Goal: Information Seeking & Learning: Check status

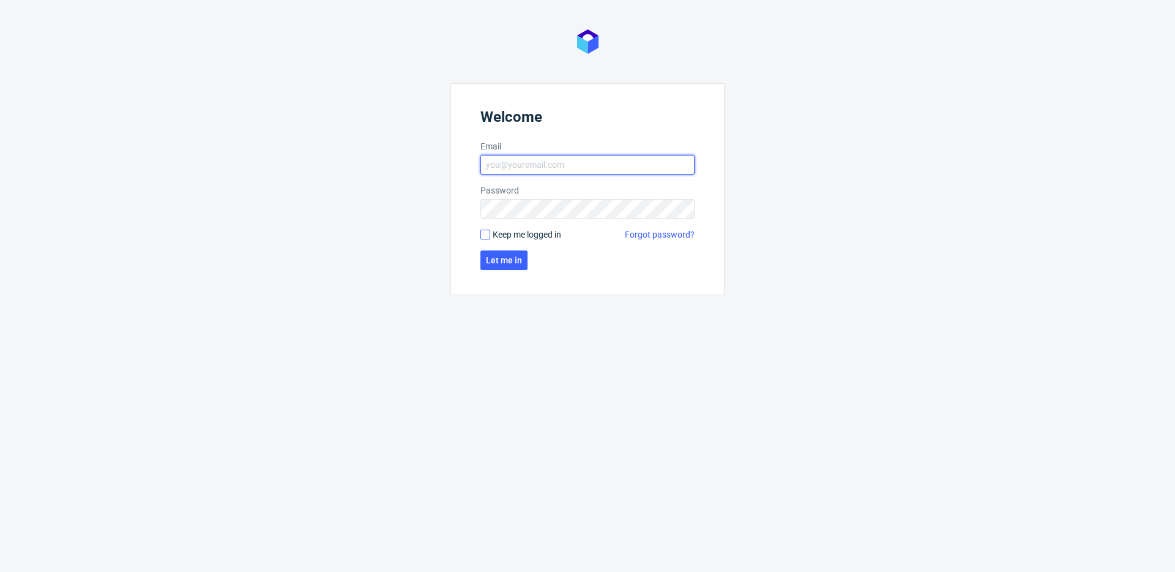
type input "[EMAIL_ADDRESS][DOMAIN_NAME]"
click at [486, 233] on input "Keep me logged in" at bounding box center [485, 234] width 10 height 10
checkbox input "true"
click at [509, 261] on span "Let me in" at bounding box center [504, 260] width 36 height 9
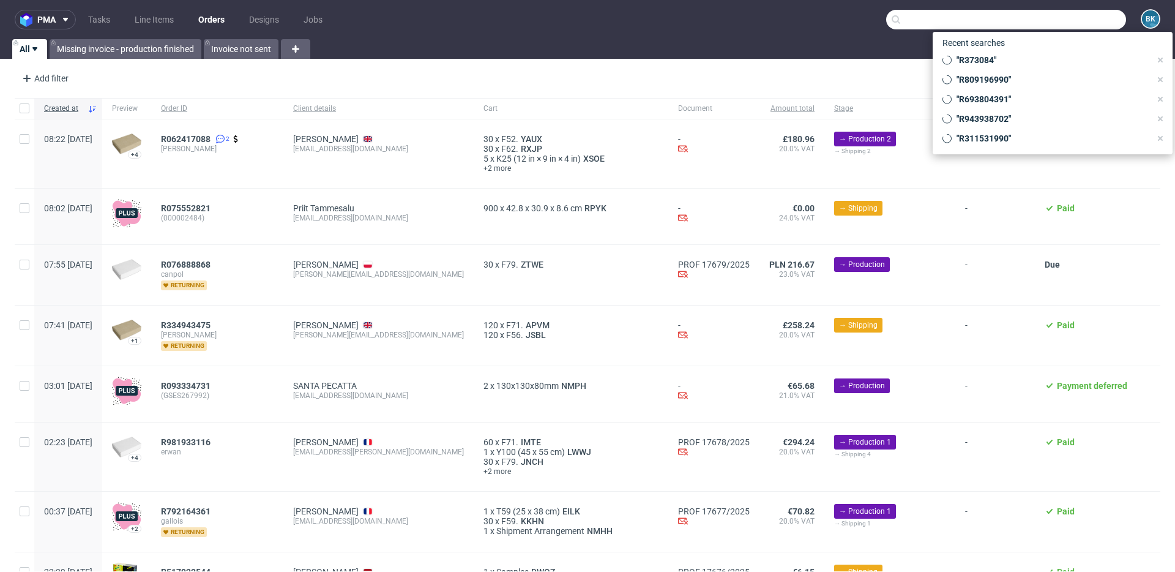
click at [881, 23] on input "text" at bounding box center [1006, 20] width 240 height 20
paste input "R043451792"
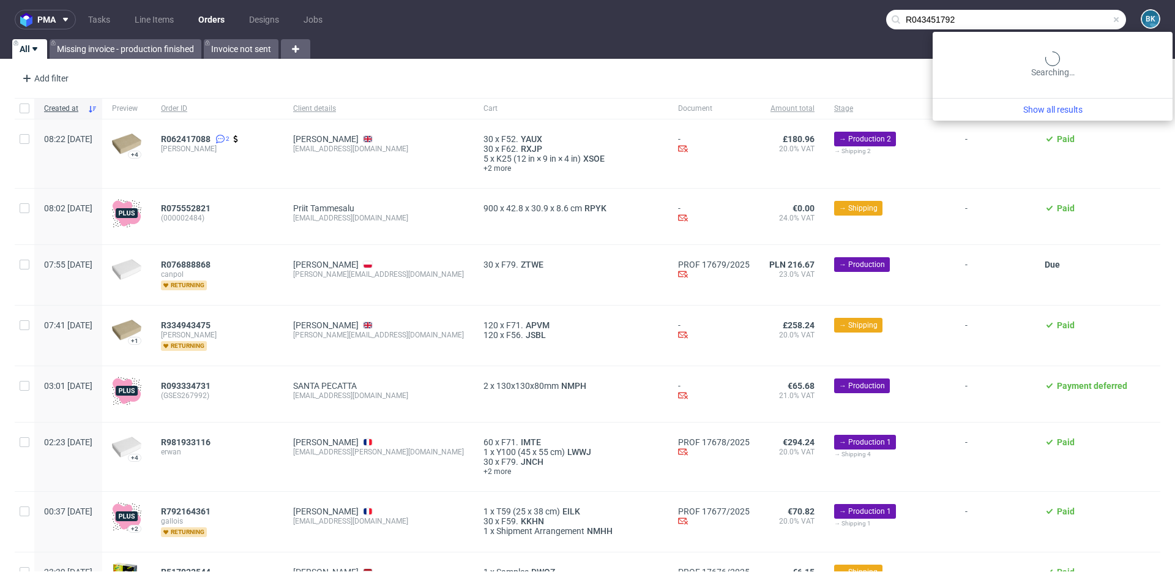
type input "R043451792"
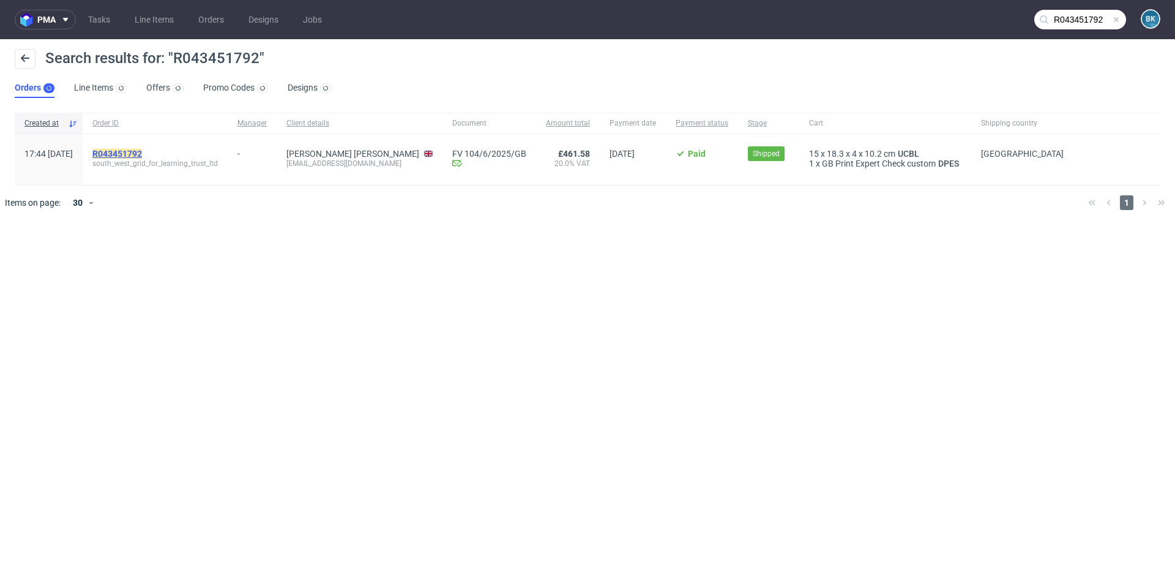
click at [142, 150] on mark "R043451792" at bounding box center [117, 154] width 50 height 10
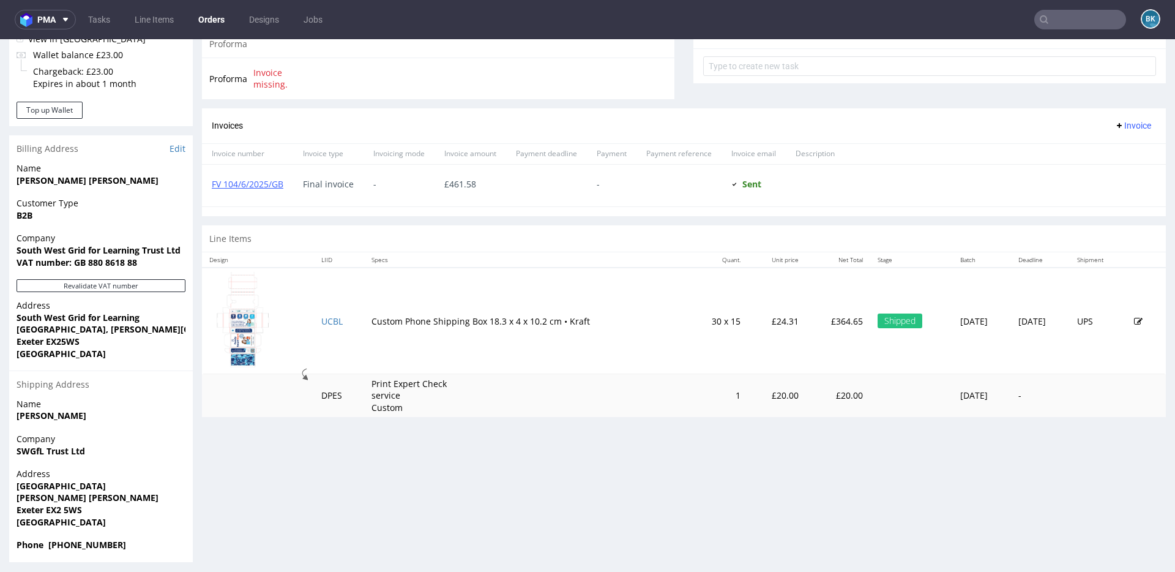
scroll to position [461, 0]
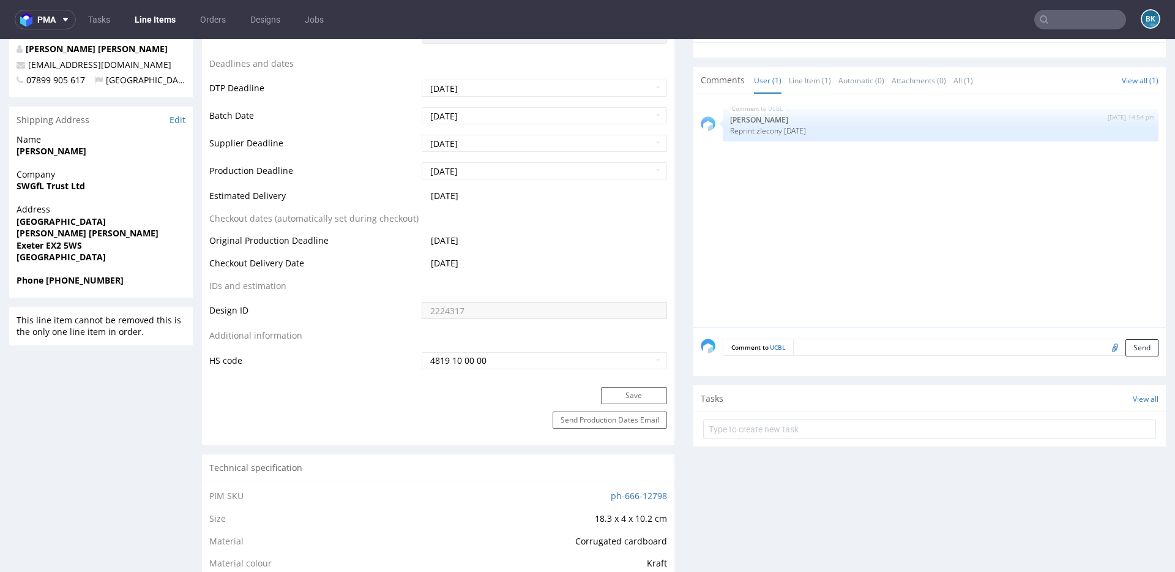
scroll to position [564, 0]
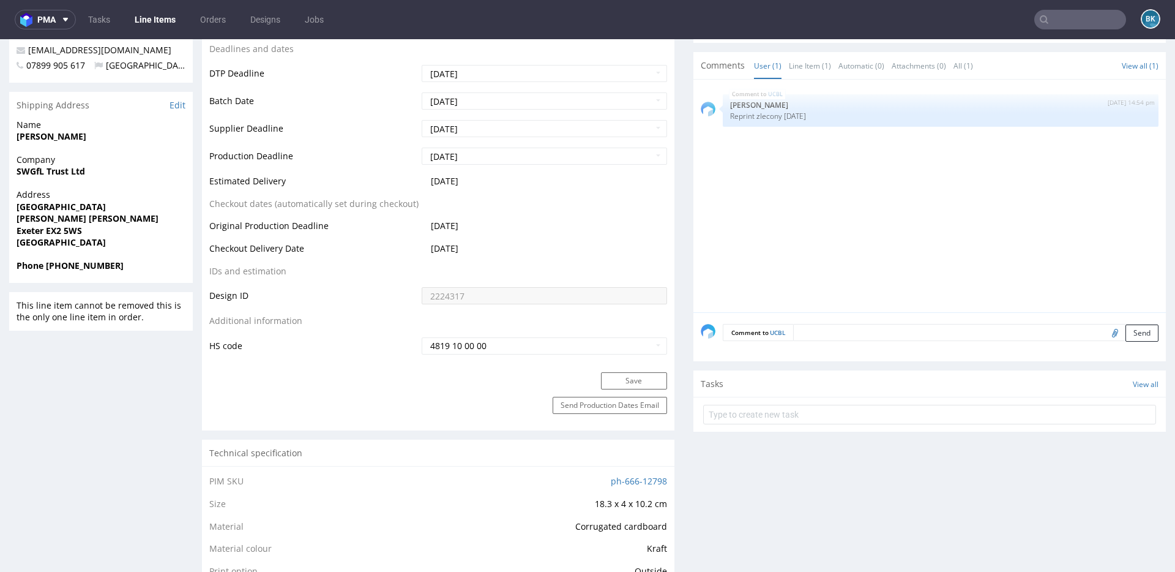
click at [881, 21] on input "text" at bounding box center [1080, 20] width 92 height 20
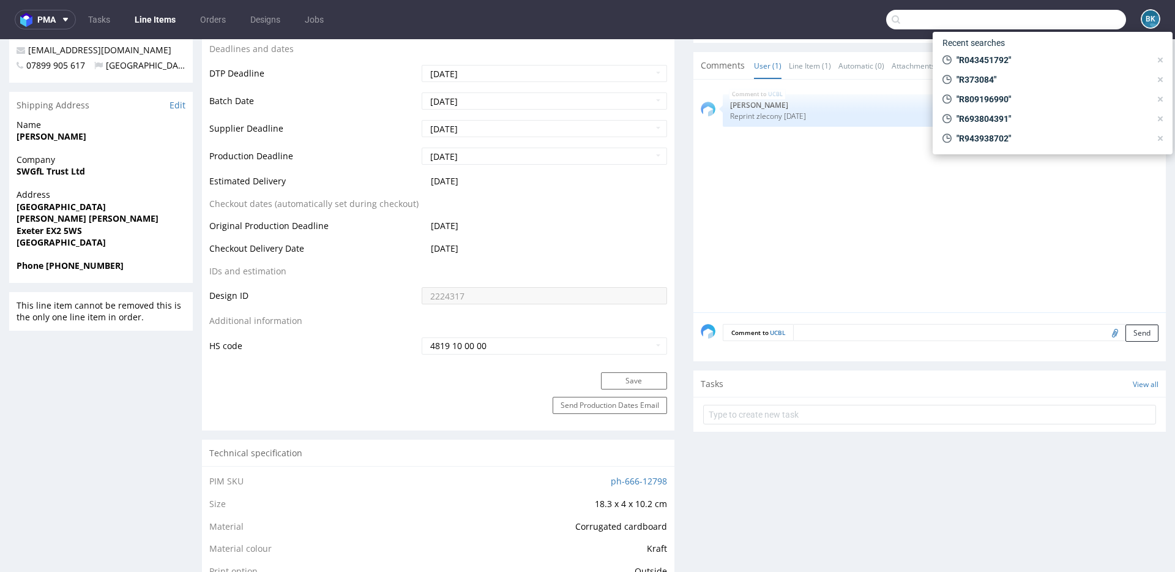
paste input "R943938702"
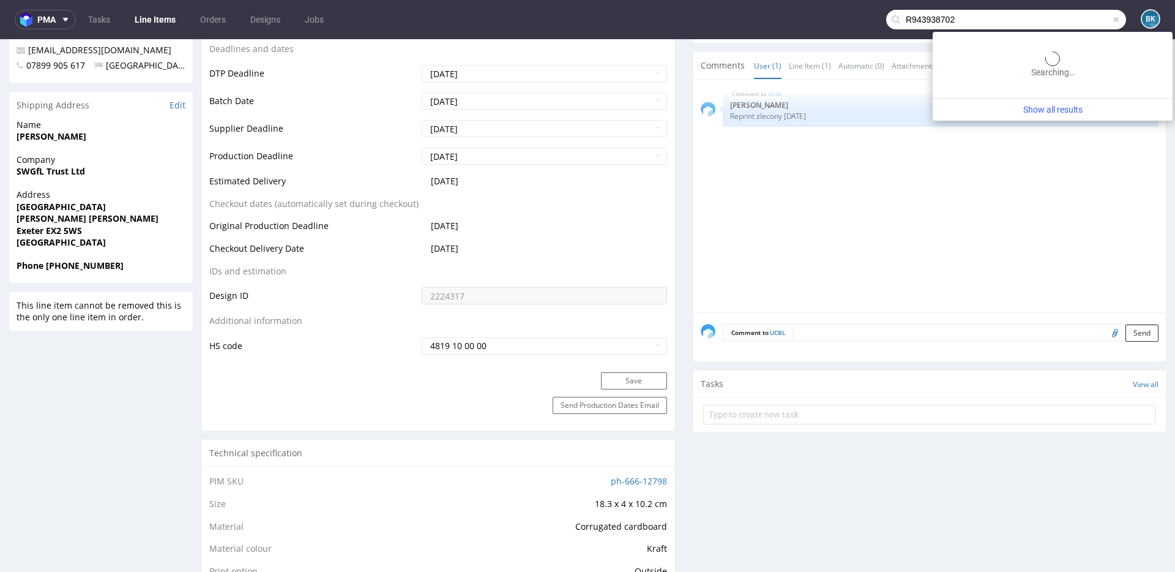
type input "R943938702"
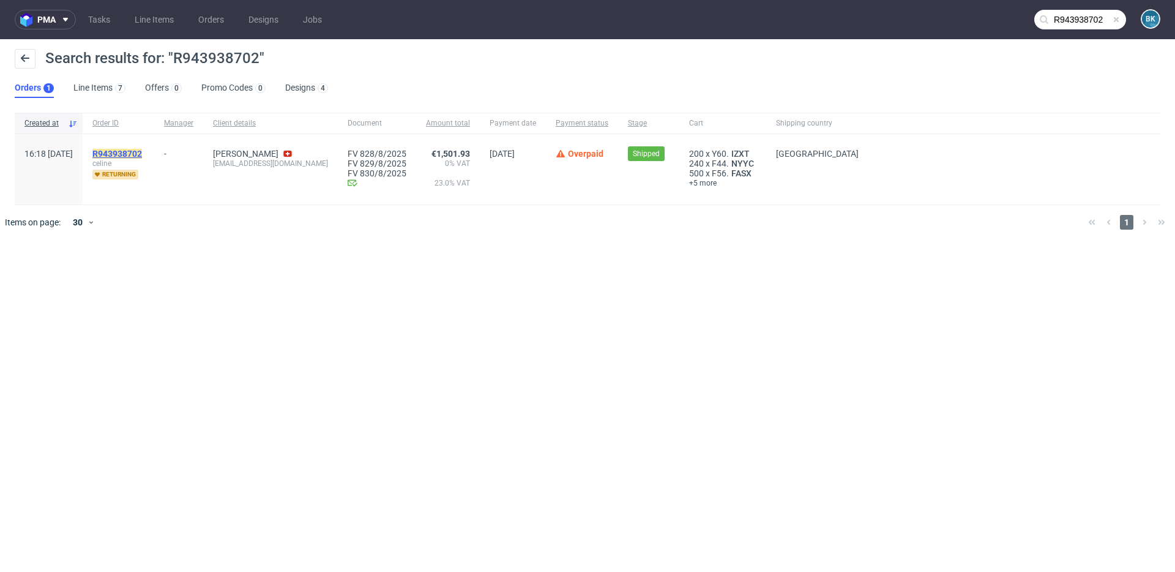
click at [142, 157] on mark "R943938702" at bounding box center [117, 154] width 50 height 10
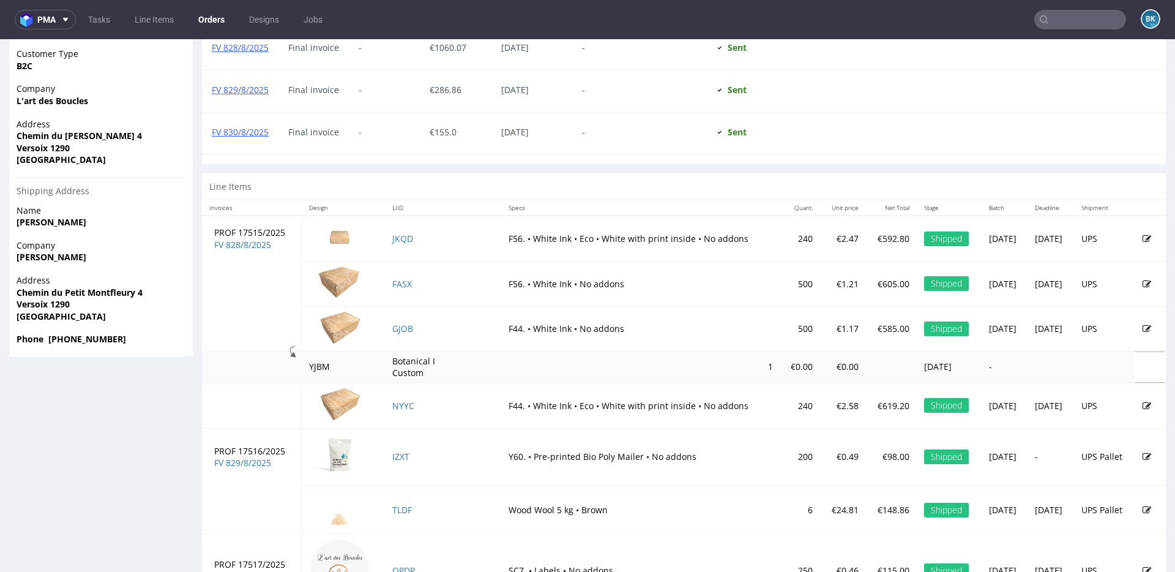
scroll to position [628, 0]
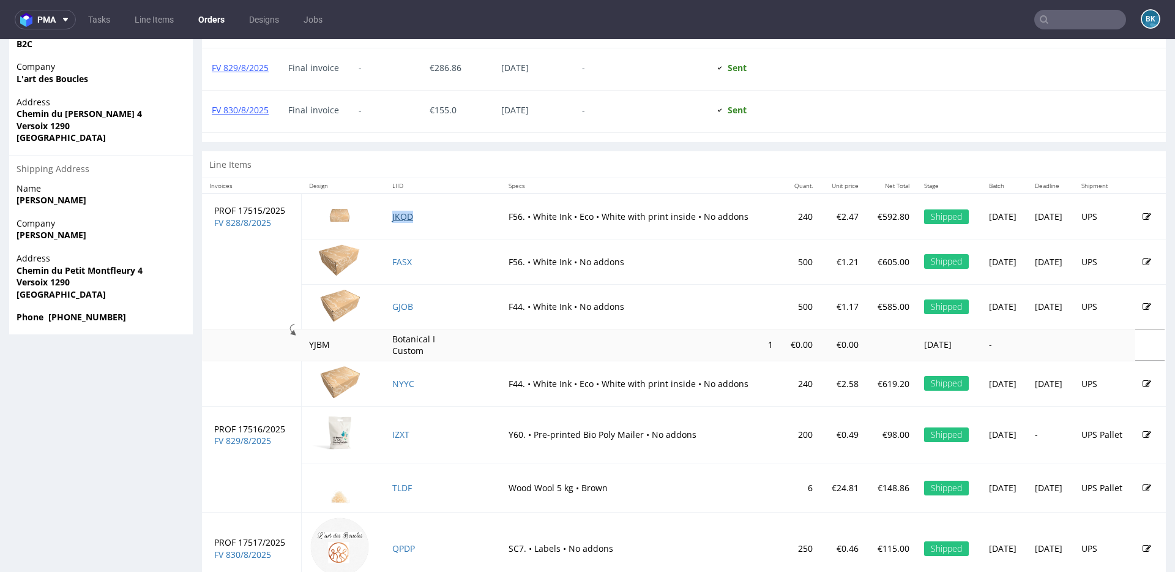
click at [393, 216] on link "JKQD" at bounding box center [402, 217] width 21 height 12
click at [395, 384] on link "NYYC" at bounding box center [403, 384] width 22 height 12
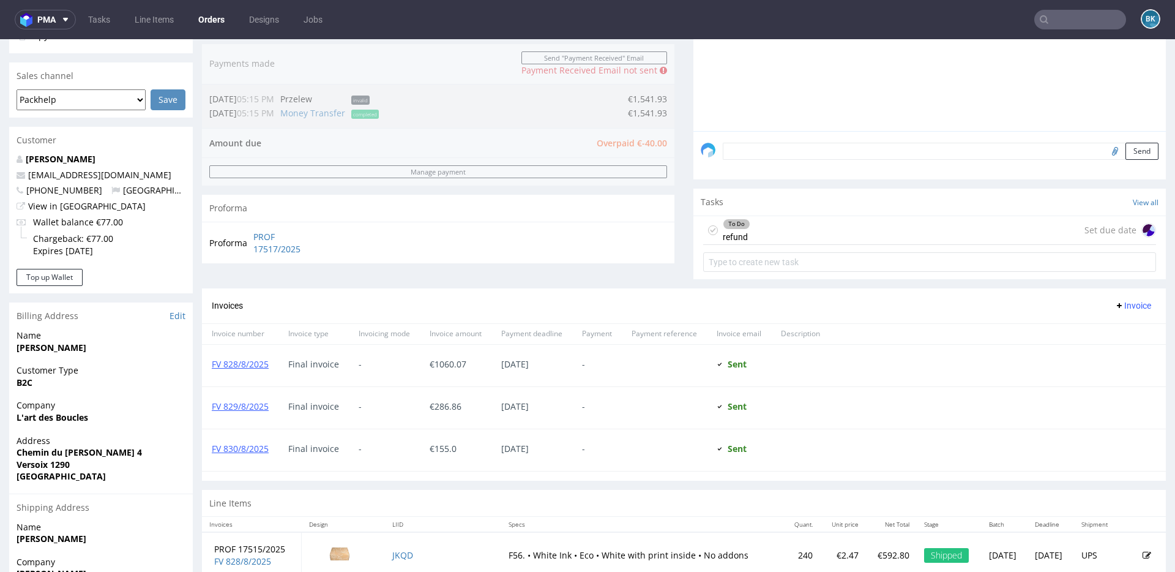
scroll to position [280, 0]
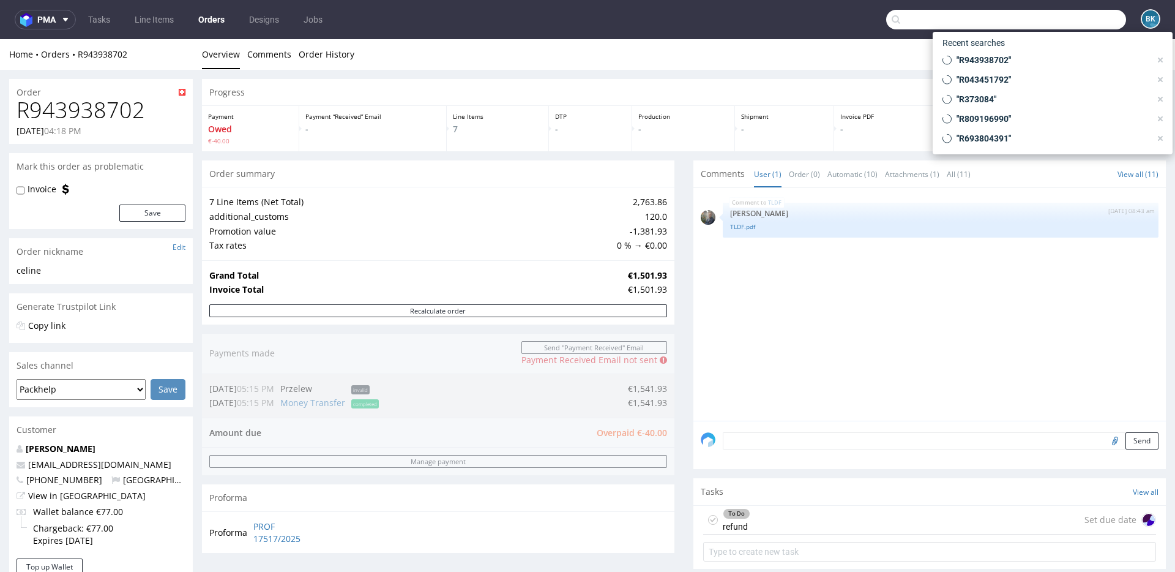
click at [1057, 22] on input "text" at bounding box center [1006, 20] width 240 height 20
paste input "R957287117"
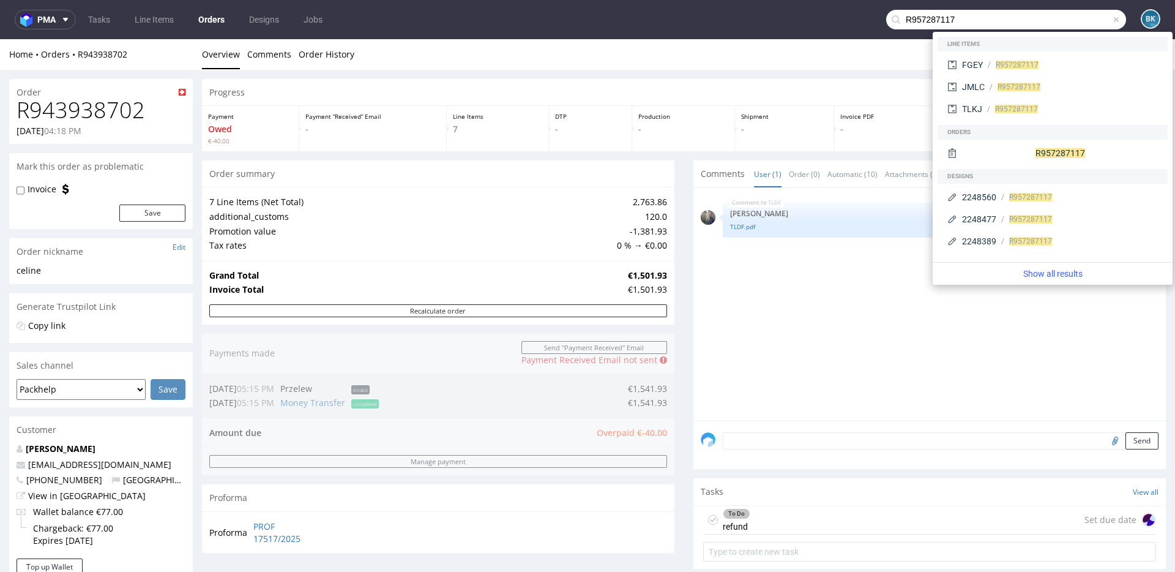
type input "R957287117"
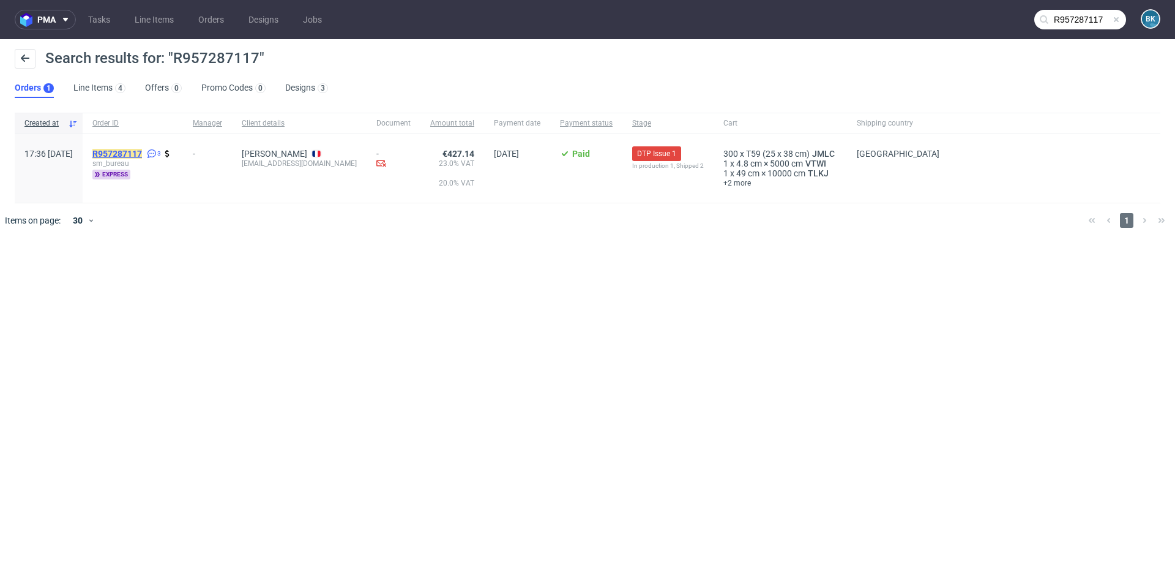
click at [140, 151] on mark "R957287117" at bounding box center [117, 154] width 50 height 10
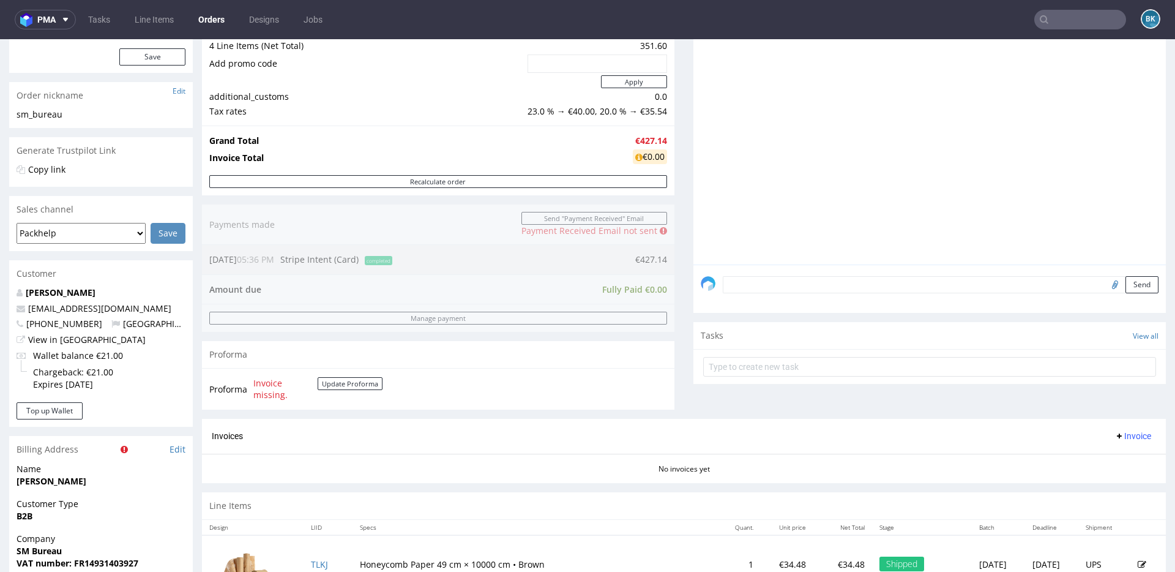
scroll to position [486, 0]
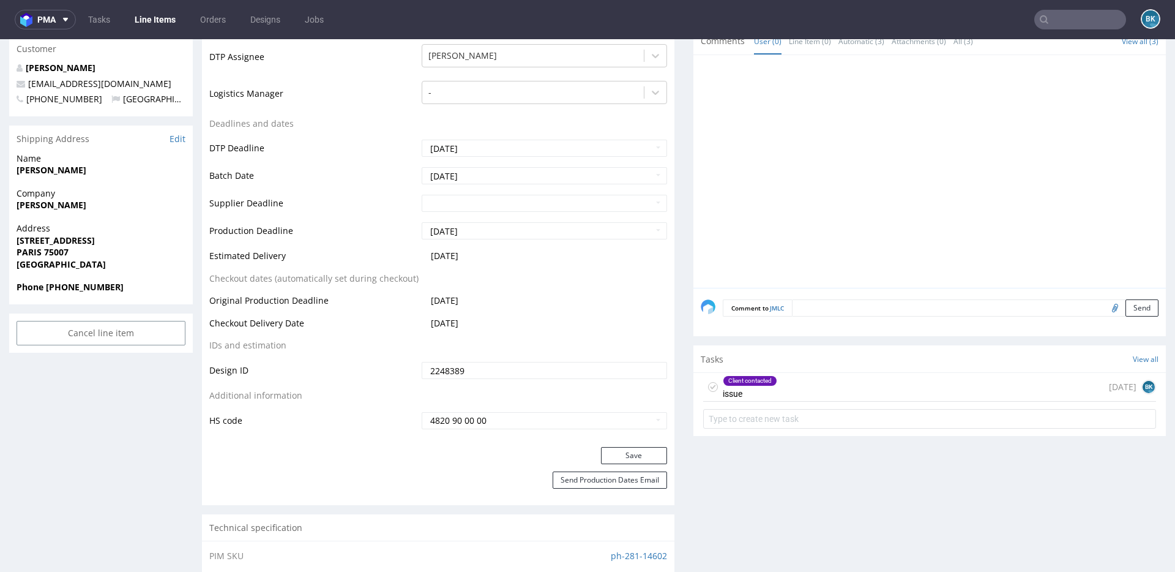
scroll to position [423, 0]
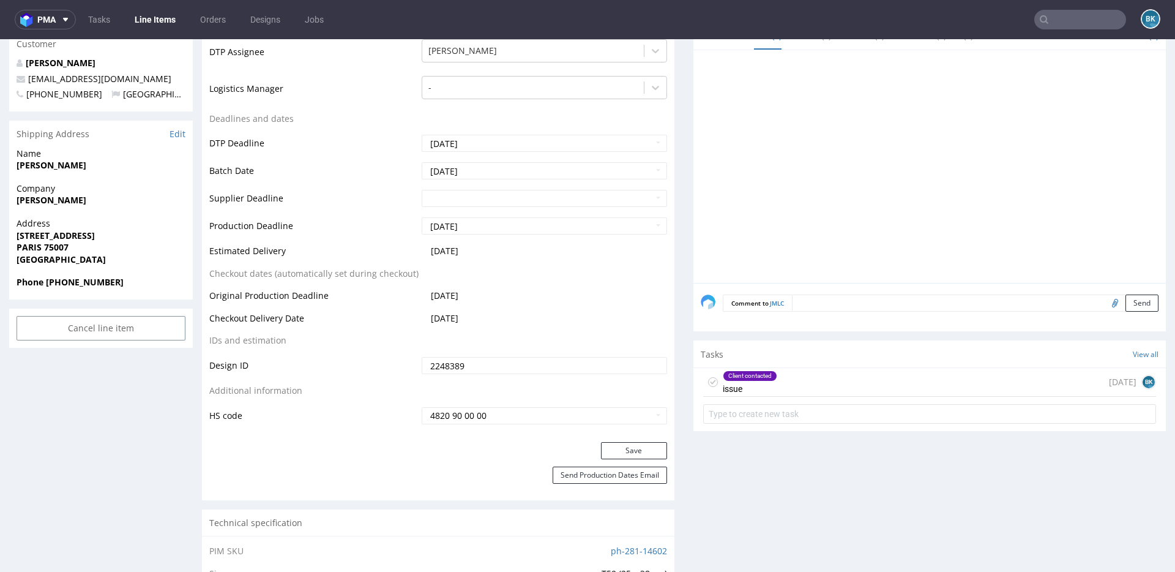
click at [808, 384] on div "Client contacted issue 1 day ago BK" at bounding box center [929, 382] width 453 height 29
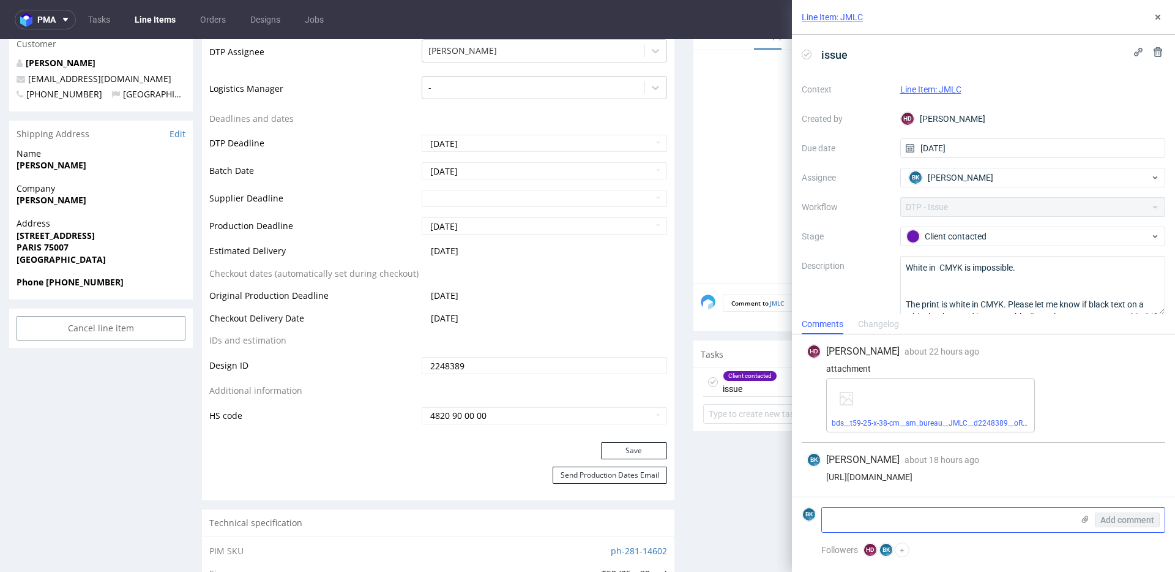
click at [871, 520] on textarea at bounding box center [947, 519] width 251 height 24
type textarea """
type textarea "I"
paste textarea "Yes, black text on white background is ok."
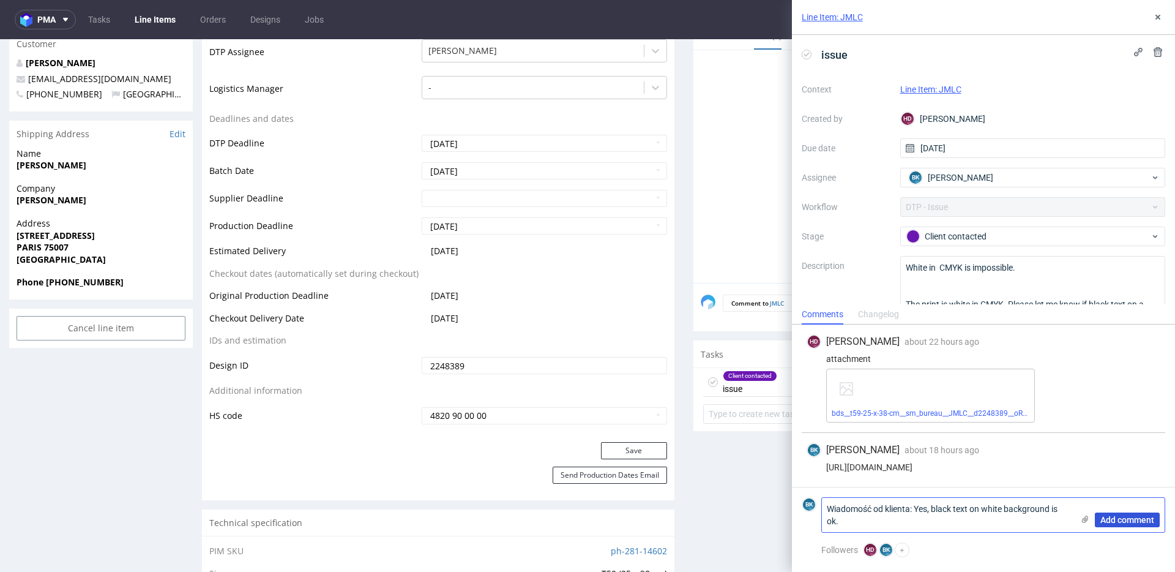
type textarea "Wiadomość od klienta: Yes, black text on white background is ok."
click at [1120, 520] on span "Add comment" at bounding box center [1127, 519] width 54 height 9
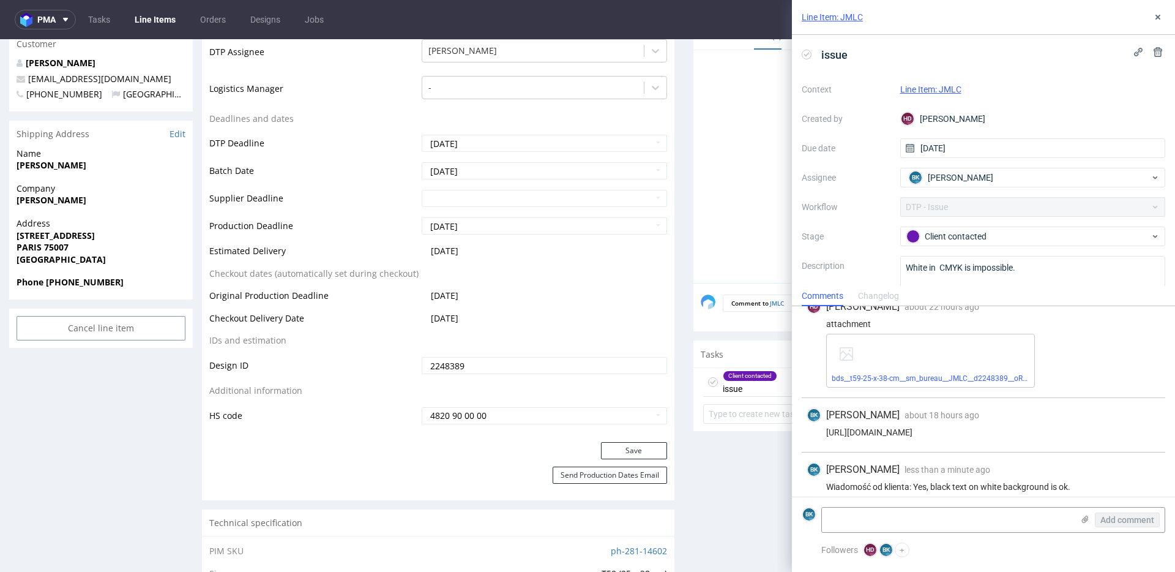
scroll to position [26, 0]
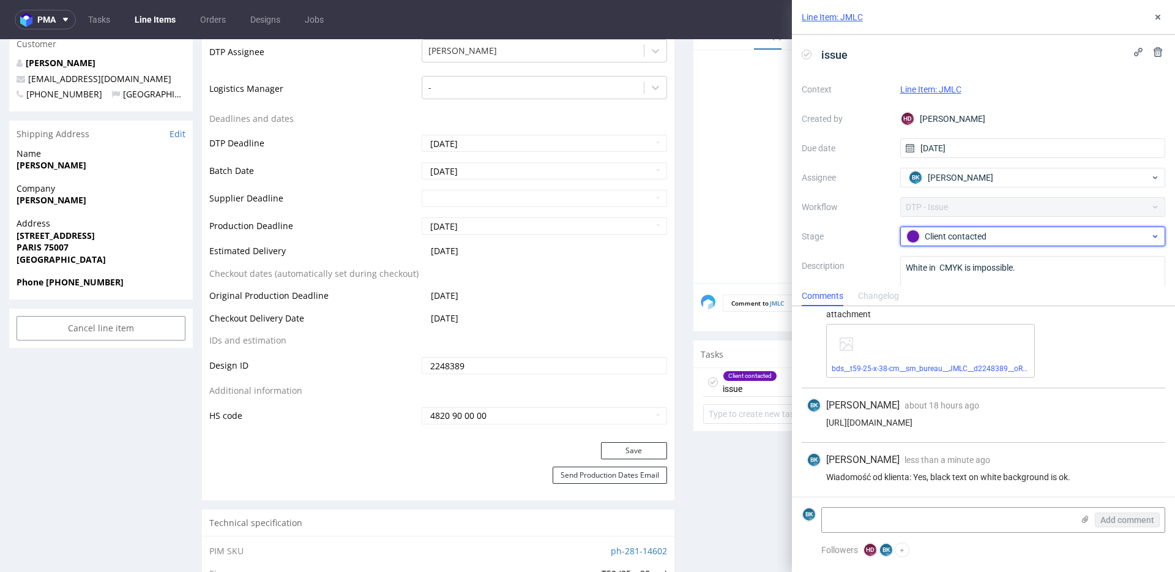
click at [947, 236] on div "Client contacted" at bounding box center [1028, 235] width 244 height 13
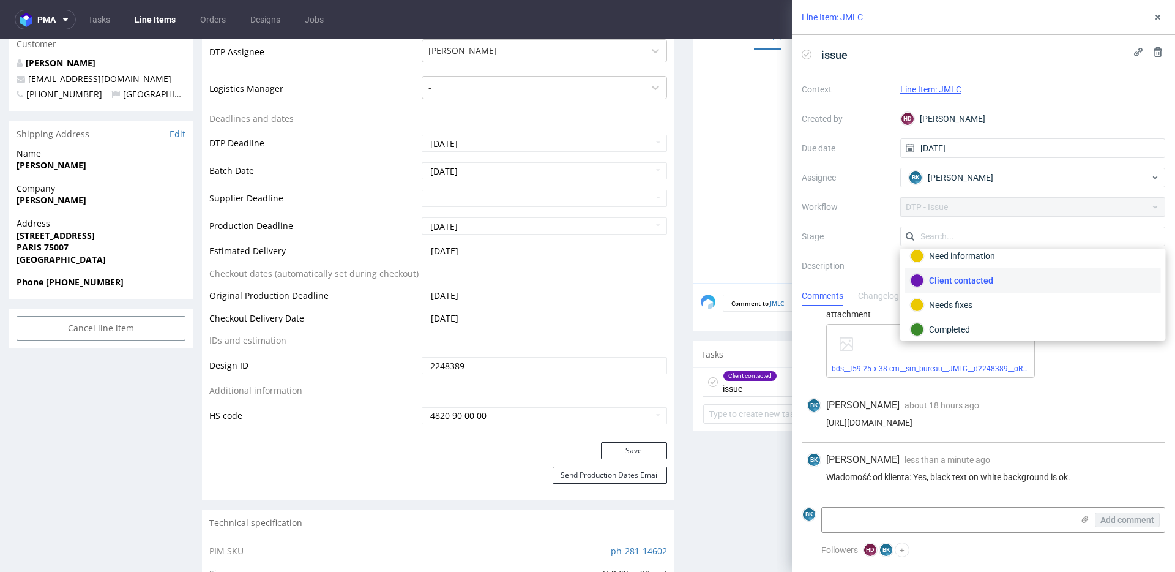
scroll to position [58, 0]
click at [955, 327] on div "Completed" at bounding box center [1033, 329] width 245 height 13
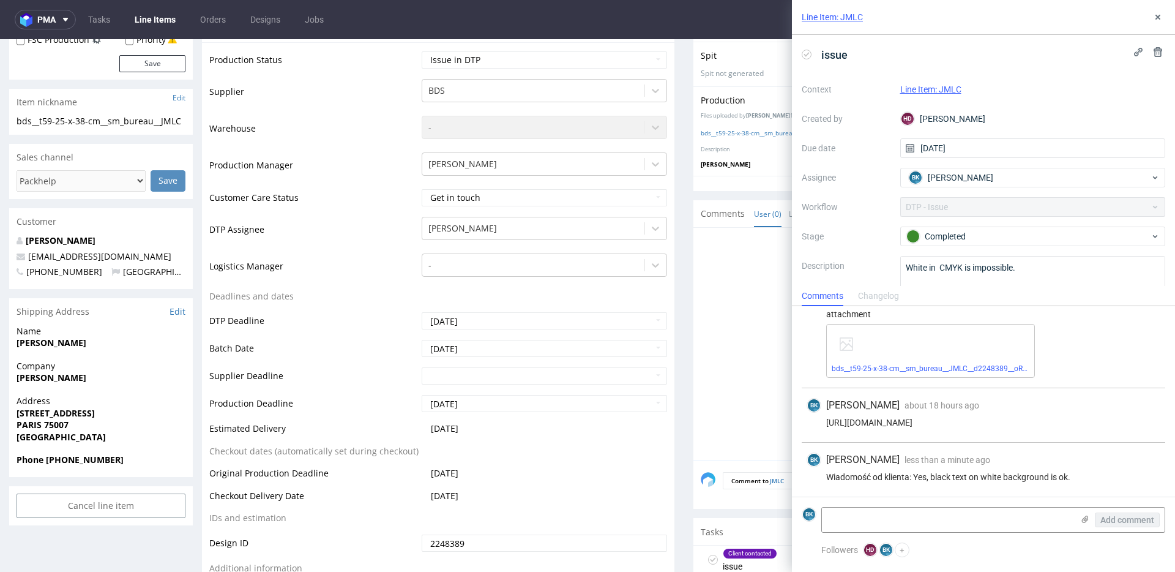
scroll to position [0, 0]
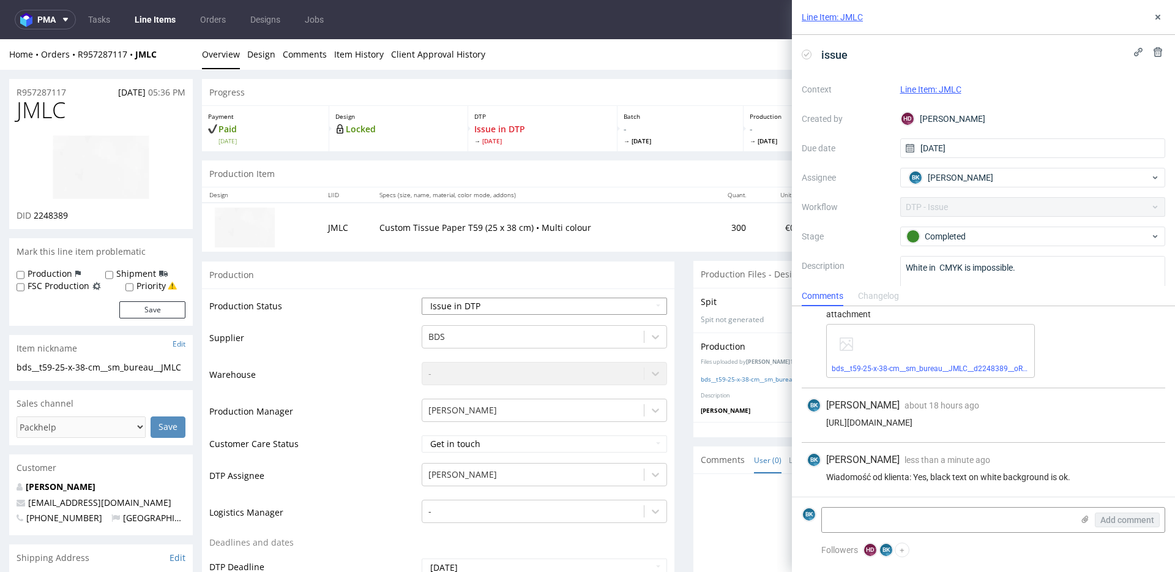
click at [471, 307] on select "Waiting for Artwork Waiting for Diecut Waiting for Mockup Waiting for DTP Waiti…" at bounding box center [544, 305] width 245 height 17
select select "back_for_dtp"
click at [422, 297] on select "Waiting for Artwork Waiting for Diecut Waiting for Mockup Waiting for DTP Waiti…" at bounding box center [544, 305] width 245 height 17
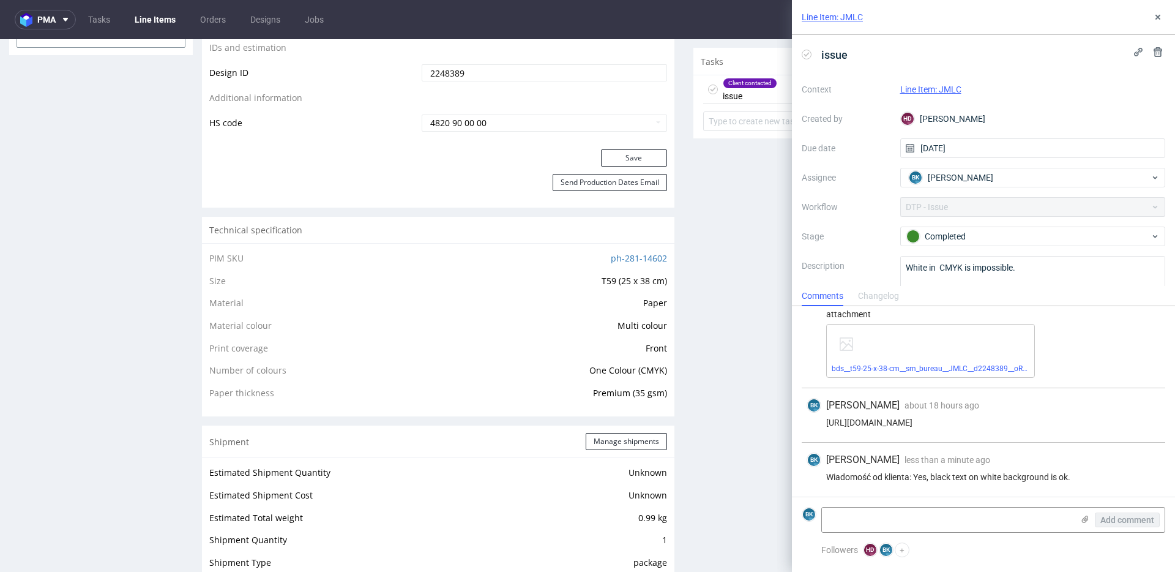
scroll to position [715, 0]
click at [616, 161] on button "Save" at bounding box center [634, 159] width 66 height 17
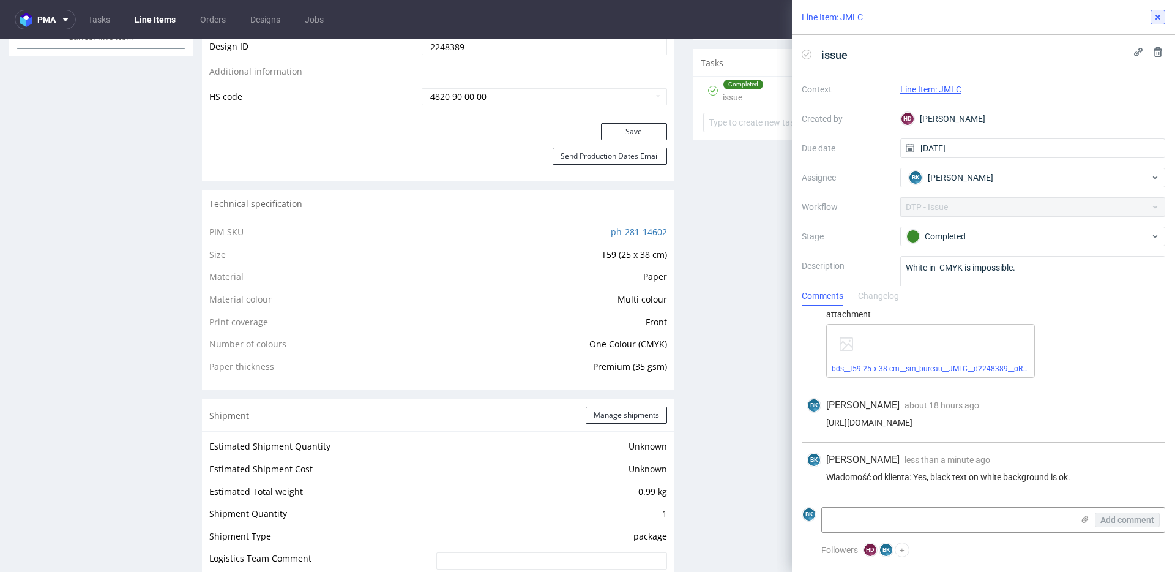
click at [1158, 12] on icon at bounding box center [1158, 17] width 10 height 10
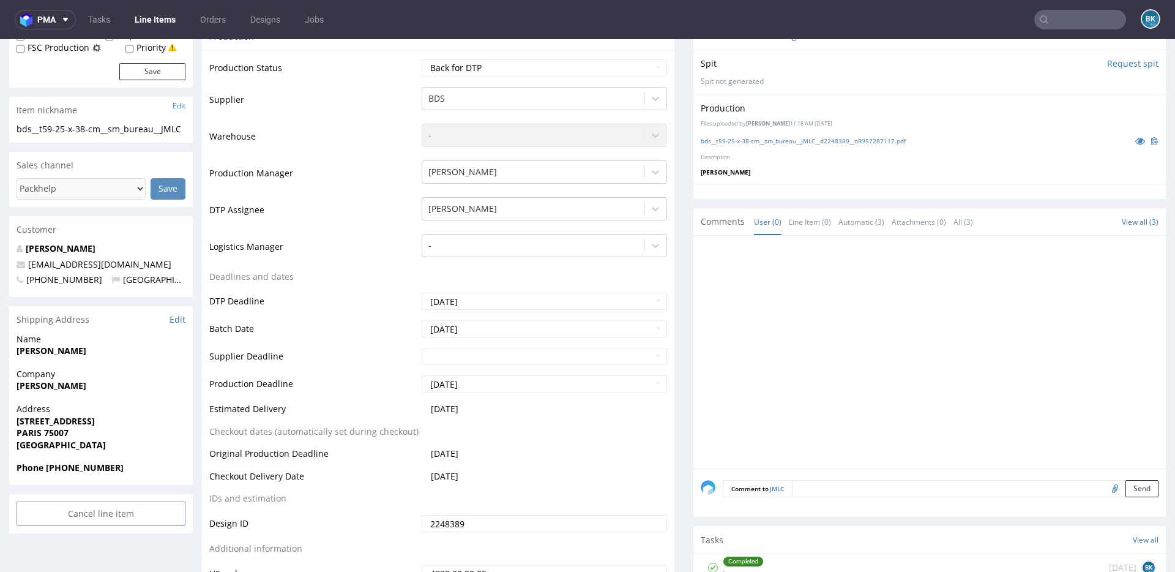
scroll to position [236, 0]
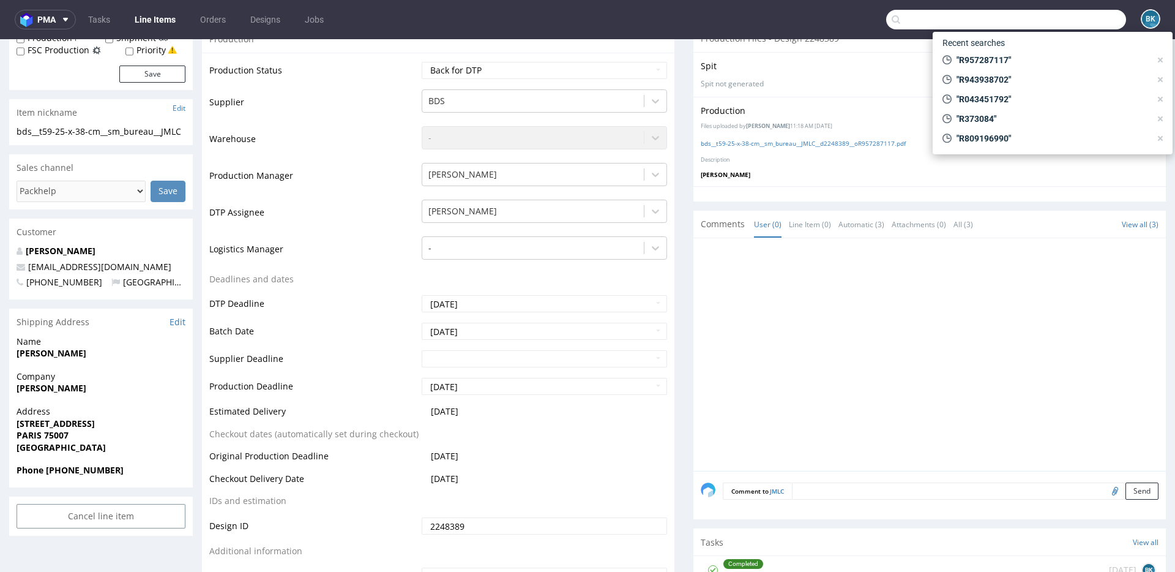
click at [1071, 23] on input "text" at bounding box center [1006, 20] width 240 height 20
paste input "R851411546"
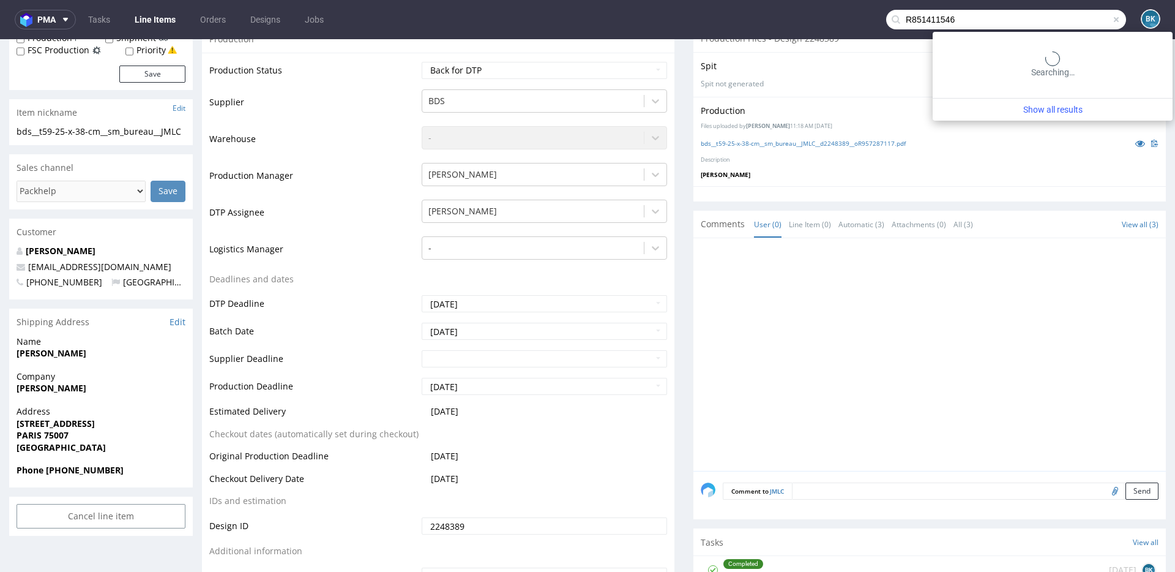
type input "R851411546"
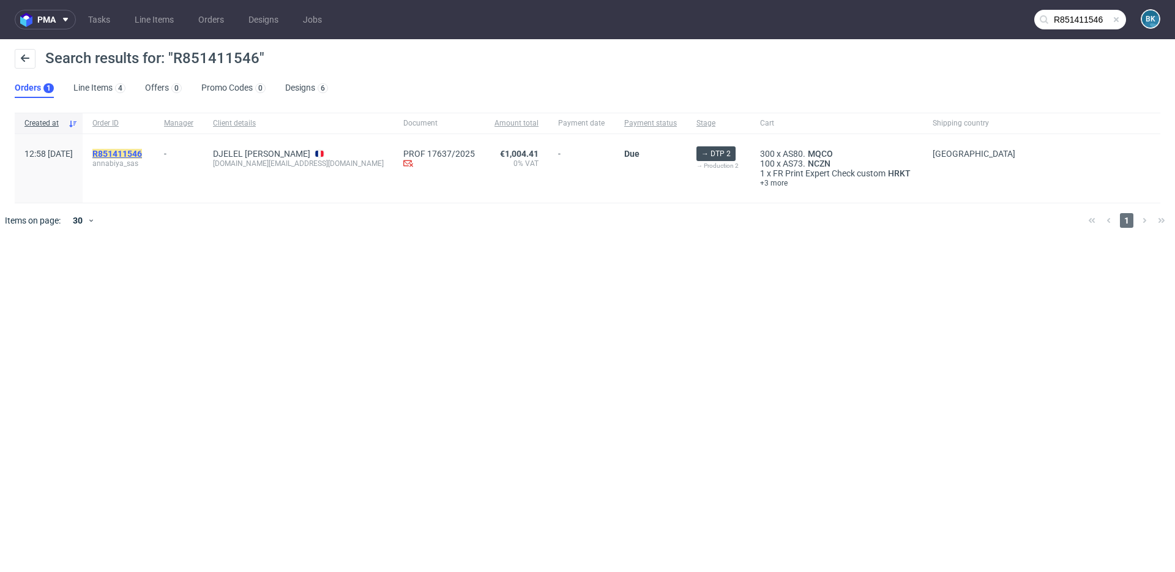
click at [142, 149] on mark "R851411546" at bounding box center [117, 154] width 50 height 10
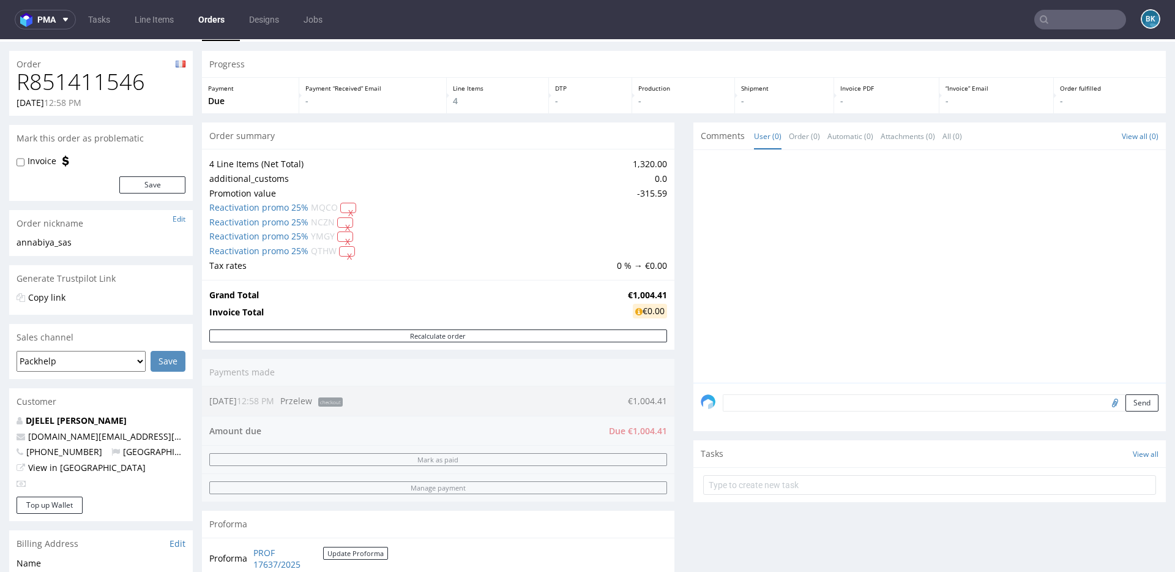
scroll to position [210, 0]
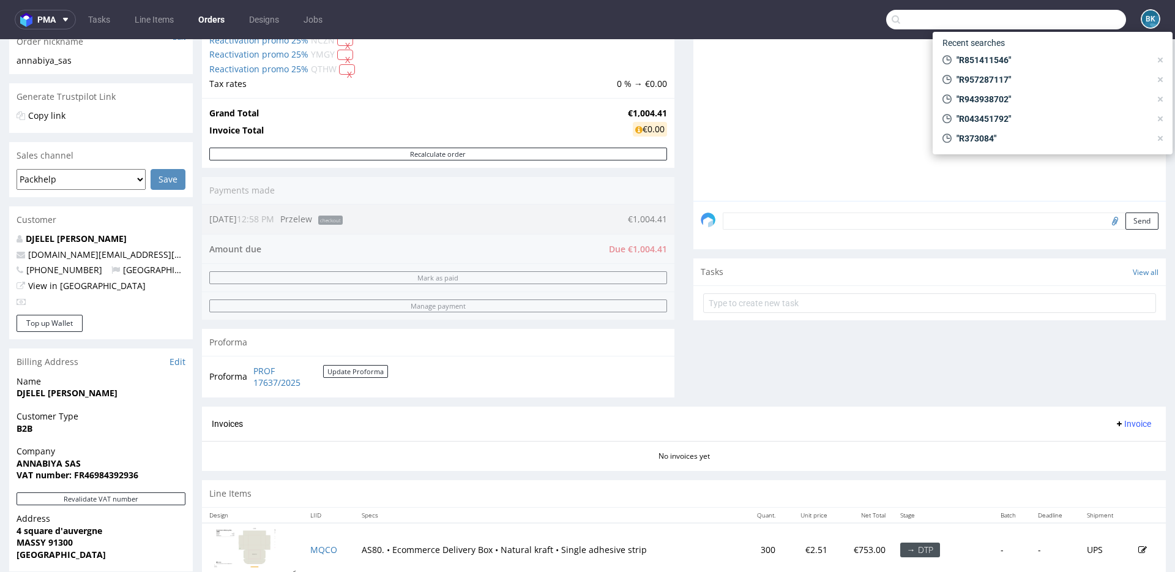
click at [1061, 28] on input "text" at bounding box center [1006, 20] width 240 height 20
paste input "sinead.woodhead@wearemci.com"
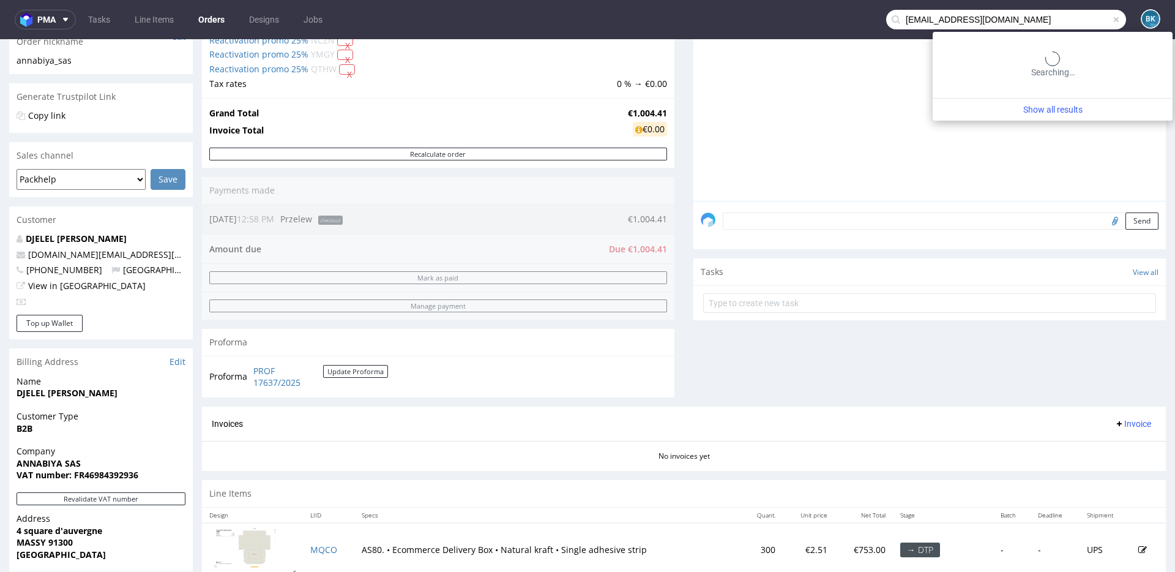
type input "sinead.woodhead@wearemci.com"
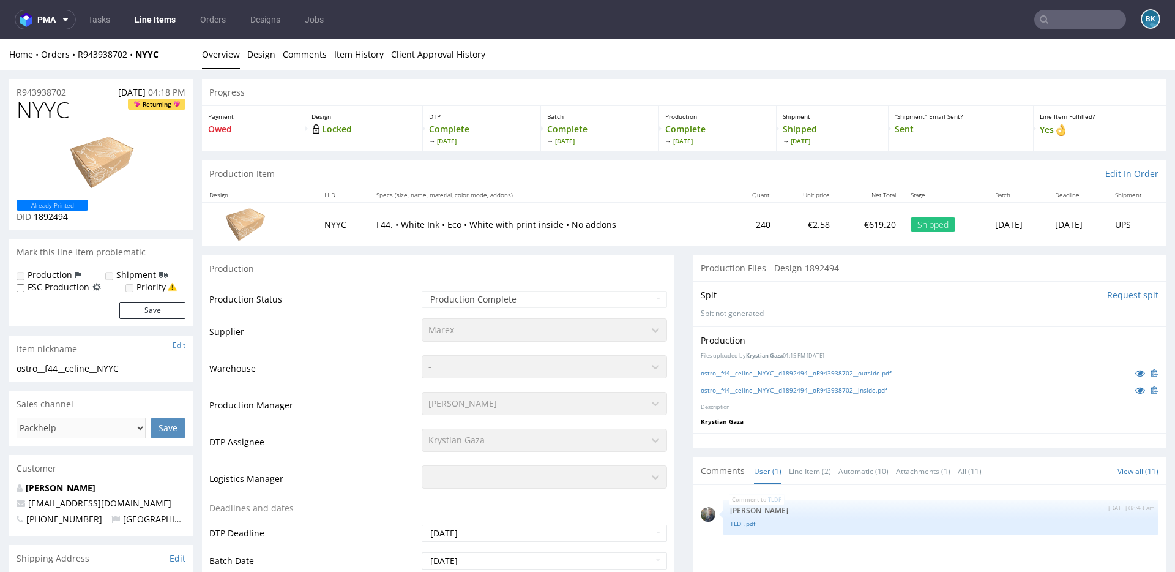
click at [1060, 23] on input "text" at bounding box center [1080, 20] width 92 height 20
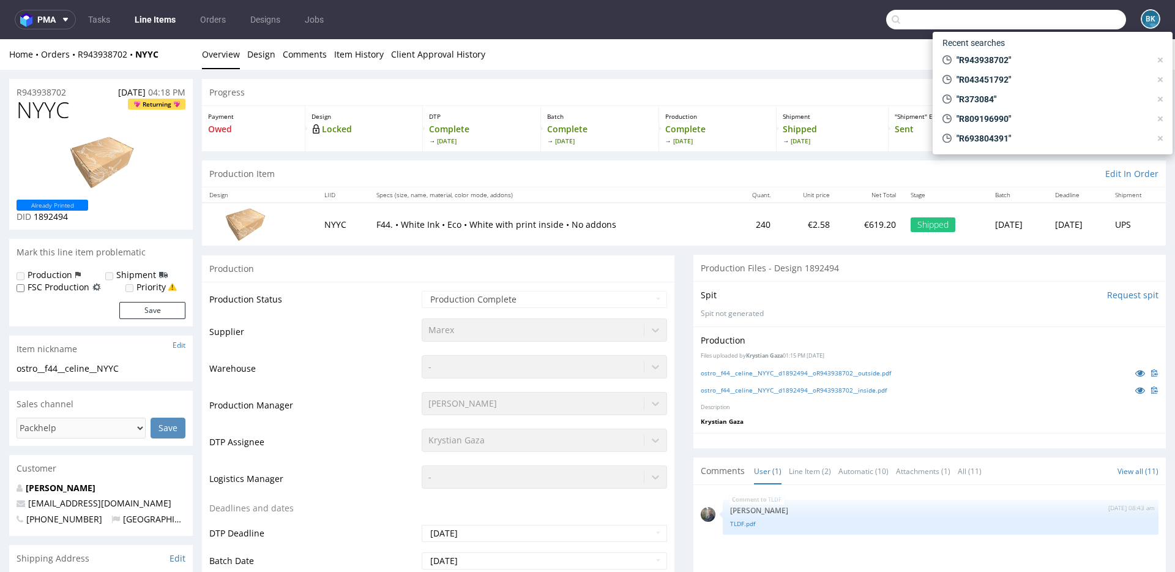
paste input "[EMAIL_ADDRESS][DOMAIN_NAME]"
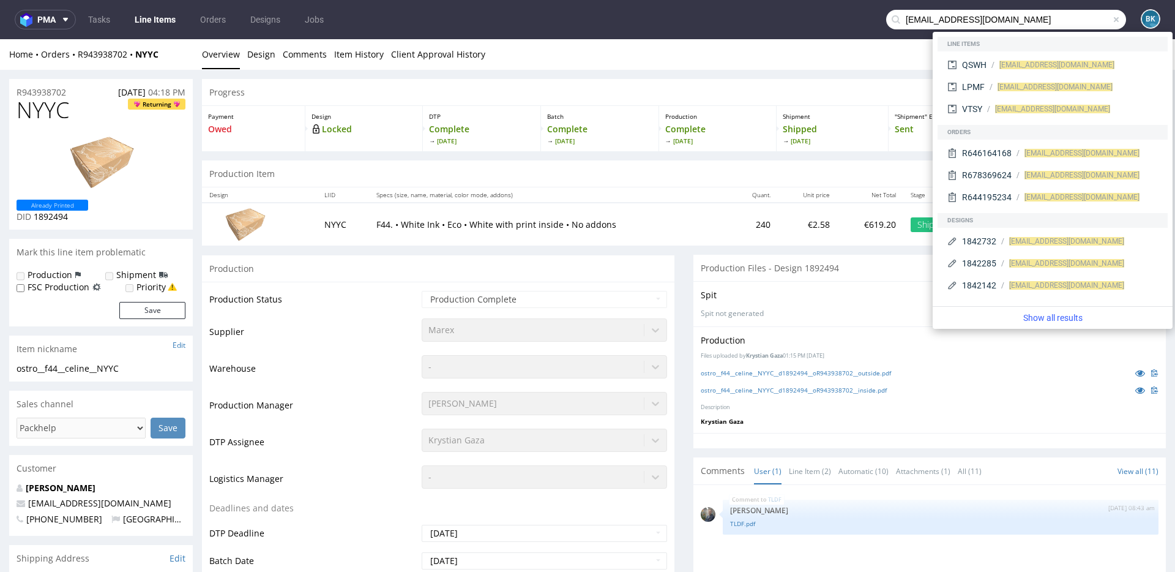
type input "[EMAIL_ADDRESS][DOMAIN_NAME]"
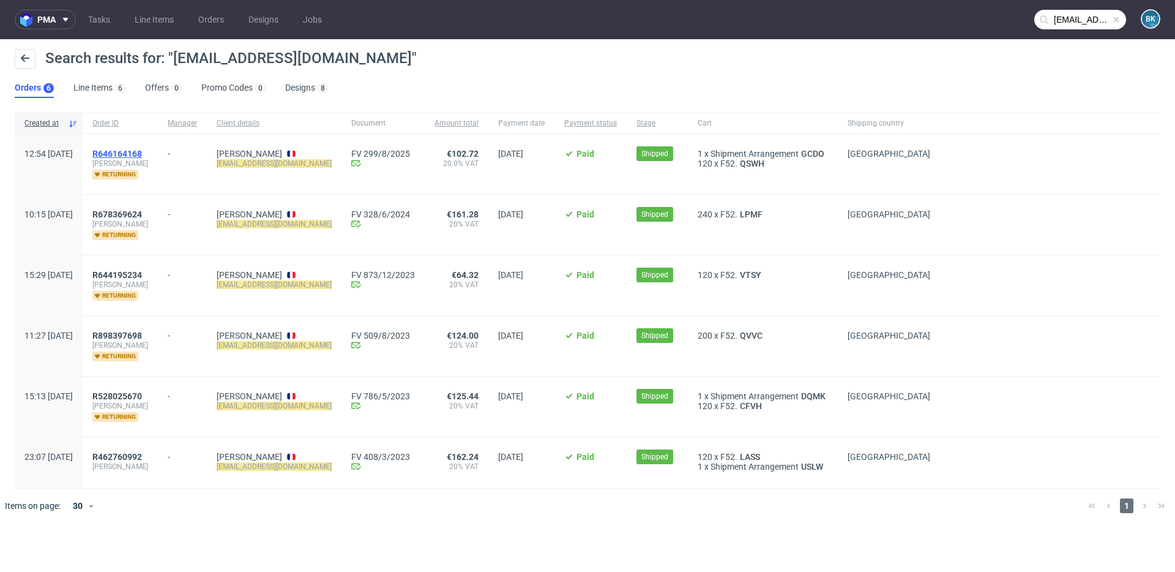
click at [142, 151] on span "R646164168" at bounding box center [117, 154] width 50 height 10
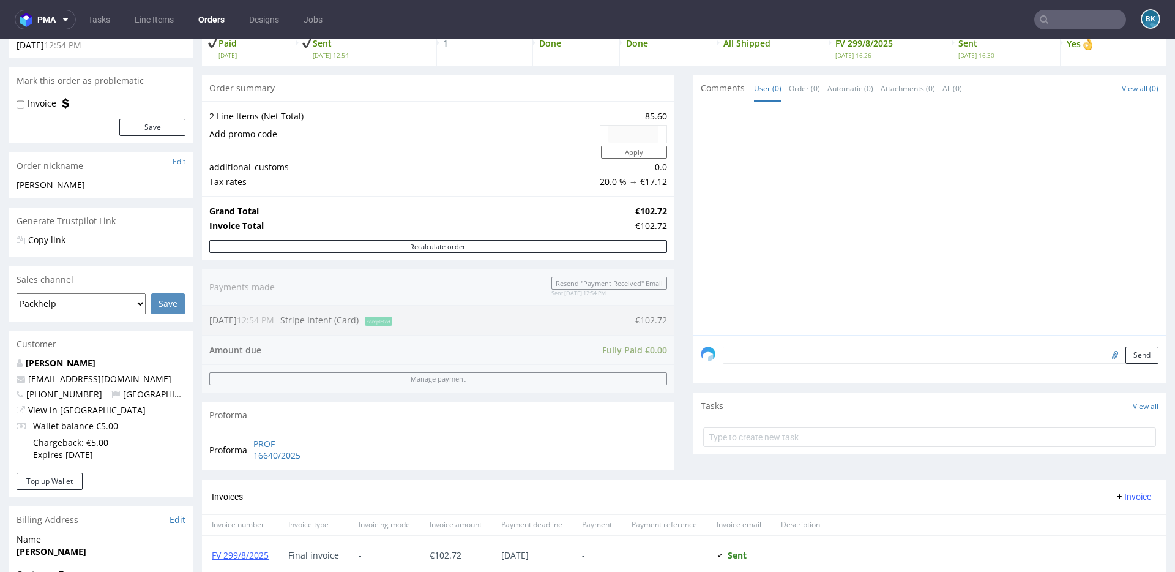
scroll to position [406, 0]
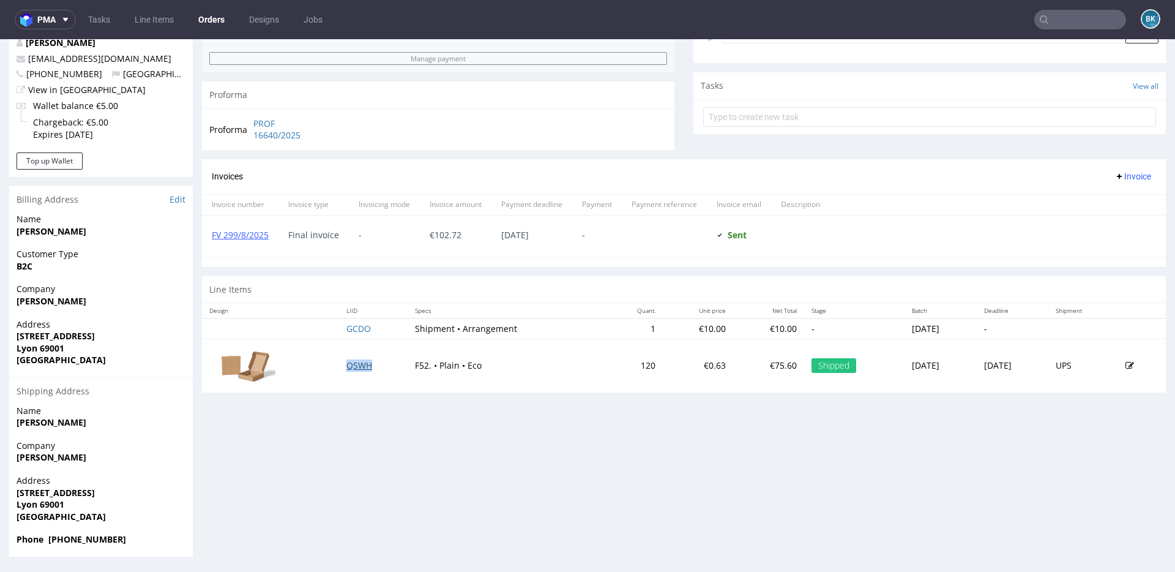
click at [349, 365] on link "QSWH" at bounding box center [359, 365] width 26 height 12
click at [1084, 15] on input "text" at bounding box center [1080, 20] width 92 height 20
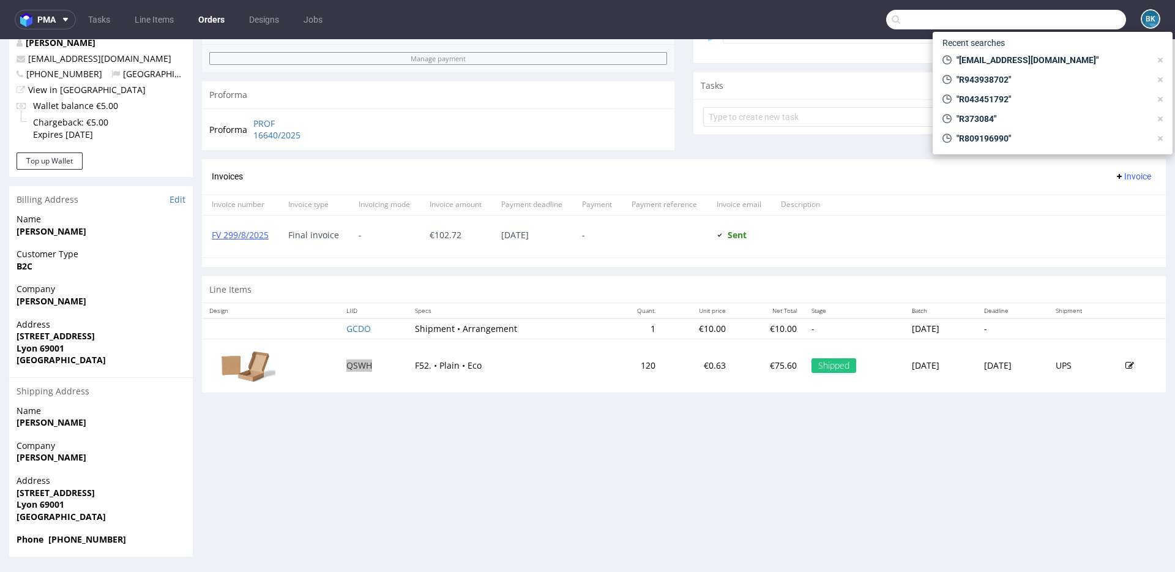
paste input "R646164168"
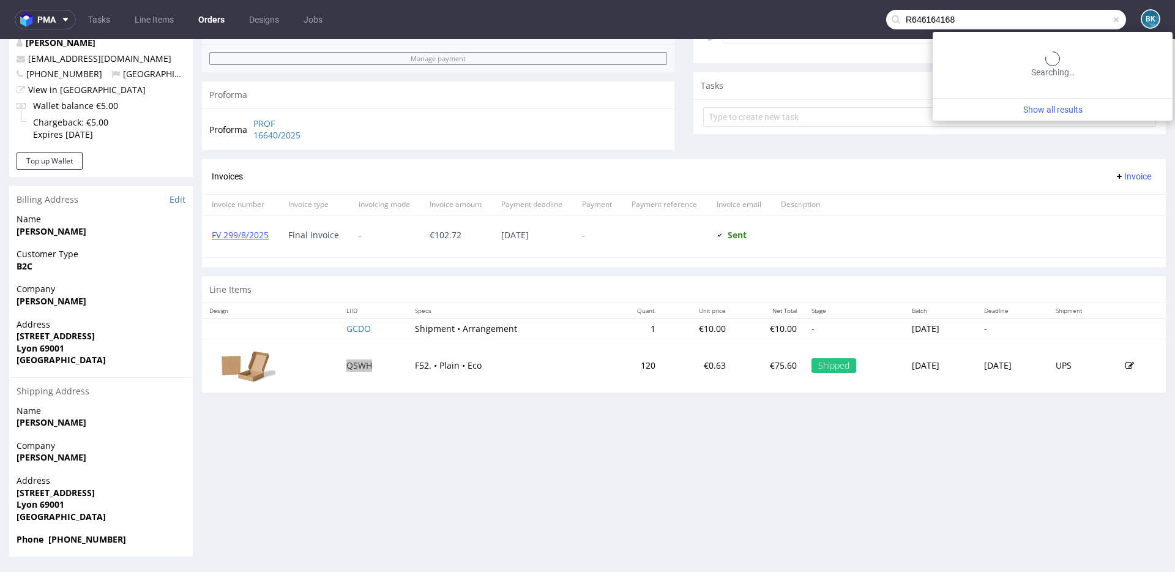
type input "R646164168"
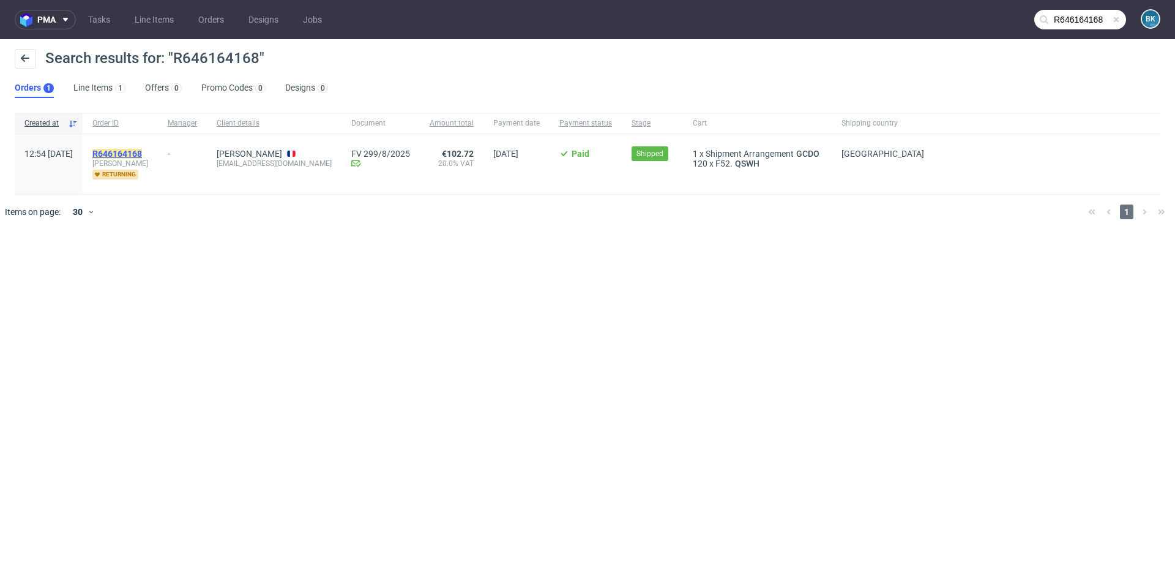
click at [142, 151] on mark "R646164168" at bounding box center [117, 154] width 50 height 10
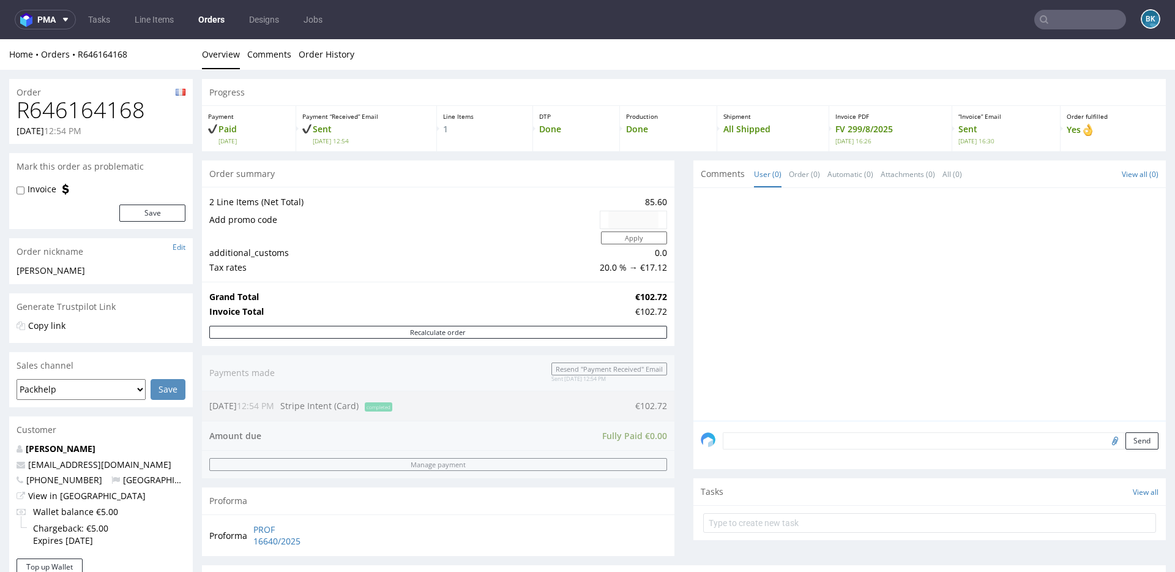
scroll to position [406, 0]
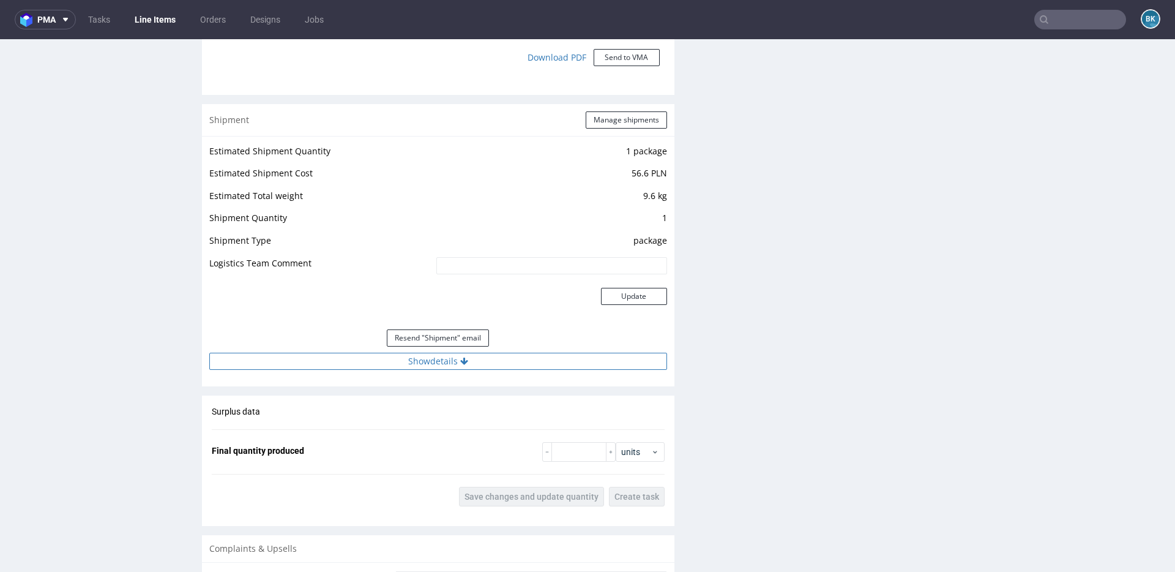
click at [451, 363] on button "Show details" at bounding box center [438, 360] width 458 height 17
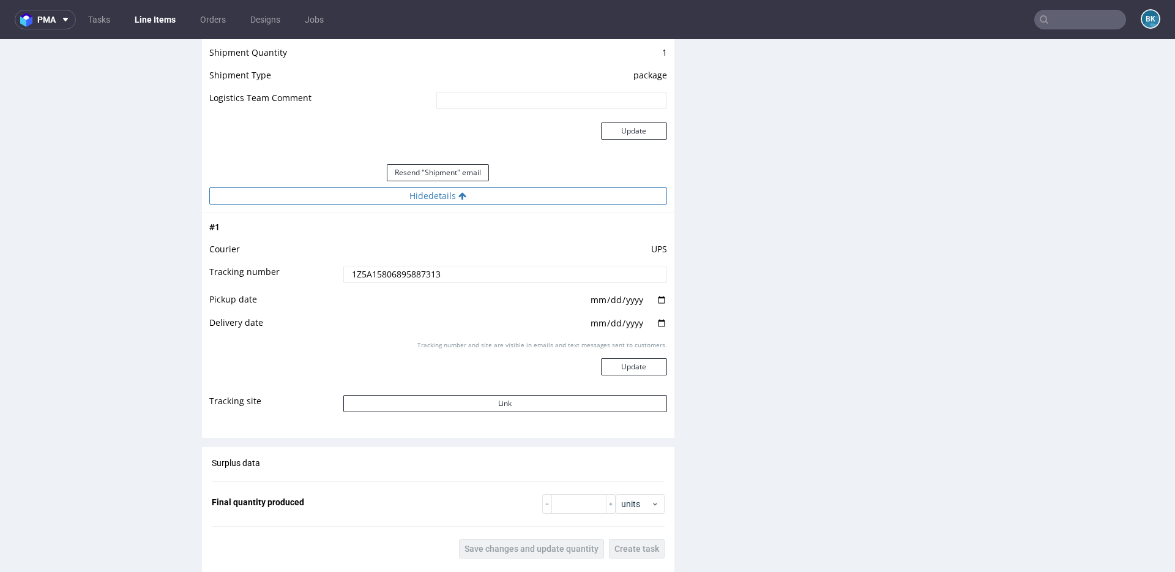
scroll to position [1283, 0]
click at [509, 401] on button "Link" at bounding box center [505, 402] width 324 height 17
click at [1071, 15] on input "text" at bounding box center [1080, 20] width 92 height 20
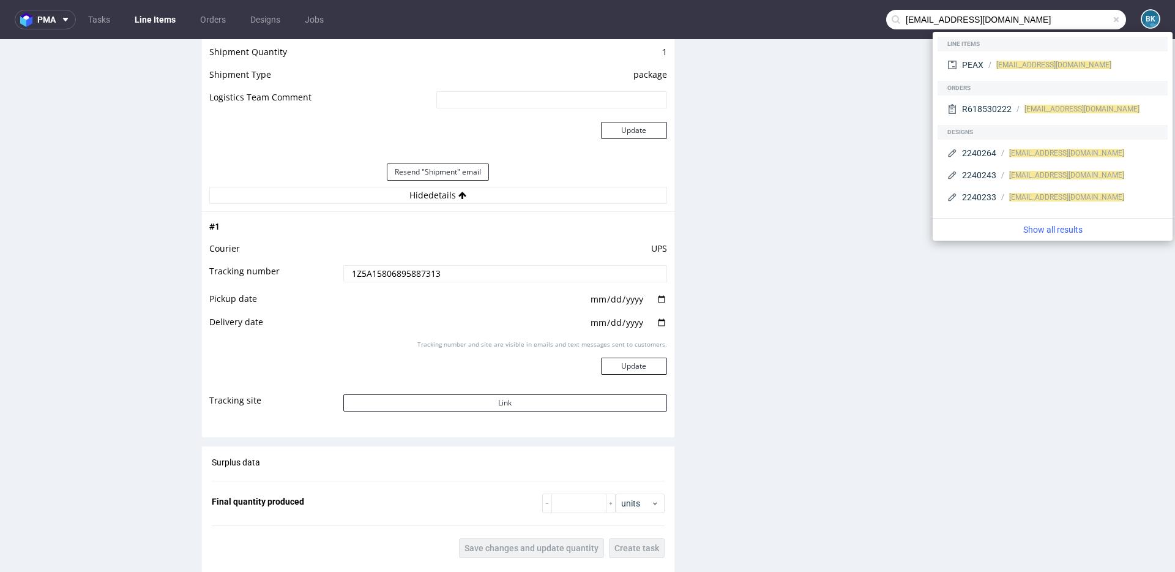
type input "klavinapro@outlook.com"
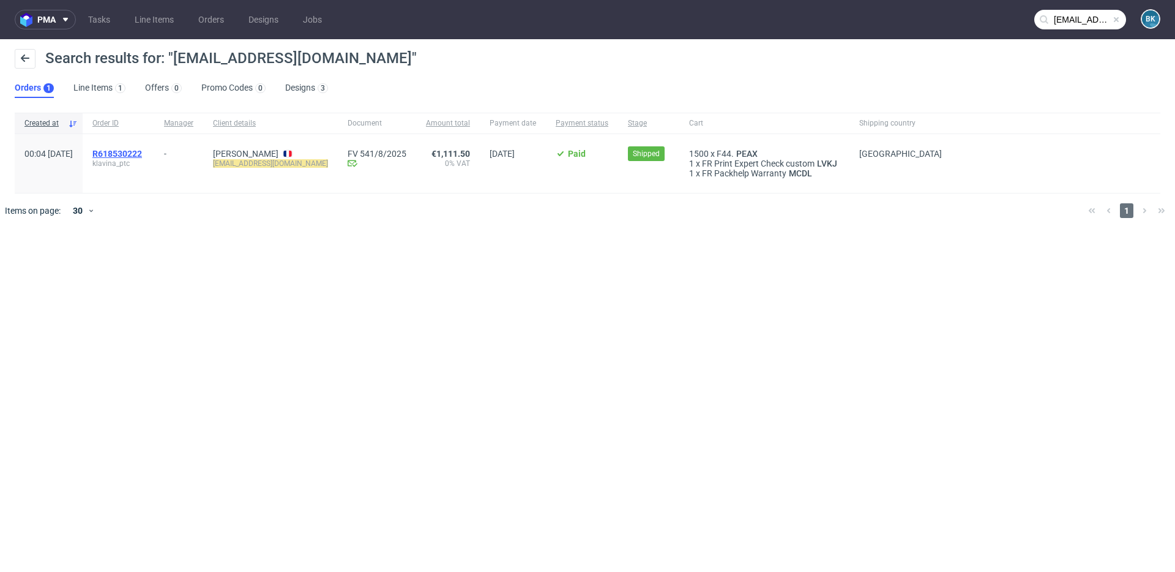
click at [142, 156] on span "R618530222" at bounding box center [117, 154] width 50 height 10
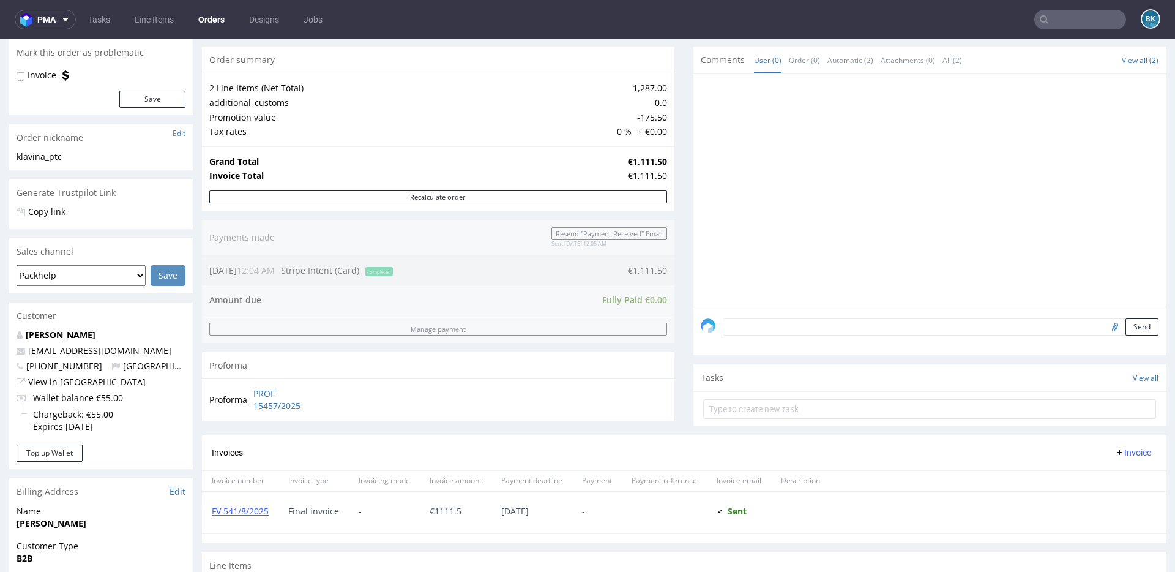
scroll to position [461, 0]
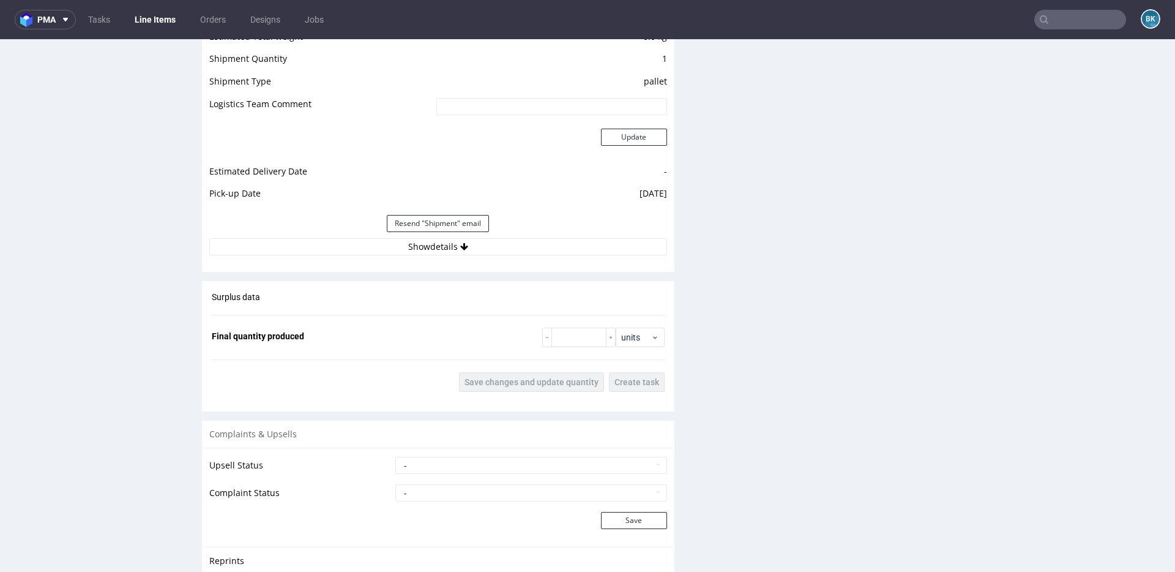
scroll to position [1382, 0]
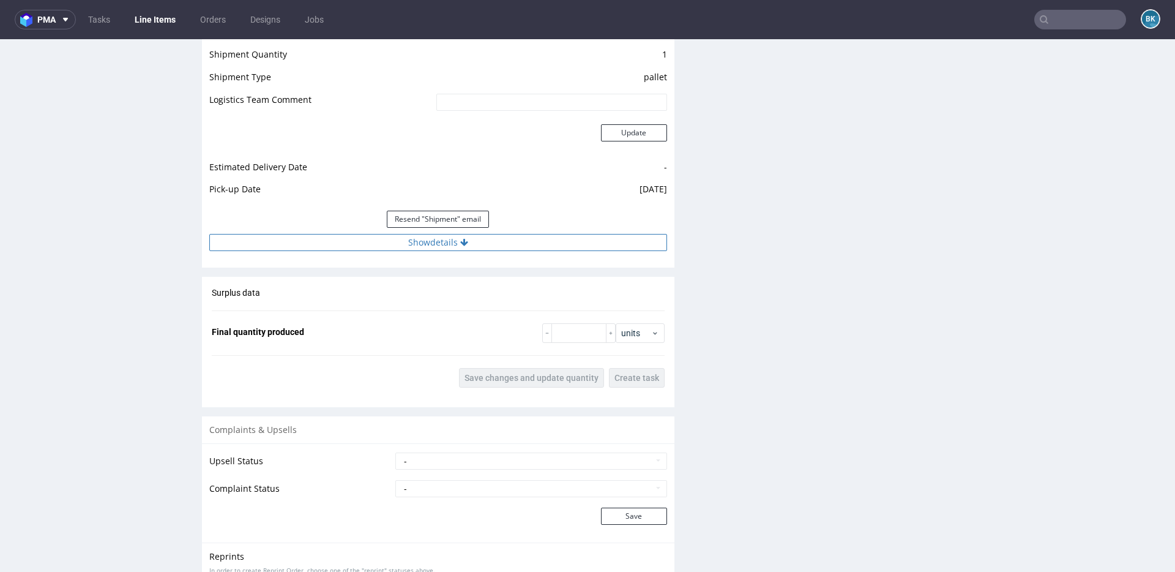
click at [427, 239] on button "Show details" at bounding box center [438, 242] width 458 height 17
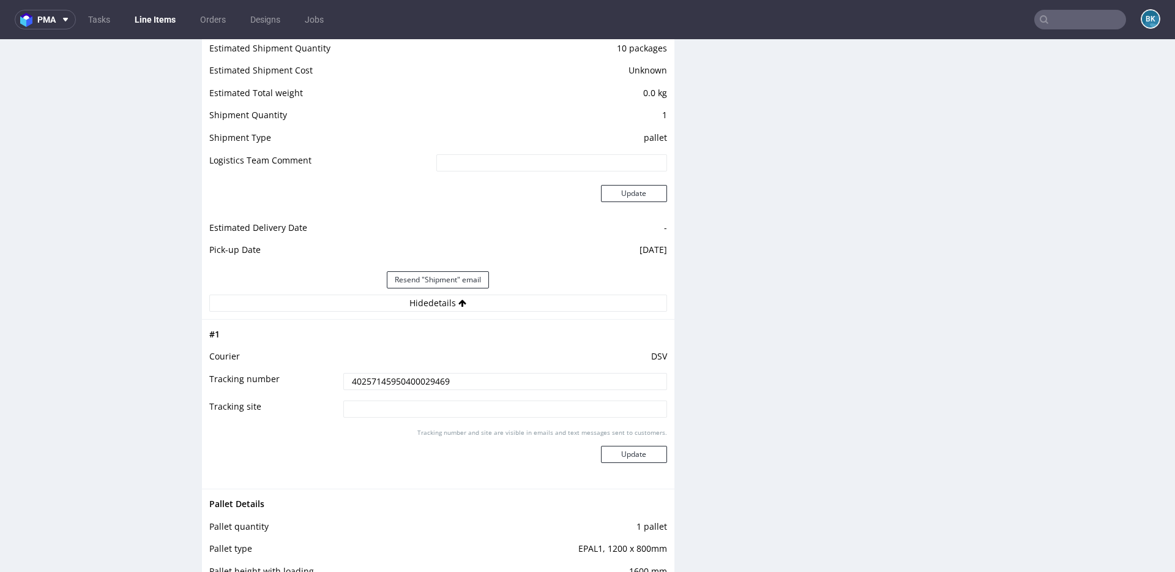
scroll to position [1325, 0]
drag, startPoint x: 474, startPoint y: 378, endPoint x: 295, endPoint y: 372, distance: 178.8
click at [295, 372] on tr "Tracking number 40257145950400029469" at bounding box center [438, 382] width 458 height 28
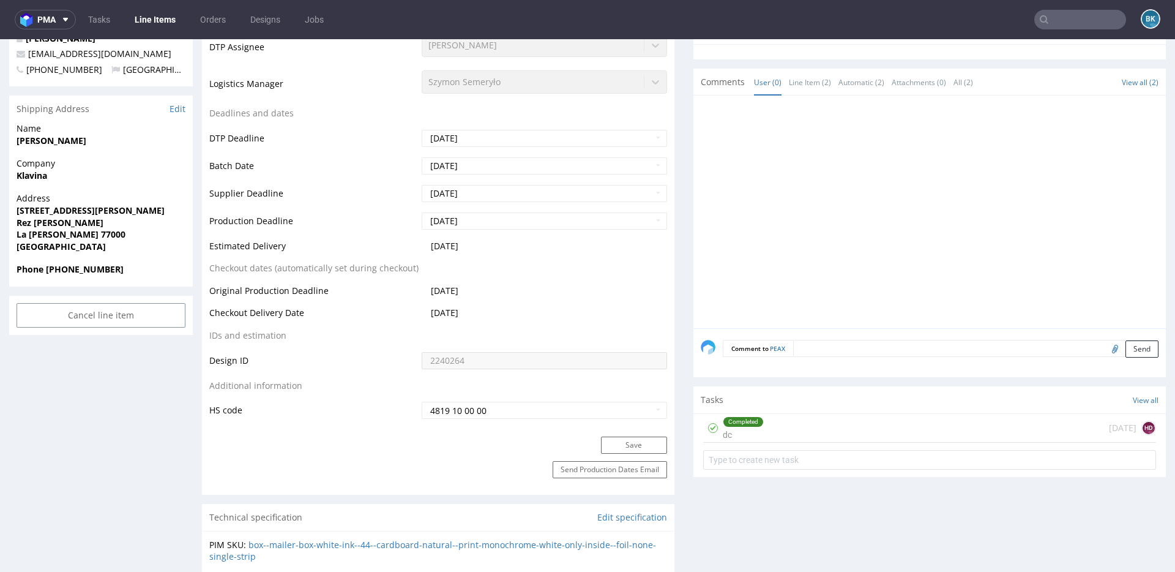
scroll to position [439, 0]
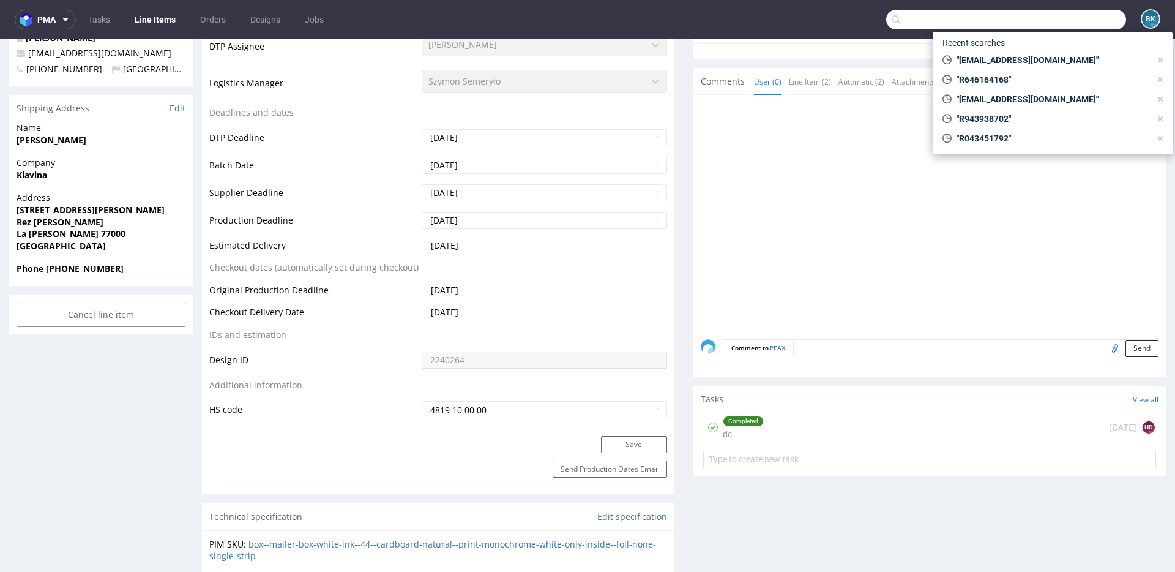
click at [1065, 18] on input "text" at bounding box center [1006, 20] width 240 height 20
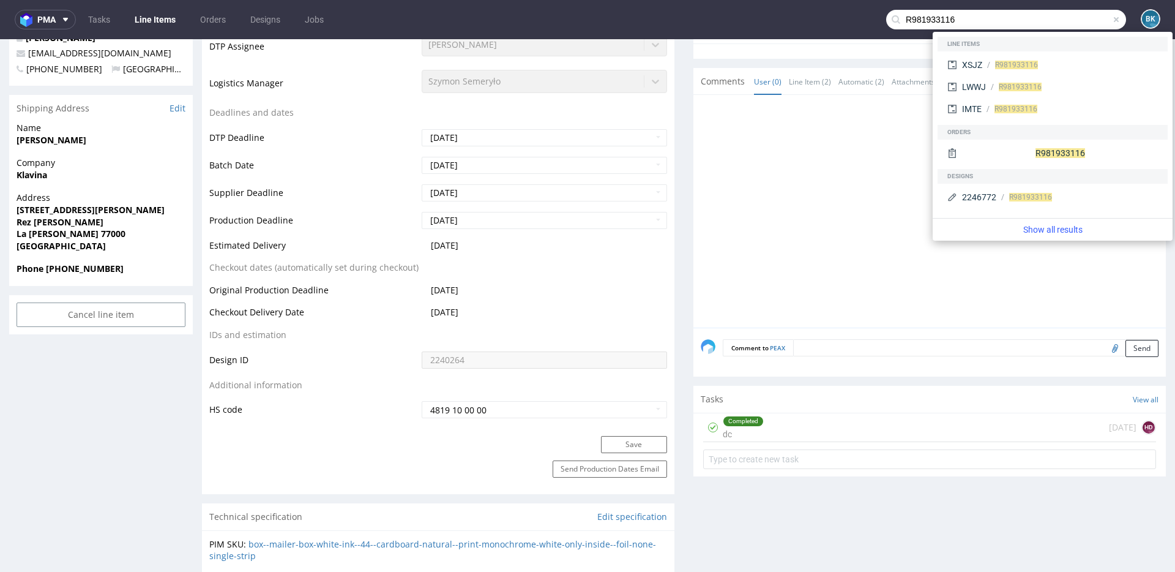
type input "R981933116"
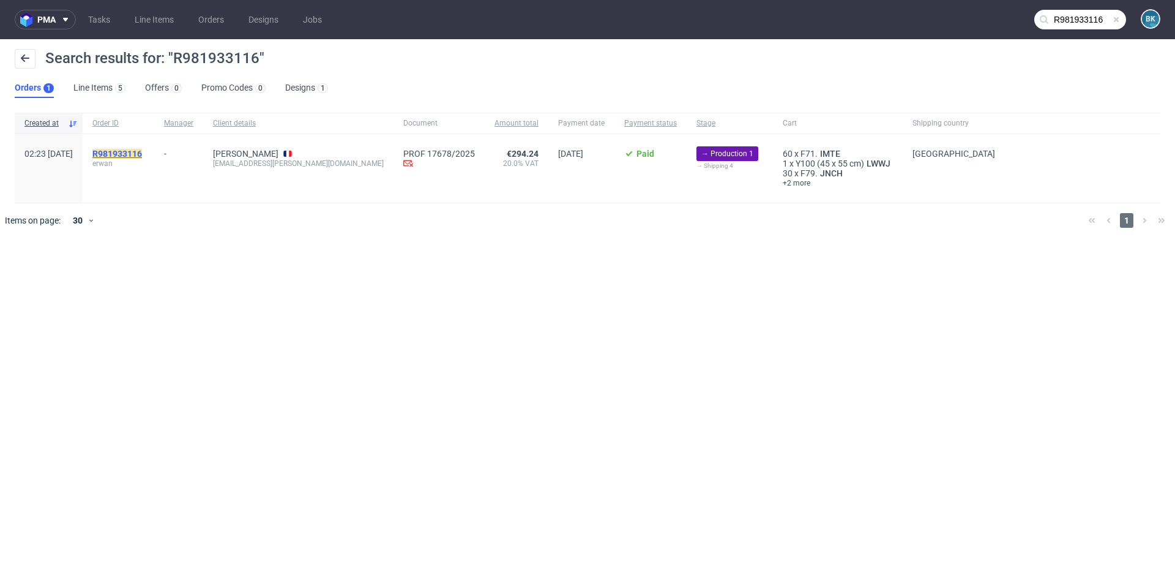
click at [142, 154] on mark "R981933116" at bounding box center [117, 154] width 50 height 10
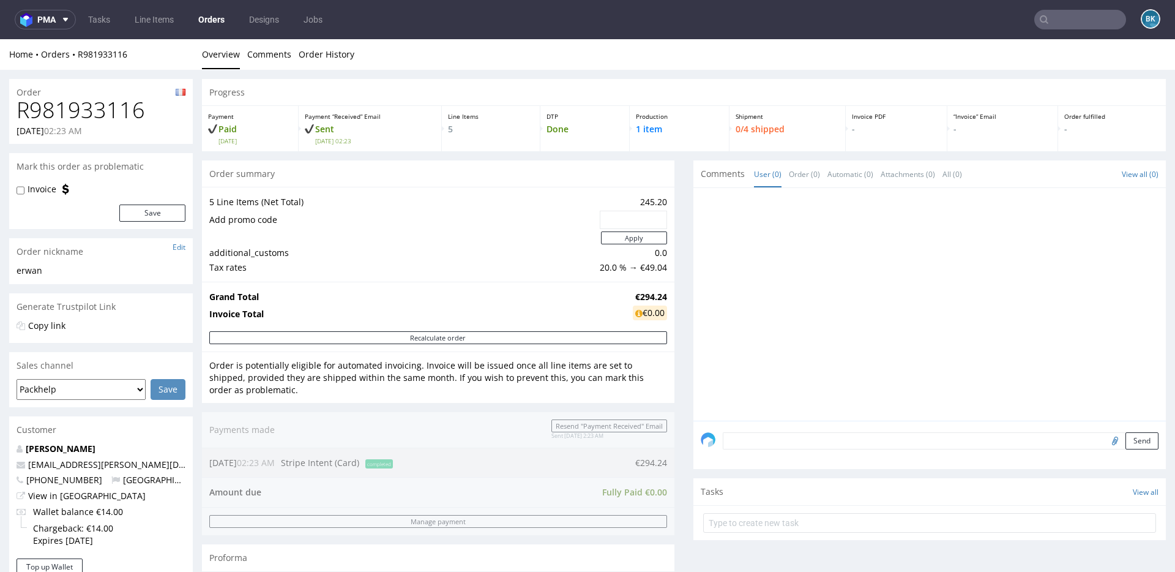
click at [1058, 19] on input "text" at bounding box center [1080, 20] width 92 height 20
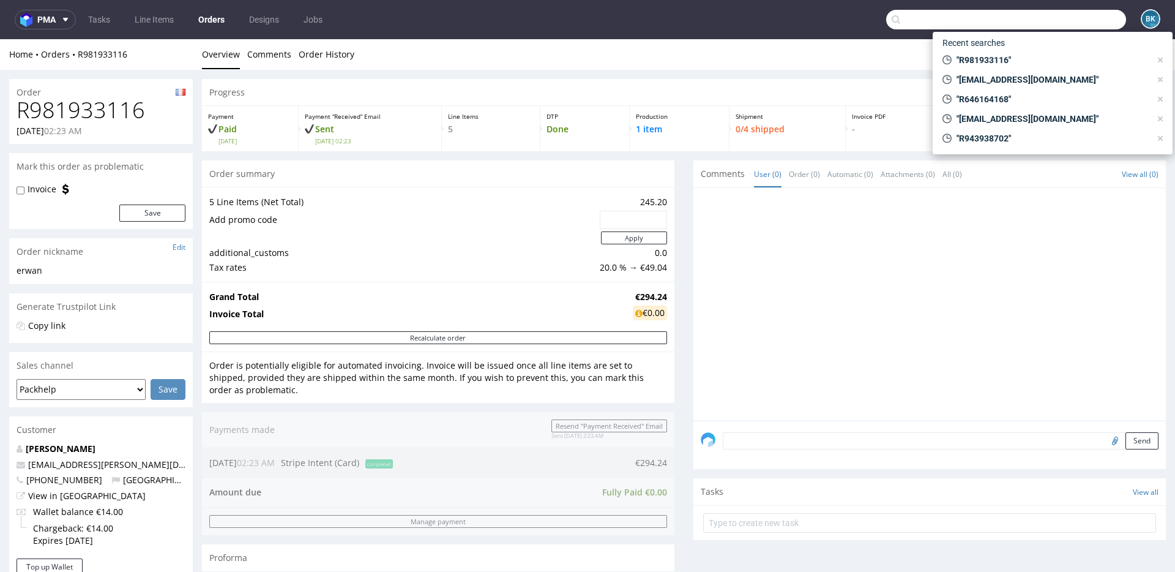
paste input "R493796608"
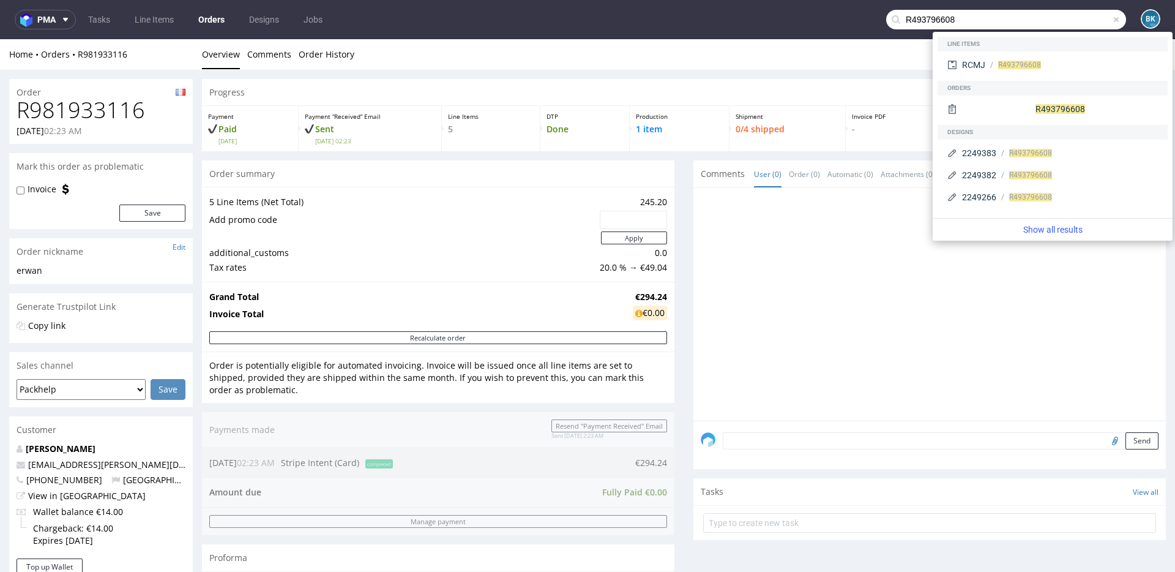
type input "R493796608"
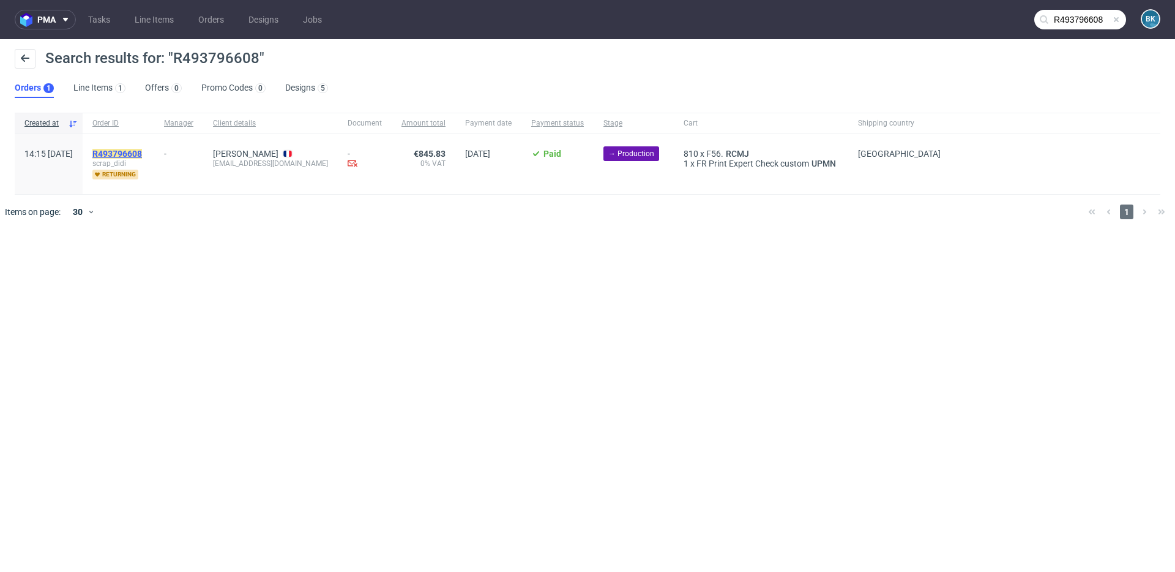
click at [142, 149] on mark "R493796608" at bounding box center [117, 154] width 50 height 10
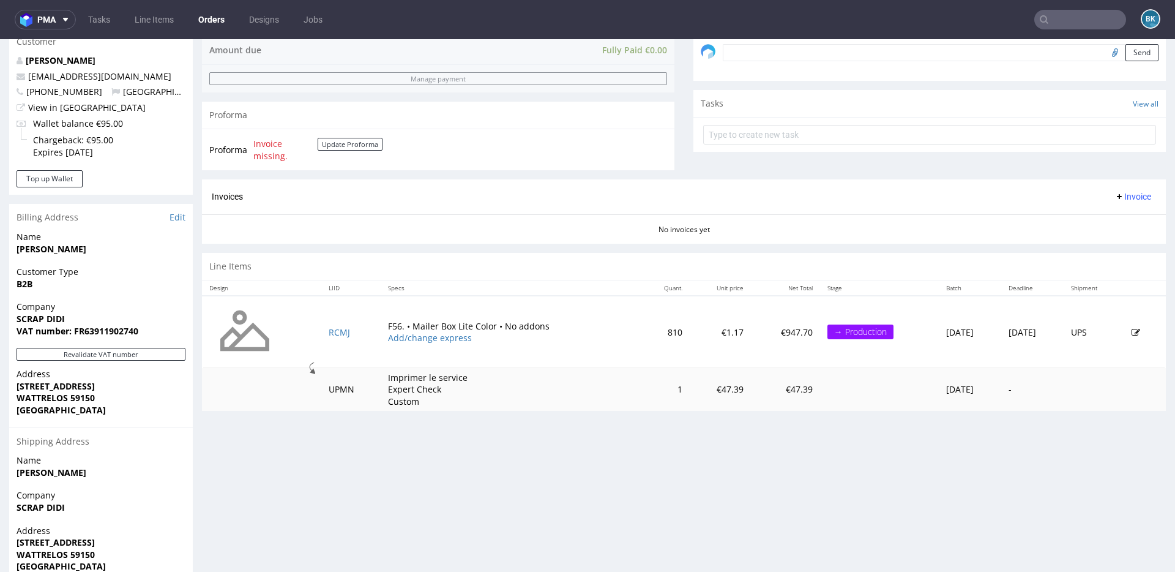
scroll to position [403, 0]
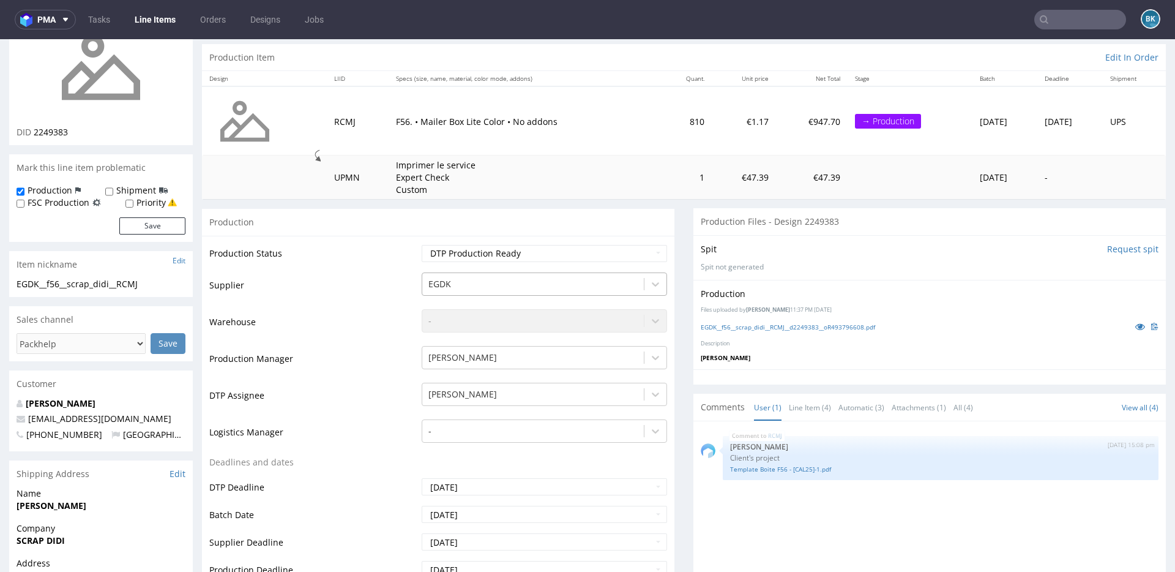
scroll to position [115, 0]
click at [740, 326] on link "EGDK__f56__scrap_didi__RCMJ__d2249383__oR493796608.pdf" at bounding box center [788, 328] width 174 height 9
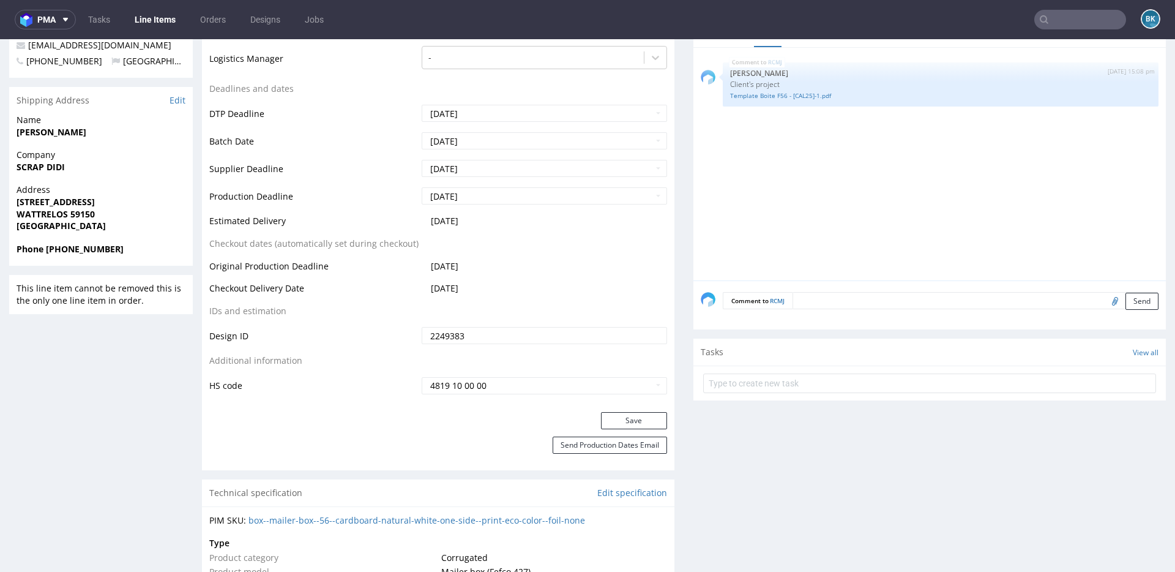
scroll to position [476, 0]
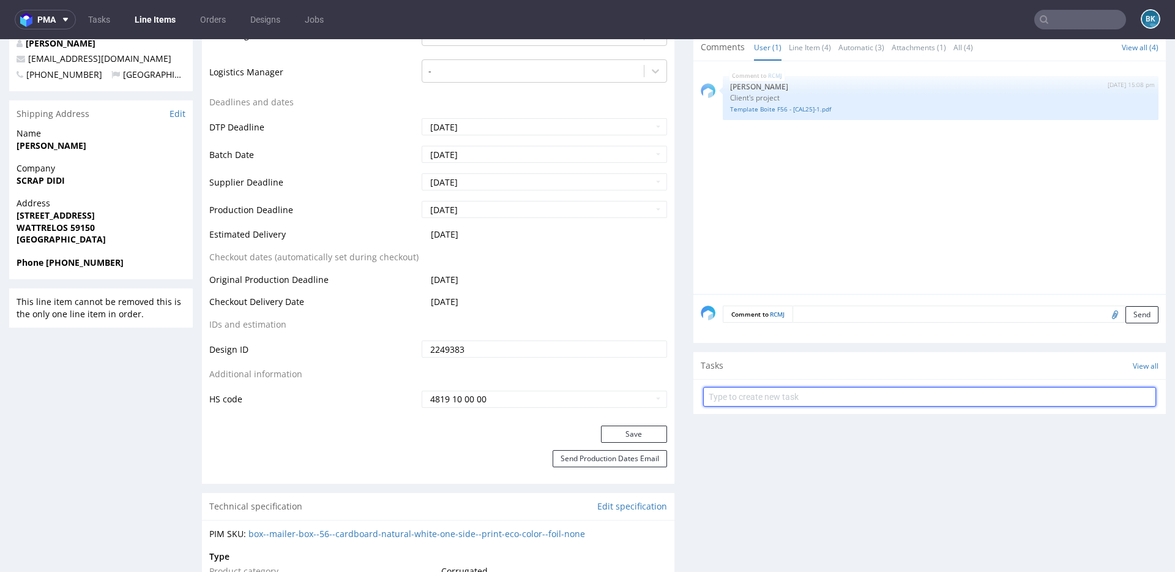
click at [773, 403] on input "text" at bounding box center [929, 397] width 453 height 20
type input "3D view of the package"
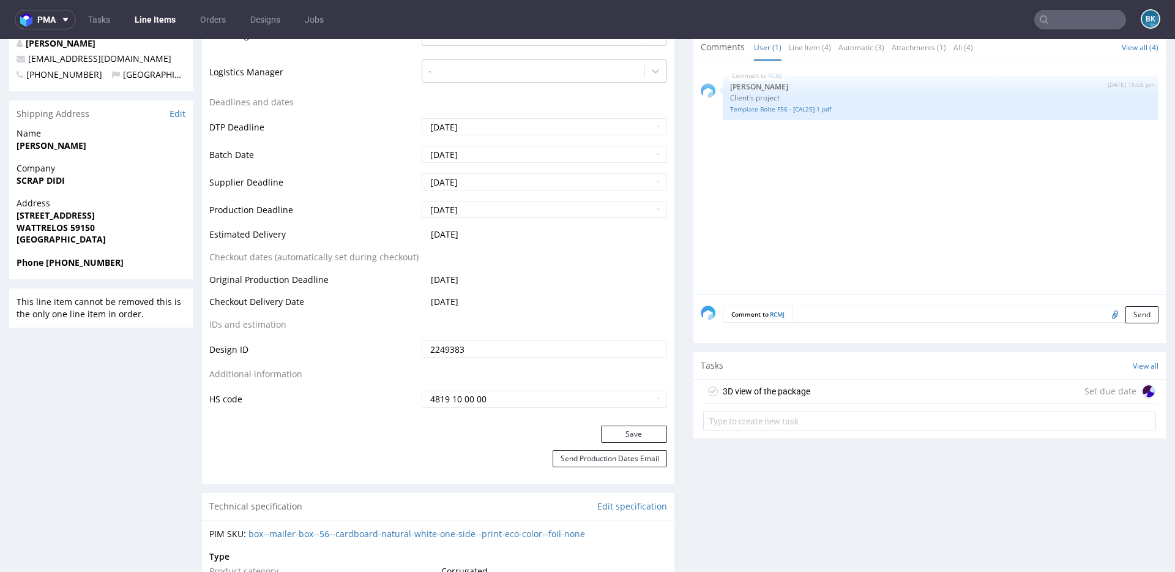
click at [829, 390] on div "3D view of the package Set due date" at bounding box center [929, 391] width 453 height 24
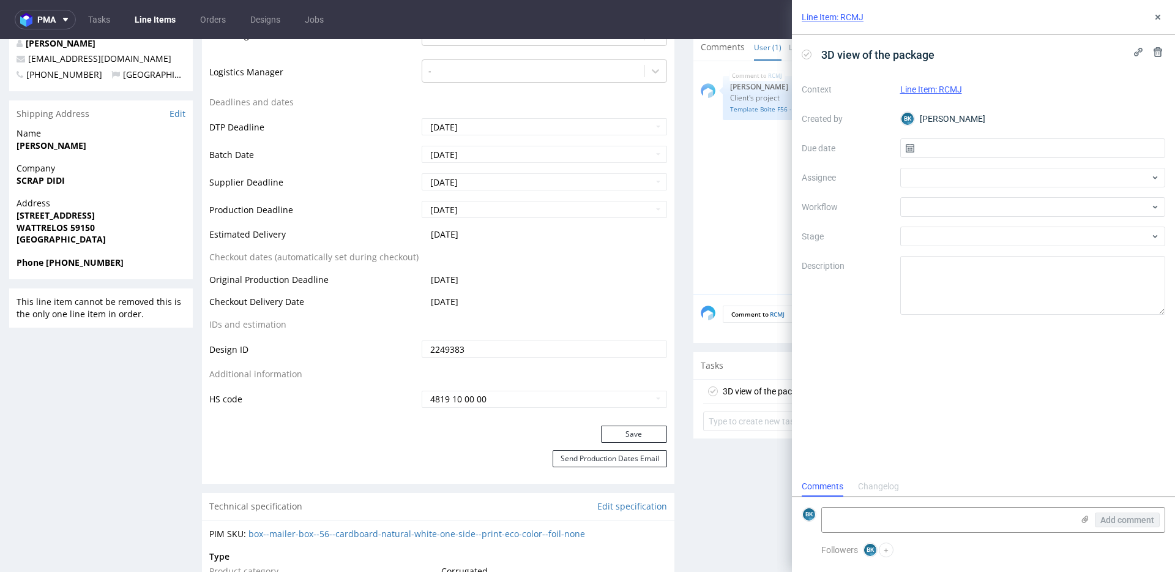
scroll to position [10, 0]
click at [948, 141] on input "text" at bounding box center [1033, 148] width 266 height 20
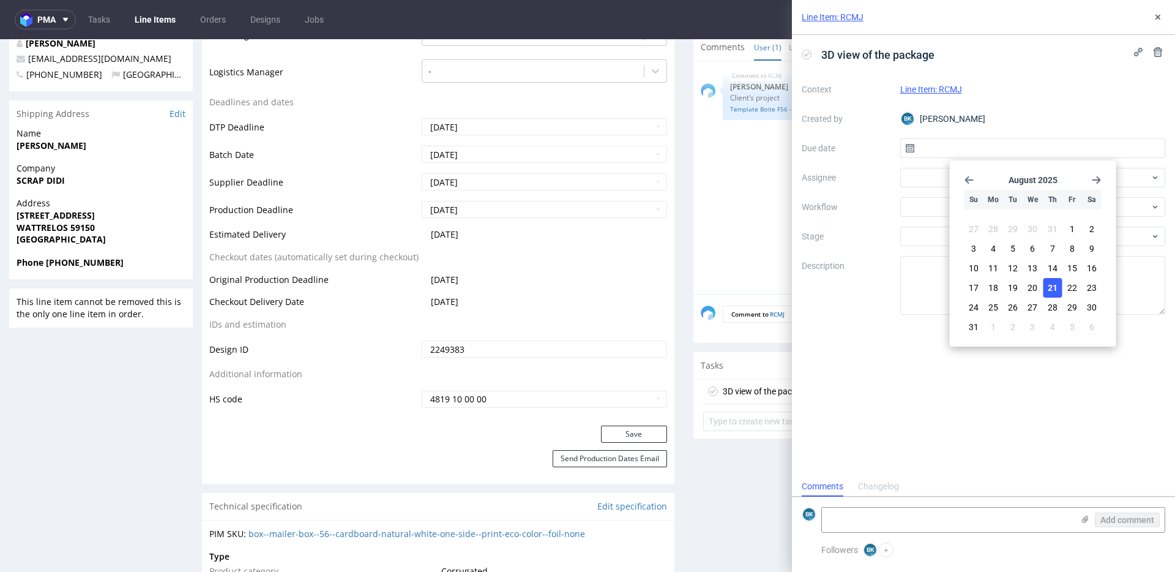
click at [1051, 280] on button "21" at bounding box center [1052, 288] width 19 height 20
type input "21/08/2025"
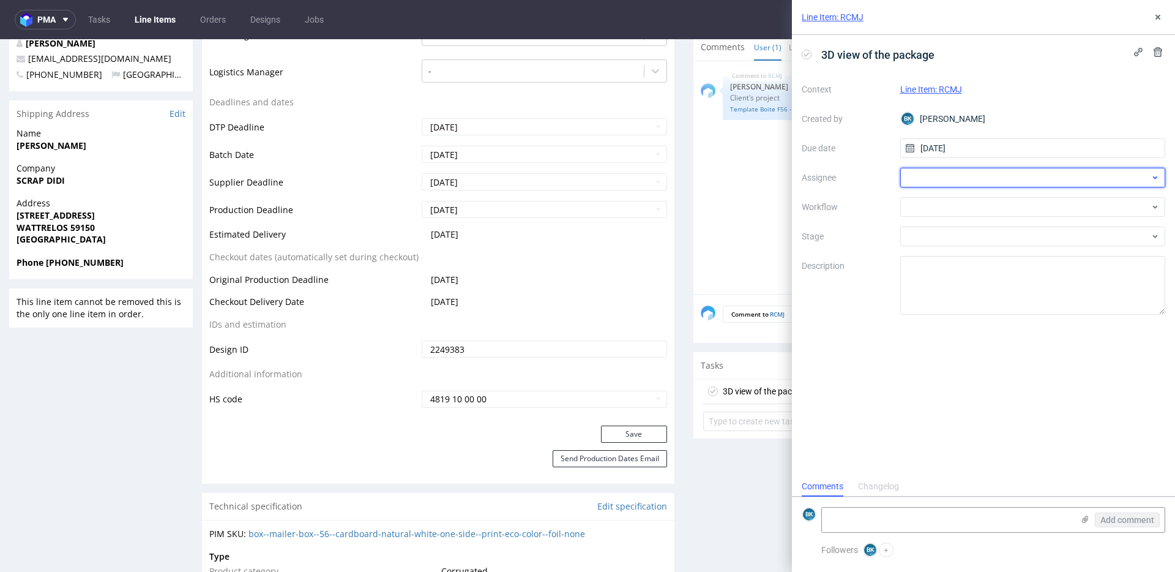
click at [926, 174] on div at bounding box center [1033, 178] width 266 height 20
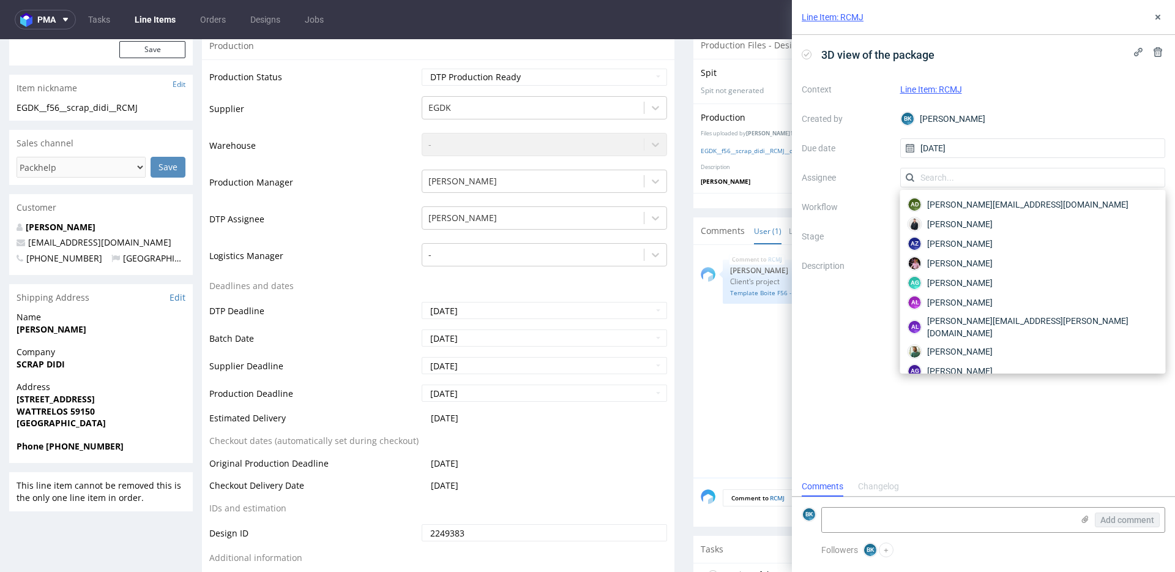
scroll to position [294, 0]
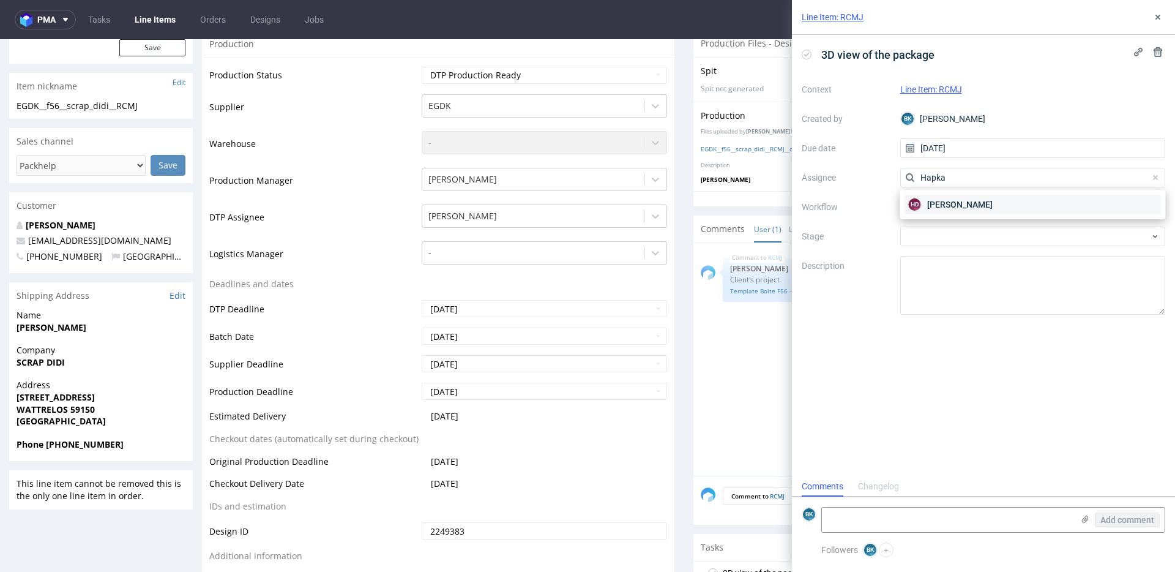
type input "Hapka"
click at [976, 203] on span "[PERSON_NAME]" at bounding box center [959, 204] width 65 height 12
click at [950, 204] on div at bounding box center [1033, 207] width 266 height 20
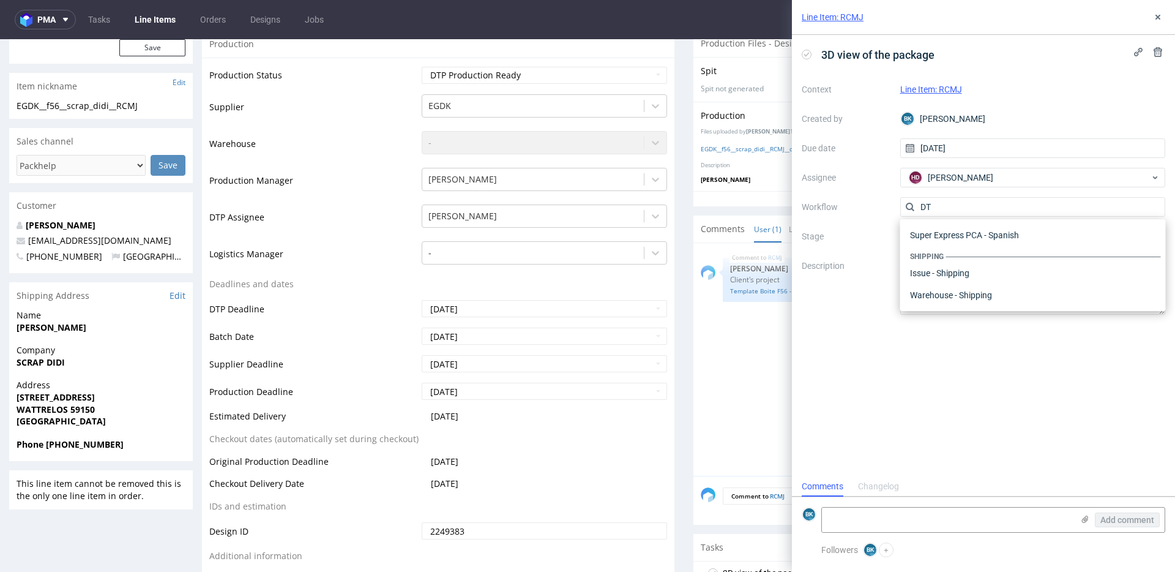
scroll to position [0, 0]
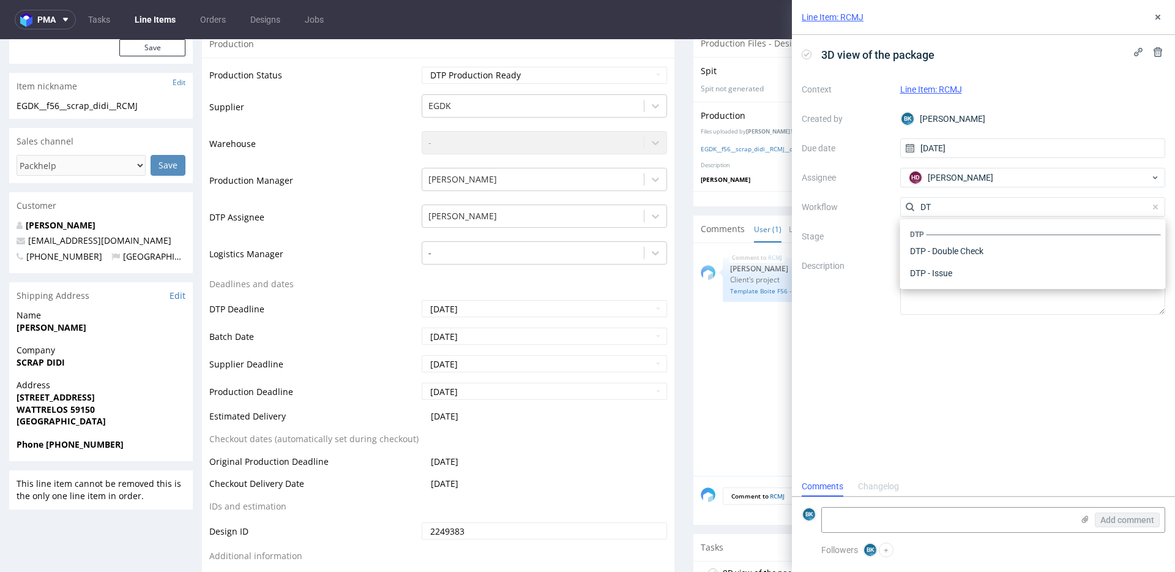
type input "D"
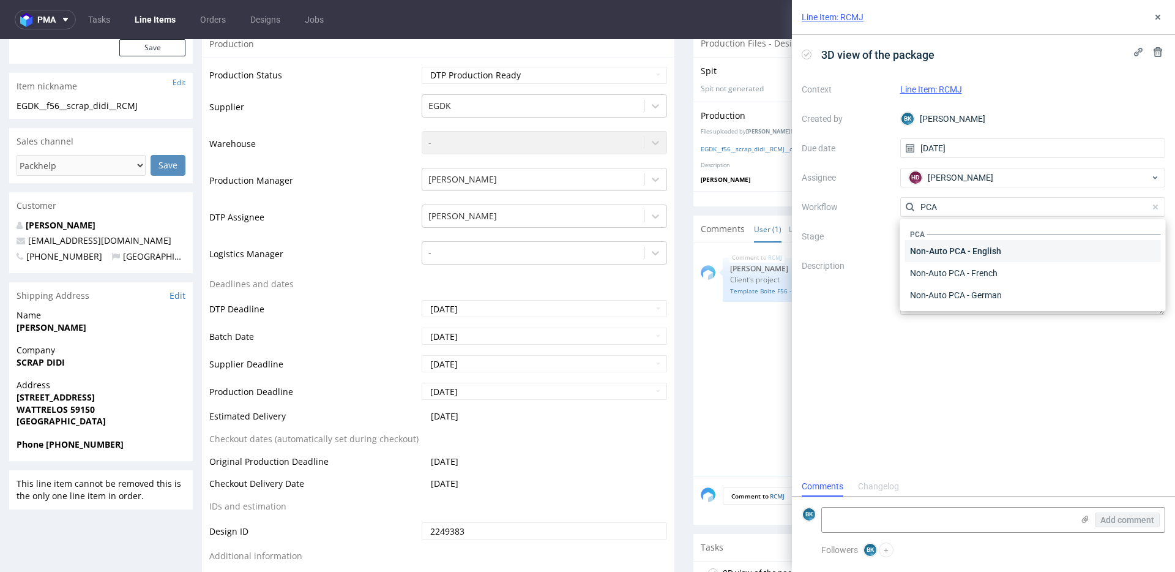
type input "PCA"
click at [972, 252] on div "Non-Auto PCA - English" at bounding box center [1033, 251] width 256 height 22
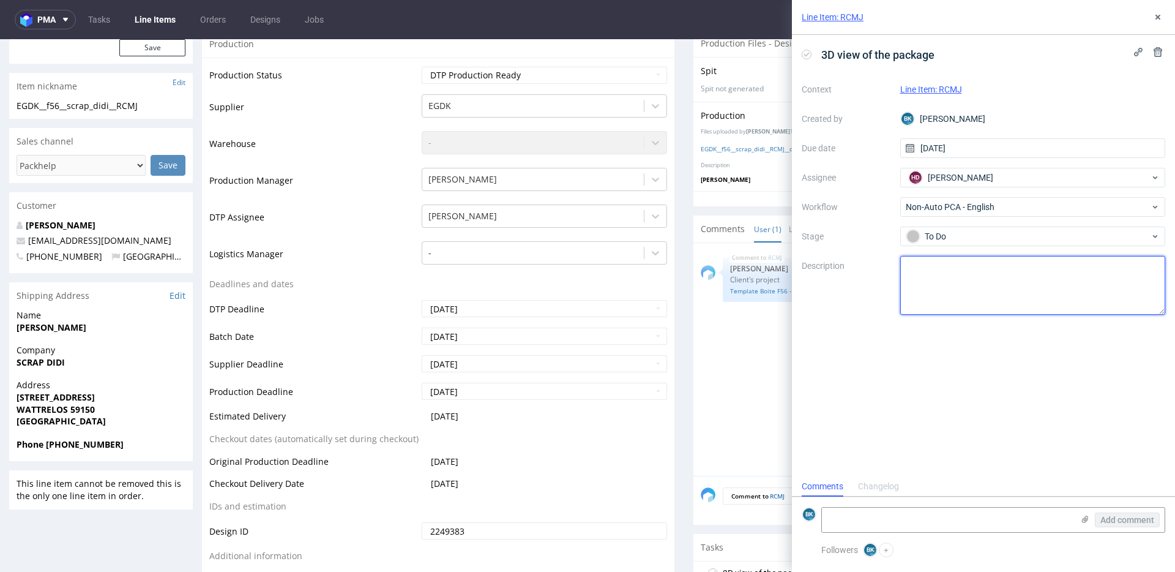
click at [934, 280] on textarea at bounding box center [1033, 285] width 266 height 59
type textarea "The client asks for the 3d view of the product since she didn't receive a PCA t…"
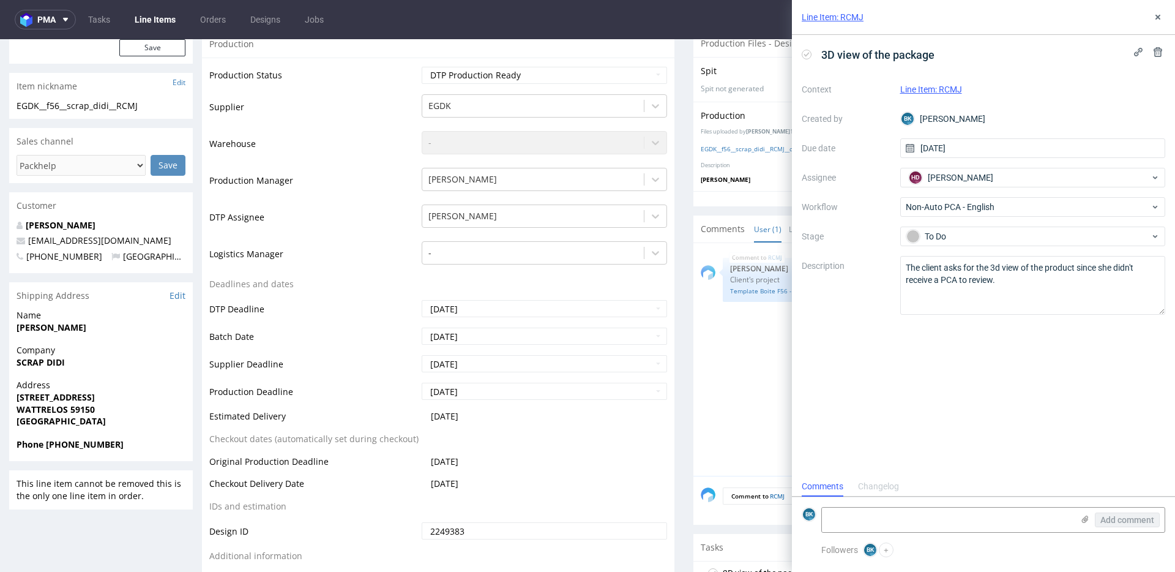
click at [1018, 384] on div "3D view of the package Context Line Item: RCMJ Created by BK Bogna Krystian Due…" at bounding box center [983, 255] width 383 height 441
click at [1157, 18] on icon at bounding box center [1158, 17] width 10 height 10
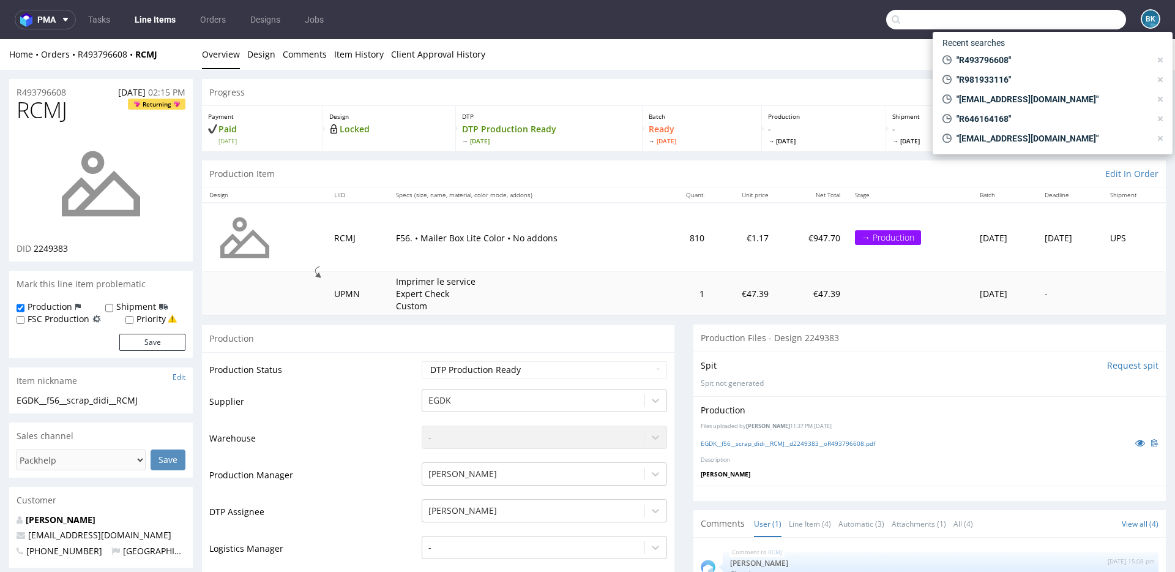
click at [1059, 25] on input "text" at bounding box center [1006, 20] width 240 height 20
paste input "R981933116"
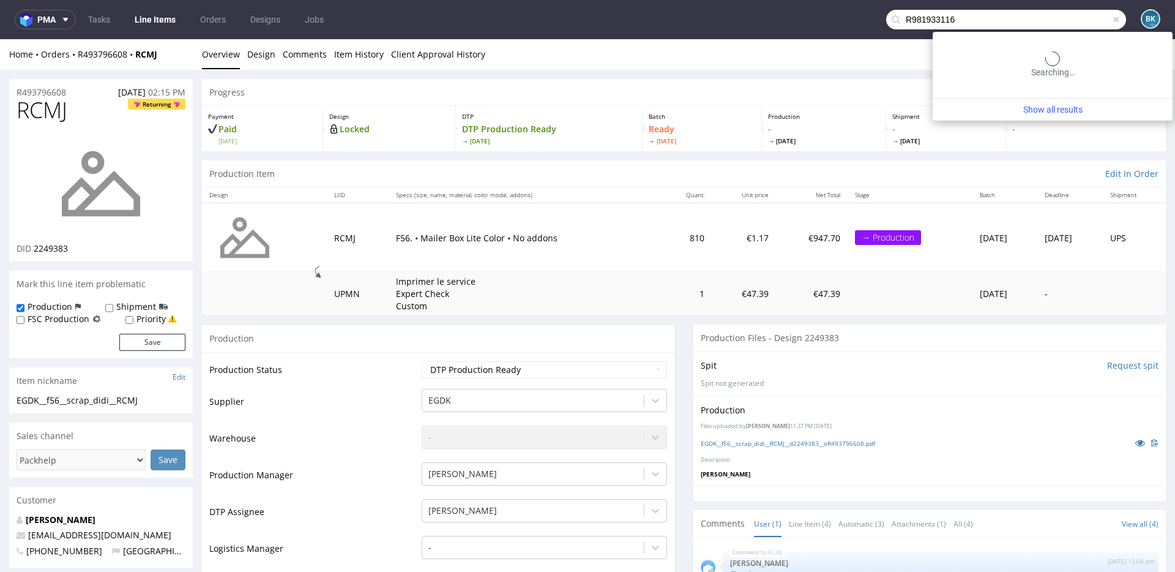
type input "R981933116"
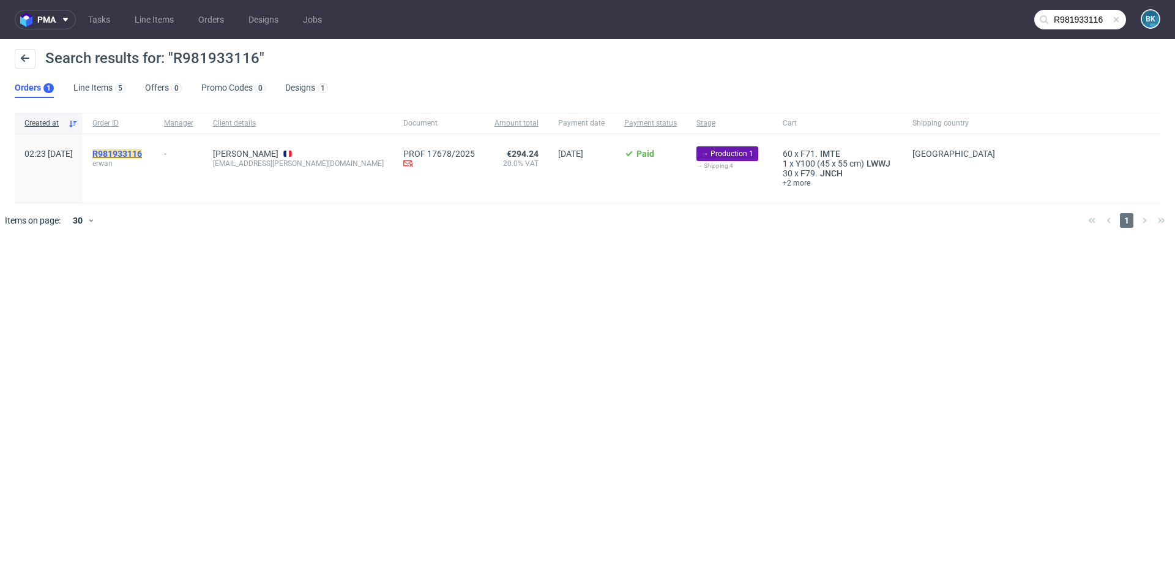
click at [142, 149] on mark "R981933116" at bounding box center [117, 154] width 50 height 10
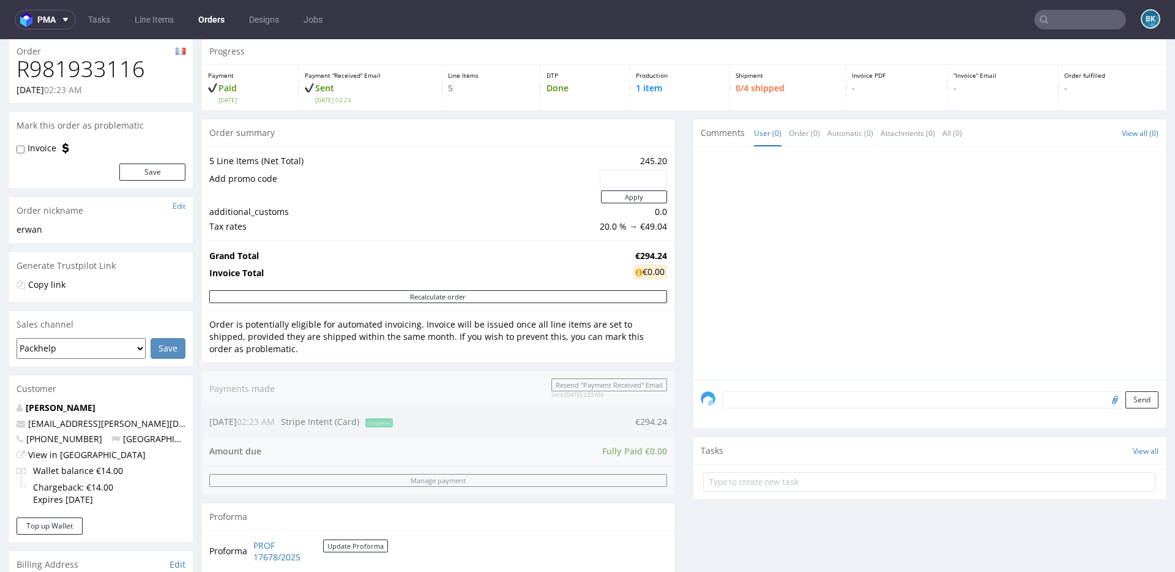
scroll to position [38, 0]
click at [1056, 15] on input "text" at bounding box center [1080, 20] width 92 height 20
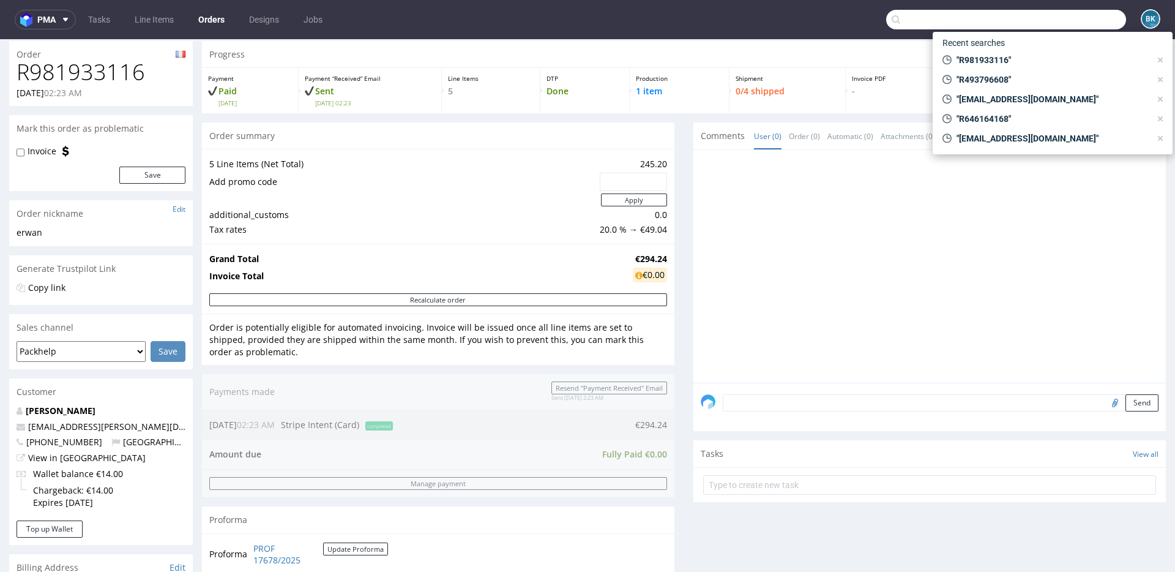
paste input "R646164168"
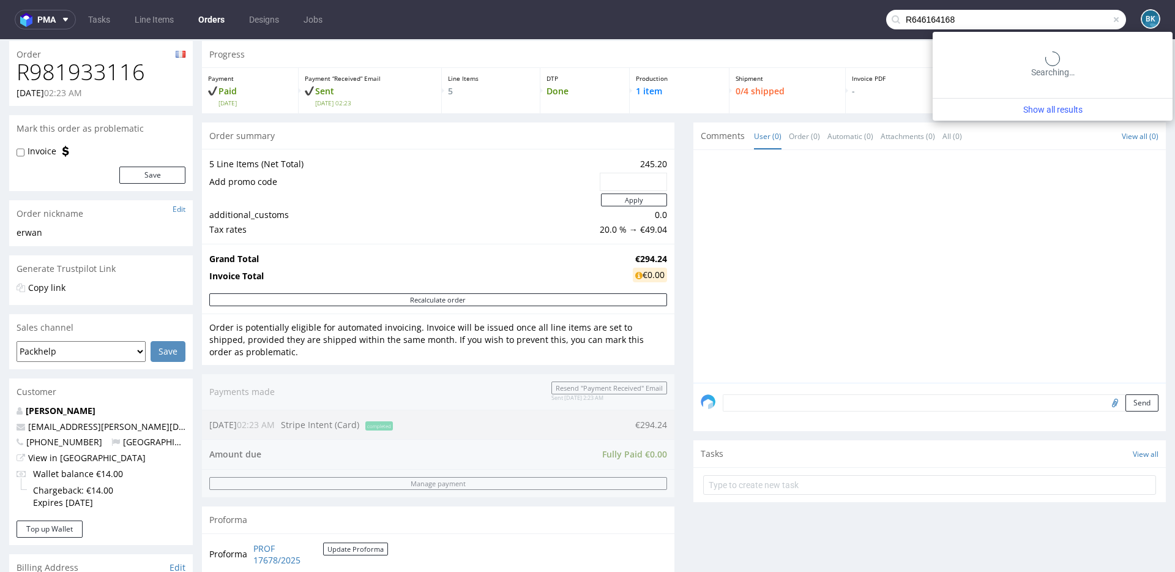
type input "R646164168"
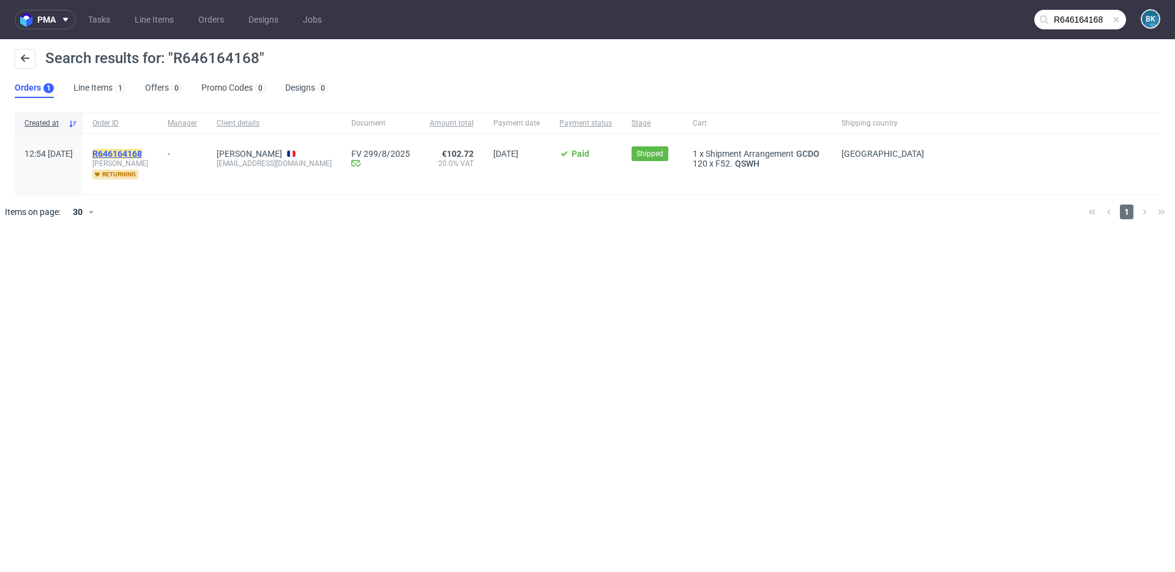
click at [142, 151] on mark "R646164168" at bounding box center [117, 154] width 50 height 10
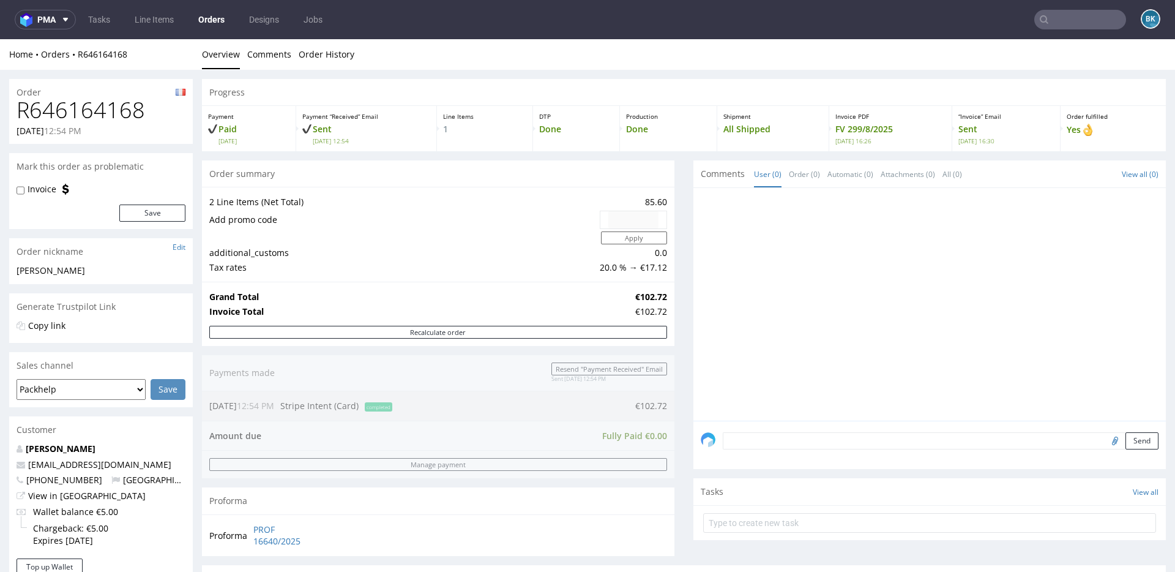
scroll to position [406, 0]
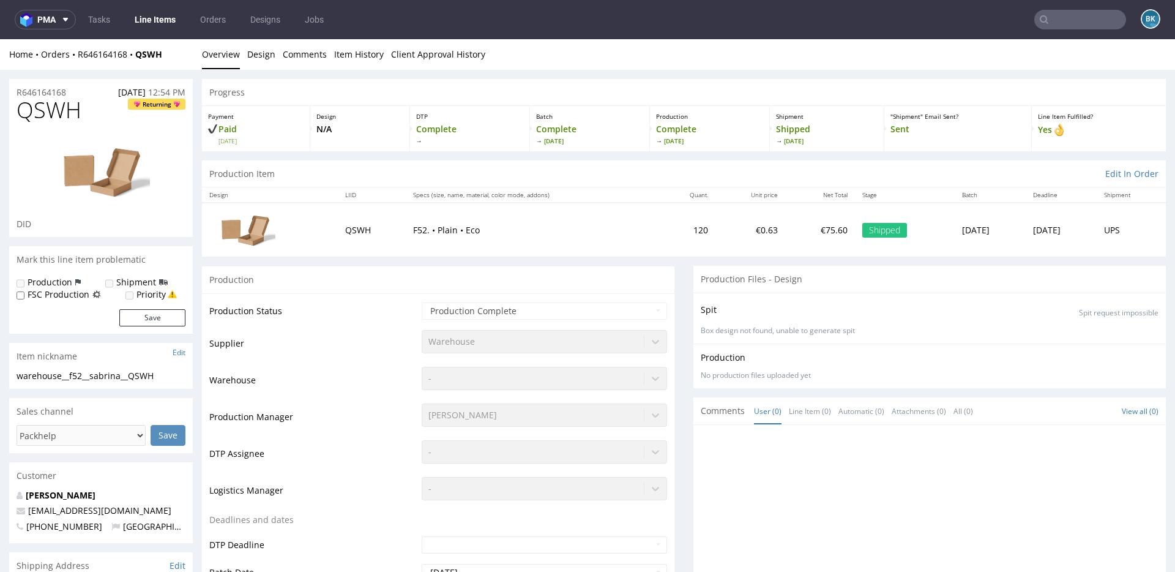
click at [61, 106] on span "QSWH" at bounding box center [49, 110] width 65 height 24
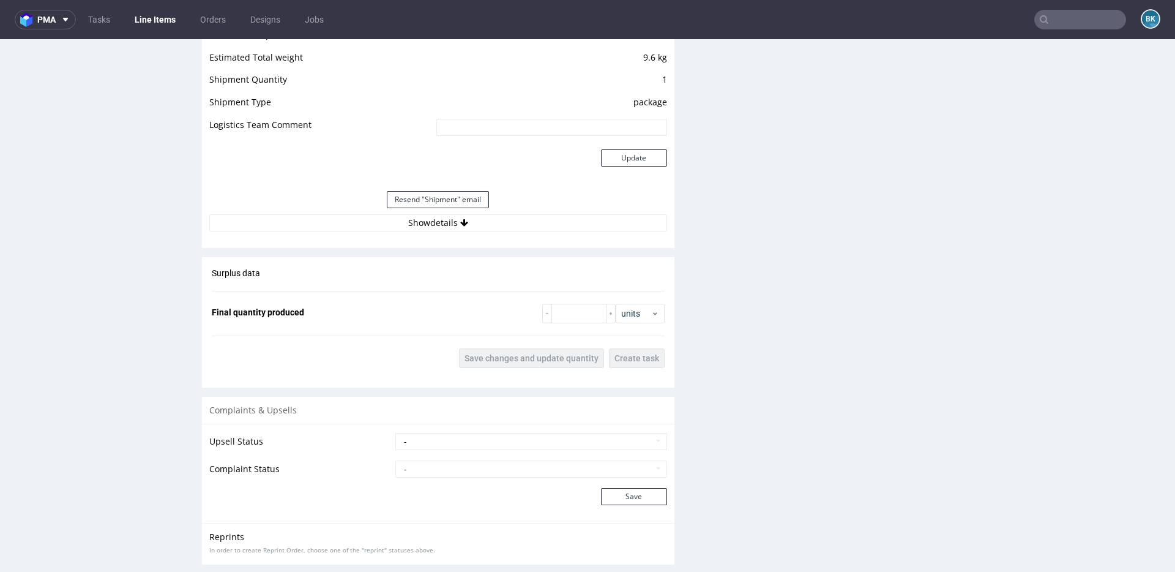
scroll to position [1260, 0]
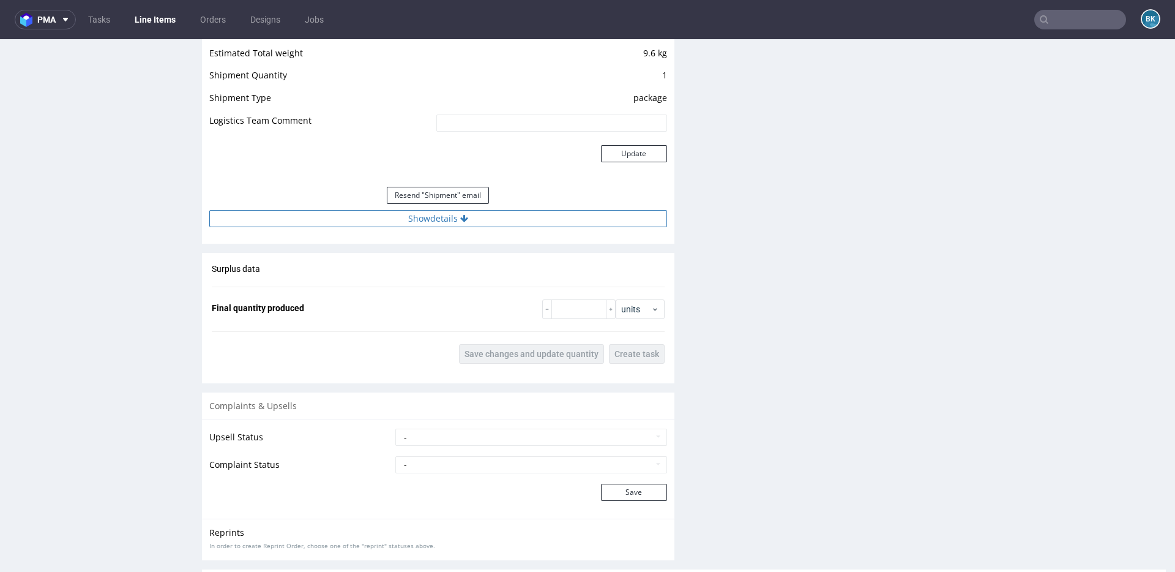
click at [422, 220] on button "Show details" at bounding box center [438, 218] width 458 height 17
click at [419, 222] on button "Show details" at bounding box center [438, 218] width 458 height 17
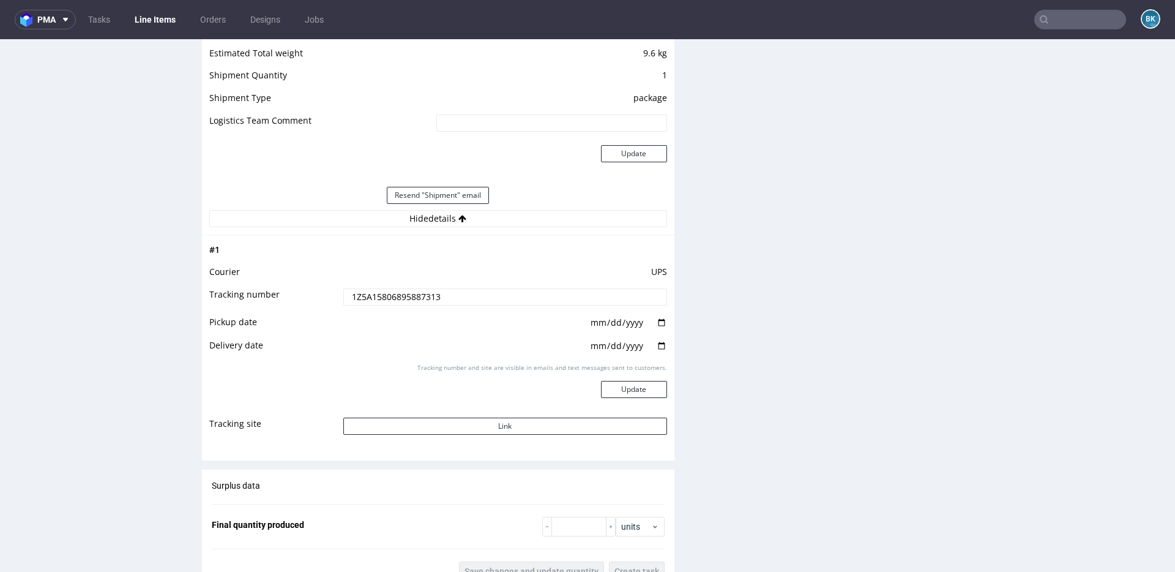
drag, startPoint x: 462, startPoint y: 298, endPoint x: 247, endPoint y: 299, distance: 215.4
click at [247, 299] on tr "Tracking number 1Z5A15806895887313" at bounding box center [438, 301] width 458 height 28
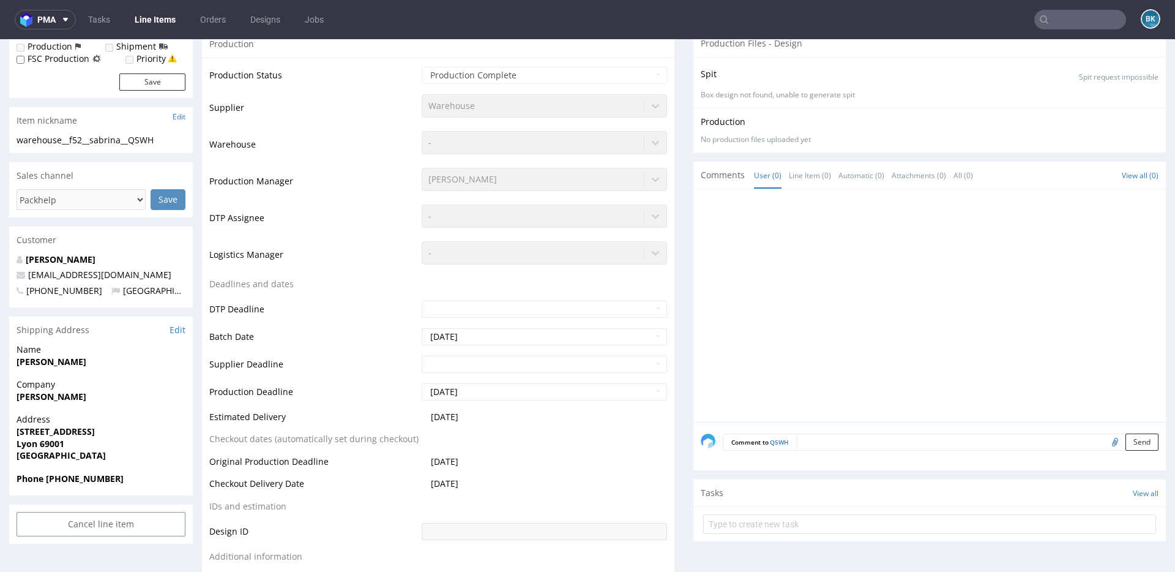
scroll to position [0, 0]
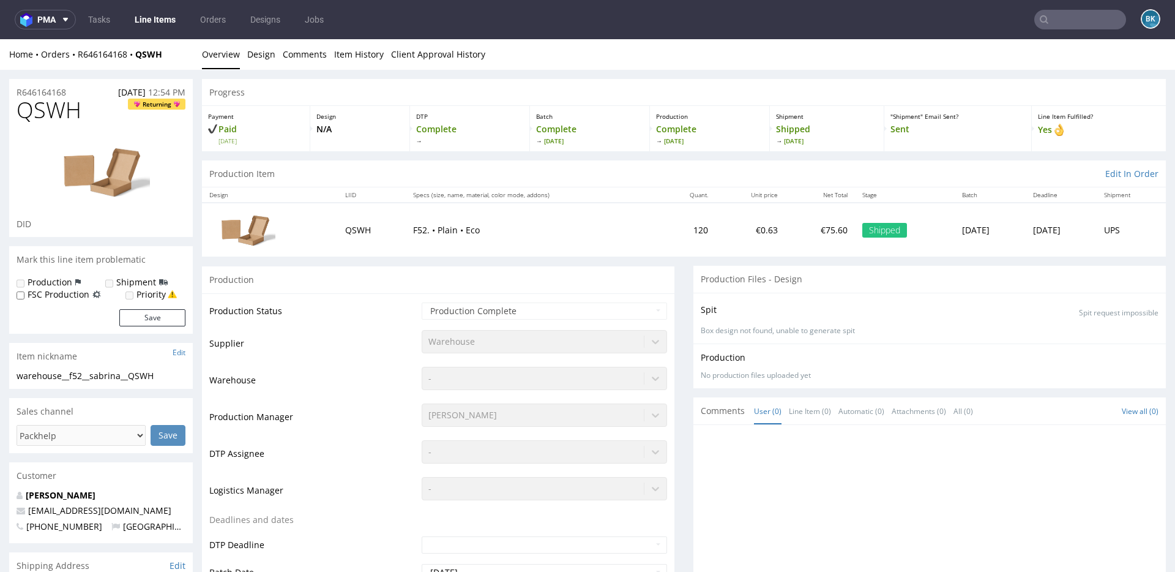
click at [1053, 18] on input "text" at bounding box center [1080, 20] width 92 height 20
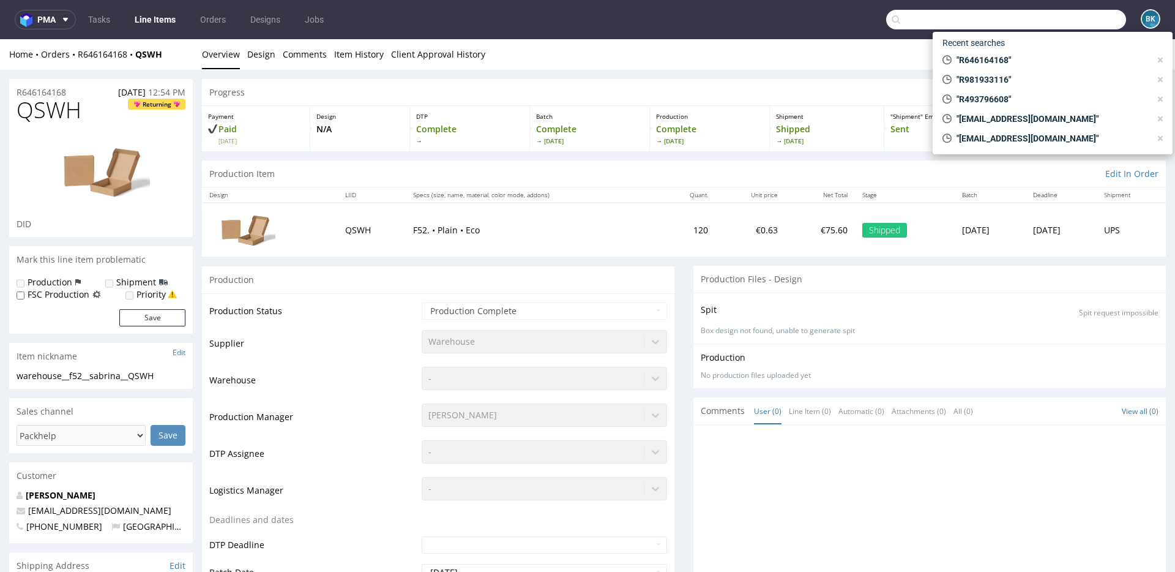
paste input "R646164168"
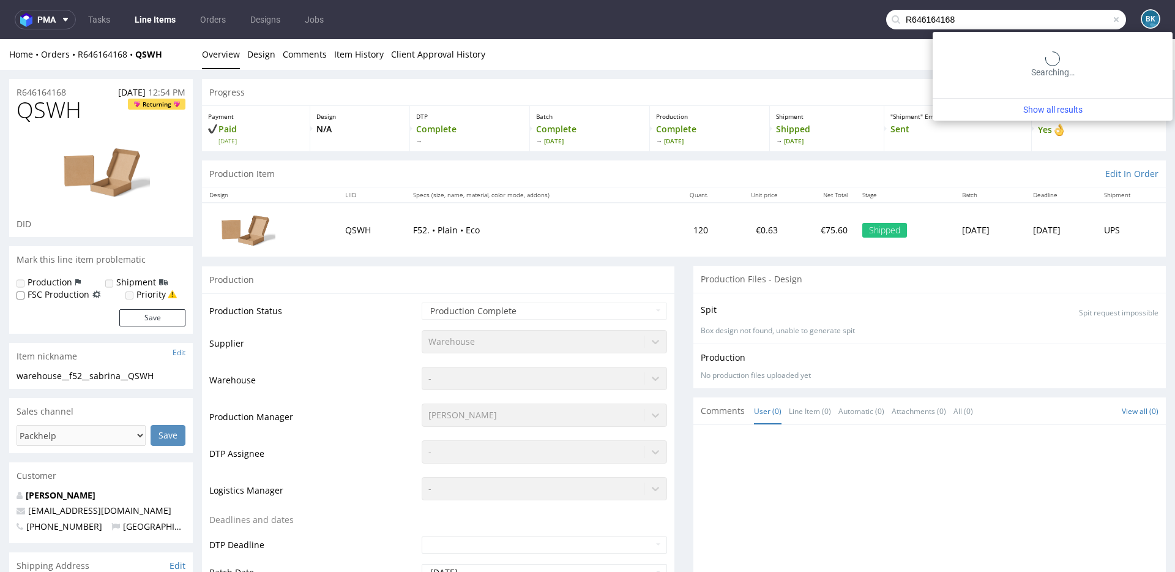
type input "R646164168"
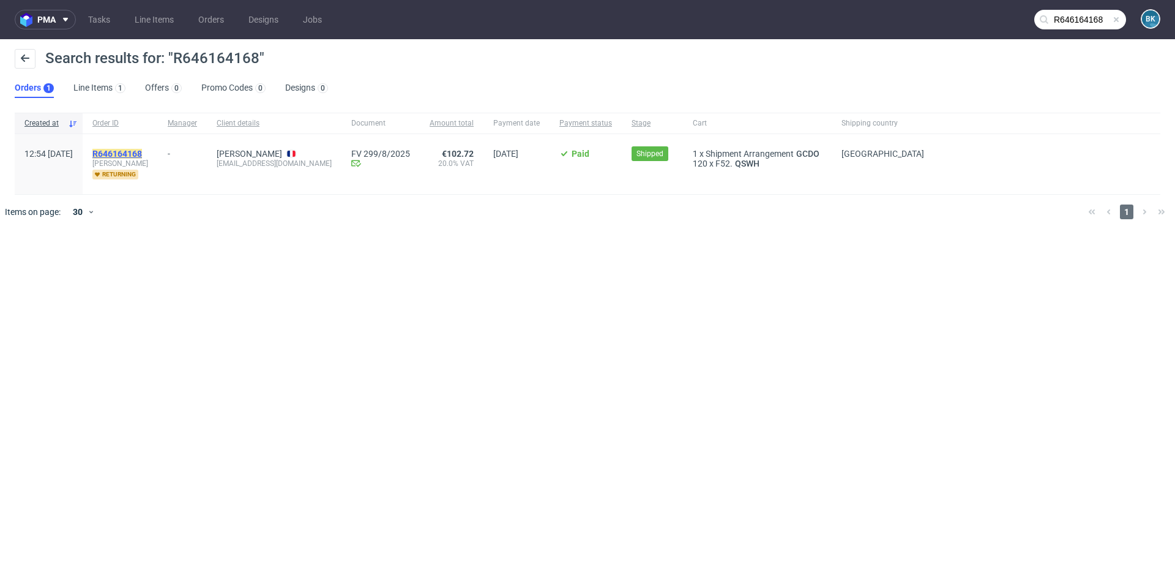
click at [142, 155] on mark "R646164168" at bounding box center [117, 154] width 50 height 10
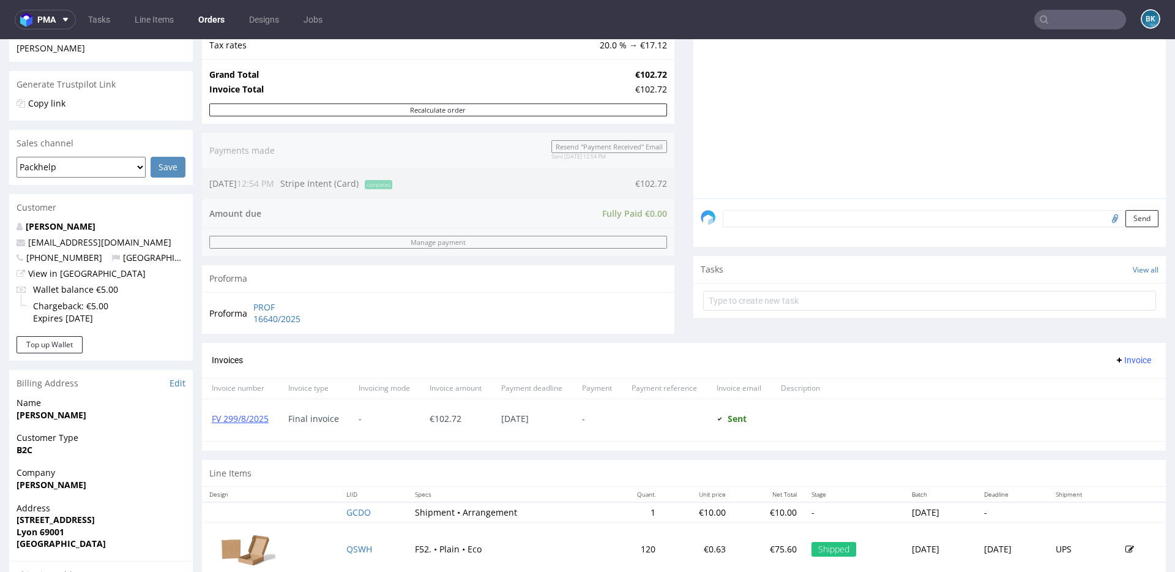
scroll to position [406, 0]
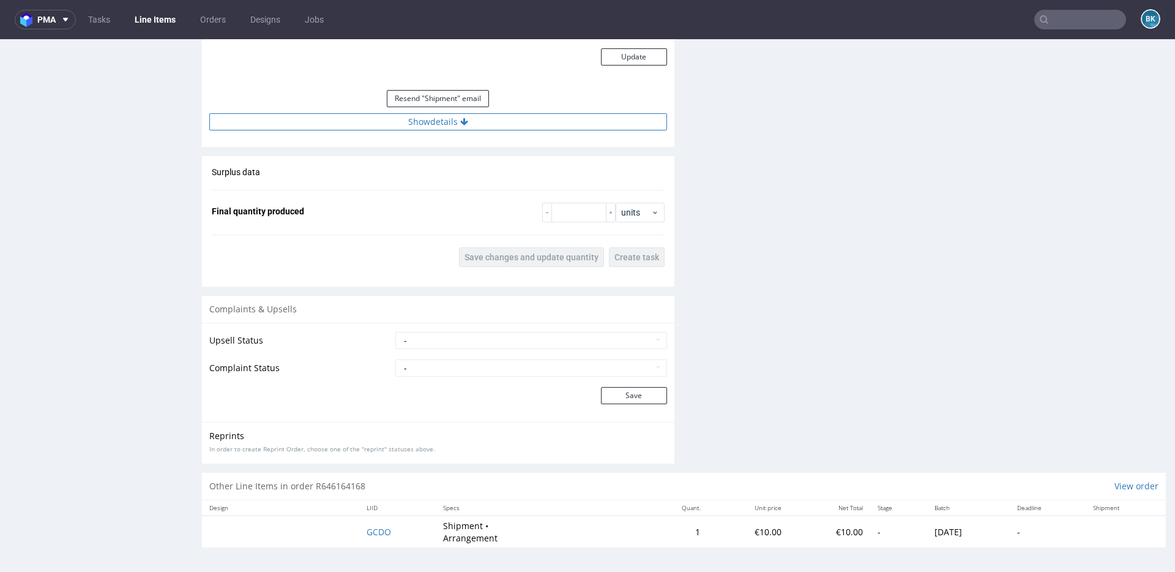
click at [447, 126] on button "Show details" at bounding box center [438, 121] width 458 height 17
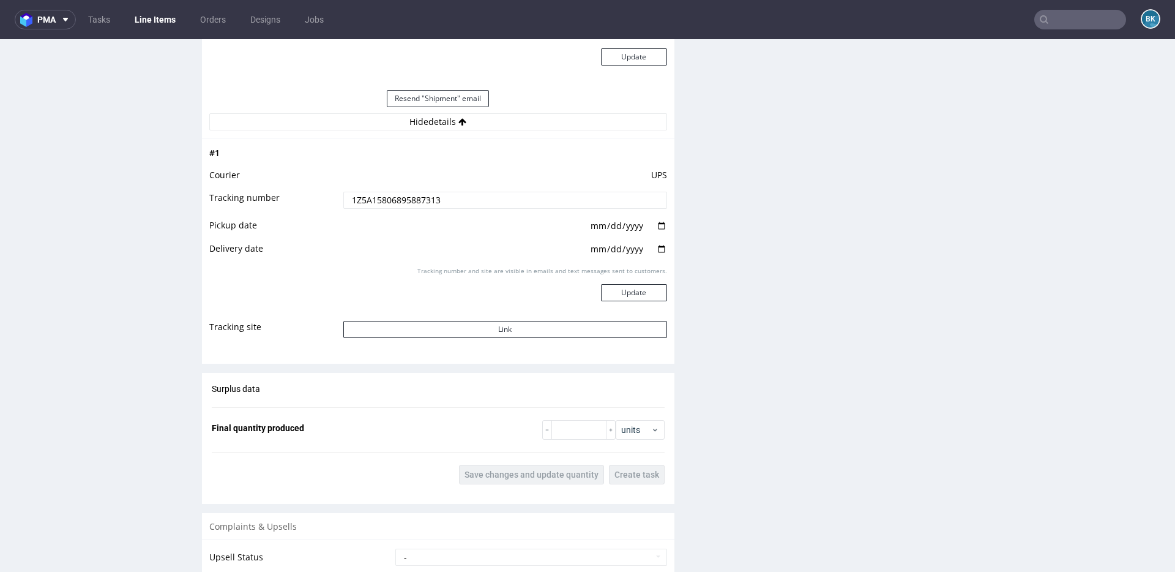
drag, startPoint x: 451, startPoint y: 199, endPoint x: 305, endPoint y: 199, distance: 146.2
click at [305, 199] on tr "Tracking number 1Z5A15806895887313" at bounding box center [438, 204] width 458 height 28
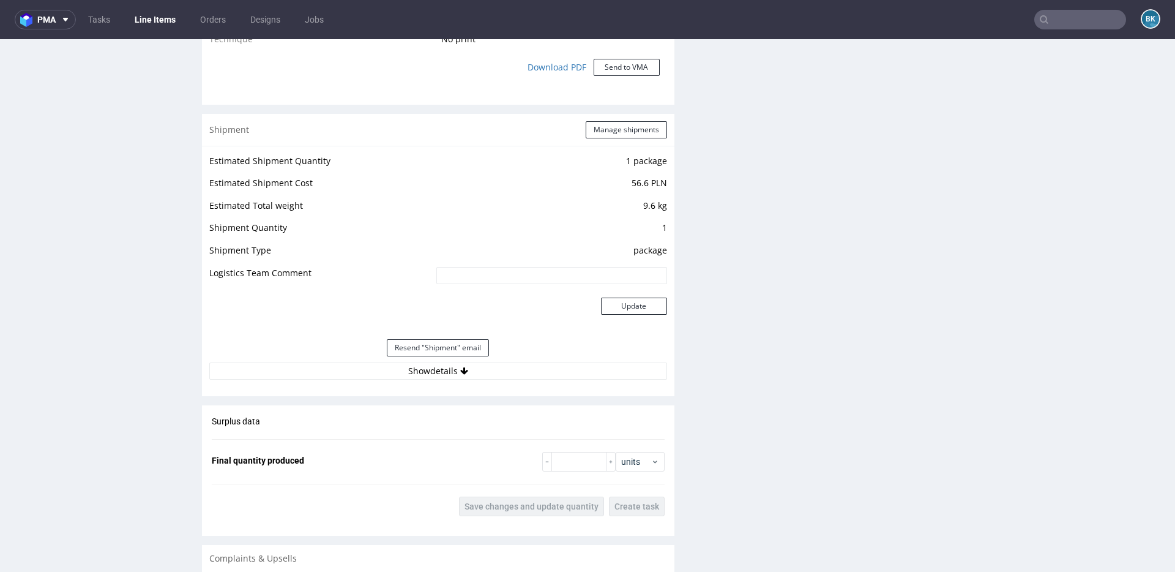
scroll to position [1149, 0]
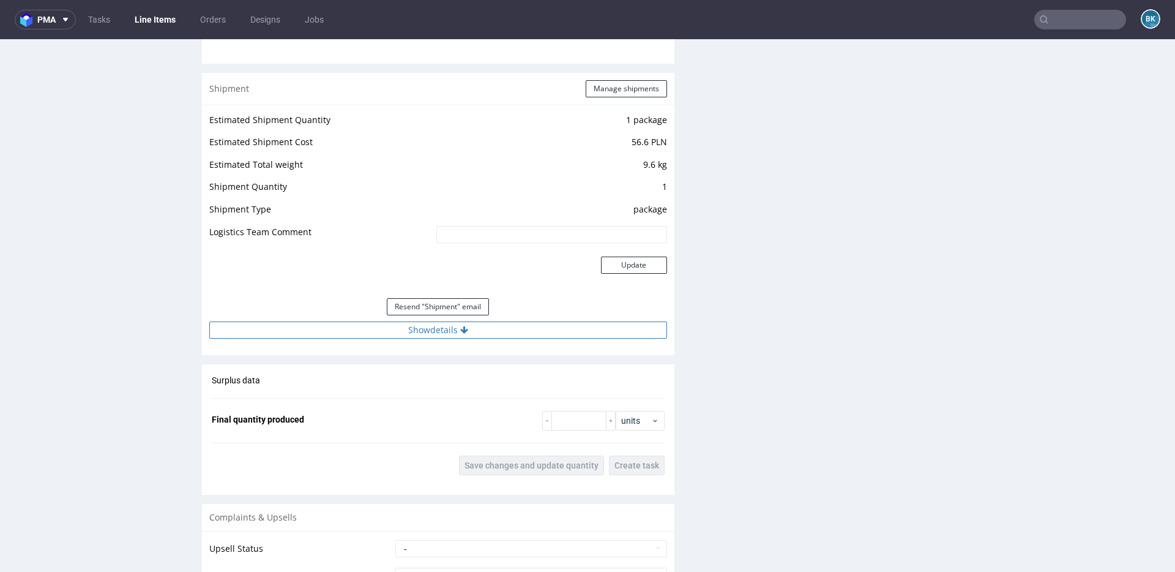
click at [452, 327] on button "Show details" at bounding box center [438, 329] width 458 height 17
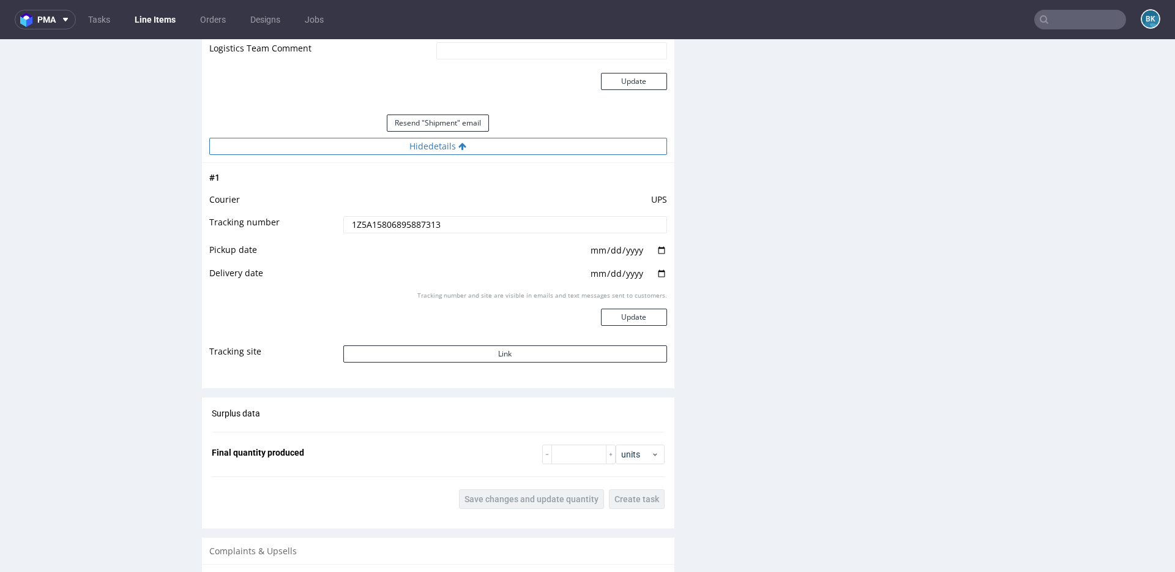
scroll to position [1335, 0]
click at [504, 348] on button "Link" at bounding box center [505, 351] width 324 height 17
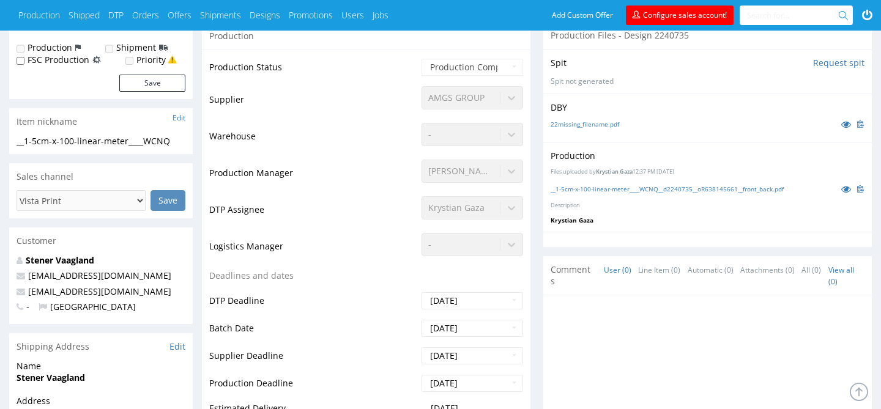
scroll to position [251, 0]
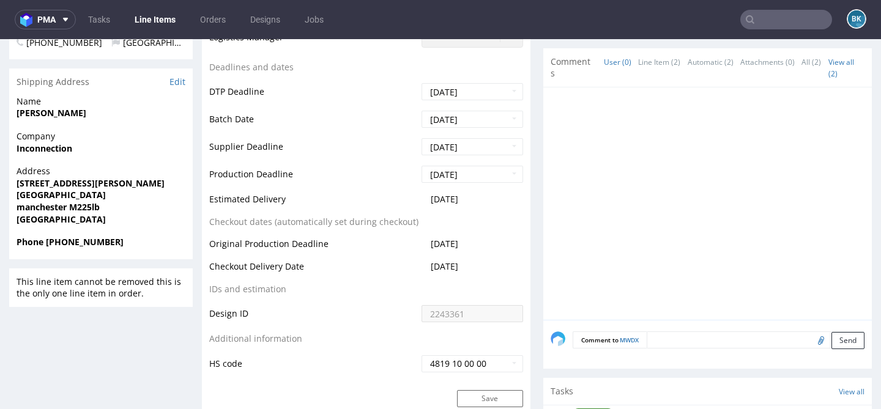
scroll to position [461, 0]
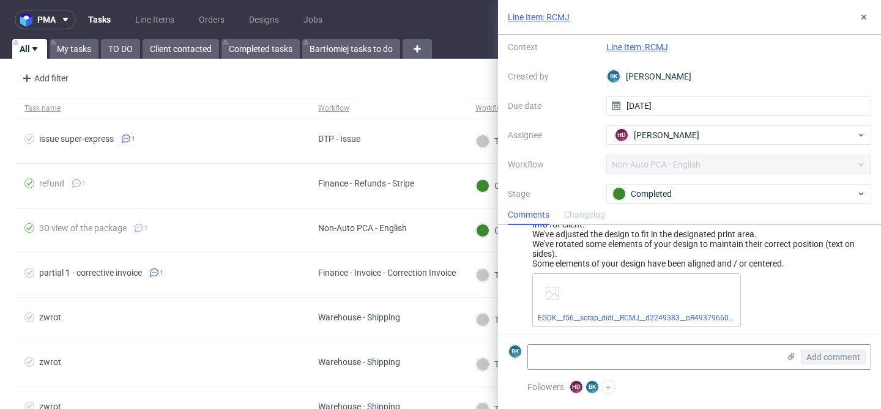
scroll to position [37, 0]
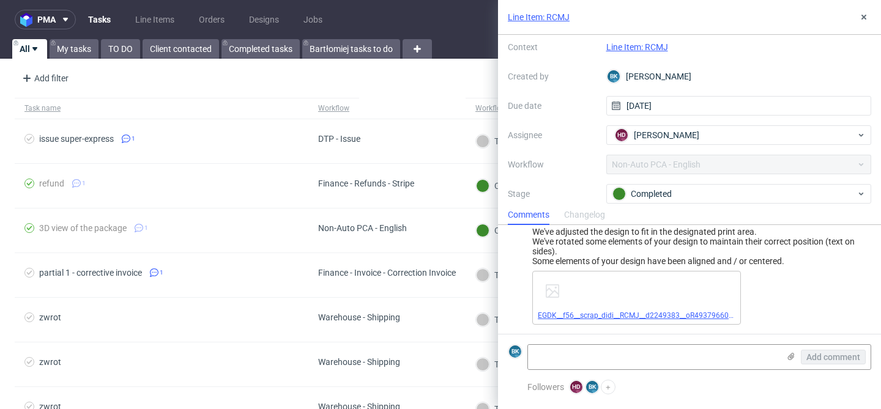
click at [641, 312] on link "EGDK__f56__scrap_didi__RCMJ__d2249383__oR493796608 (4).pdf" at bounding box center [647, 315] width 219 height 9
click at [647, 49] on link "Line Item: RCMJ" at bounding box center [637, 47] width 62 height 10
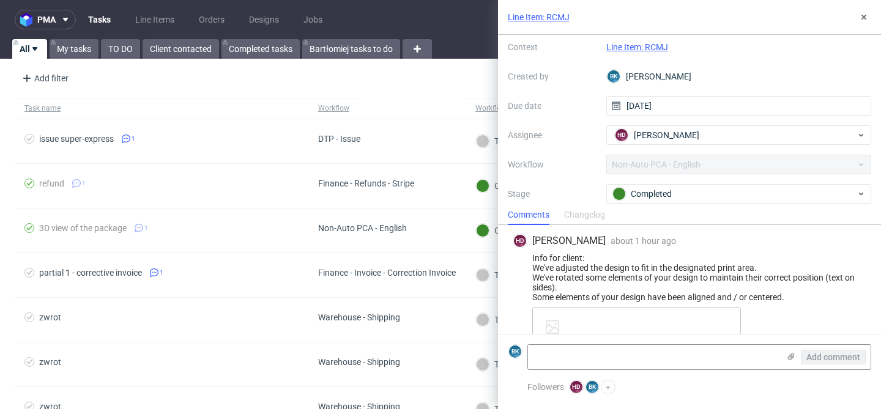
scroll to position [0, 0]
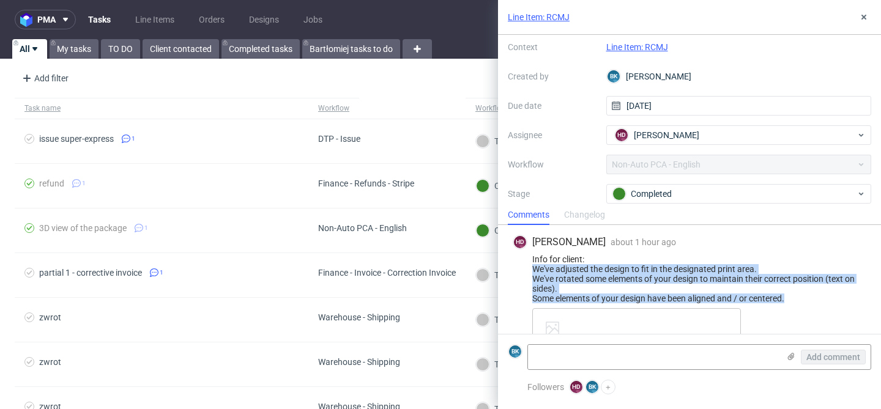
drag, startPoint x: 532, startPoint y: 266, endPoint x: 792, endPoint y: 298, distance: 262.0
click at [793, 299] on div "Info for client: We've adjusted the design to fit in the designated print area.…" at bounding box center [690, 279] width 354 height 49
copy div "We've adjusted the design to fit in the designated print area. We've rotated so…"
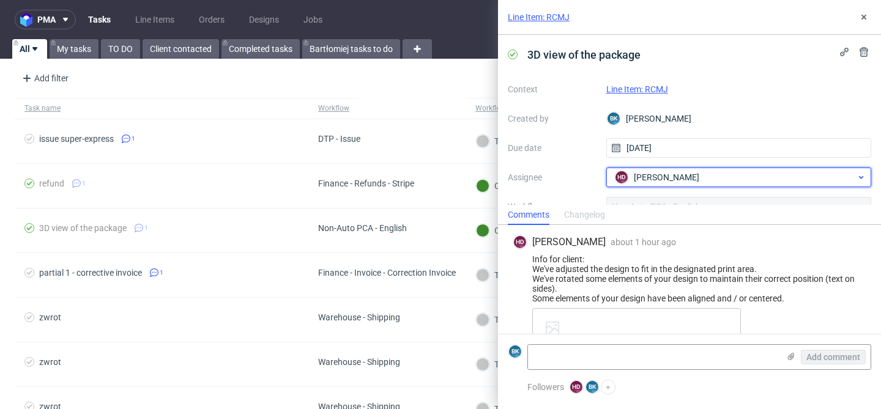
click at [725, 177] on div "HD Hapka Dominika" at bounding box center [734, 178] width 245 height 20
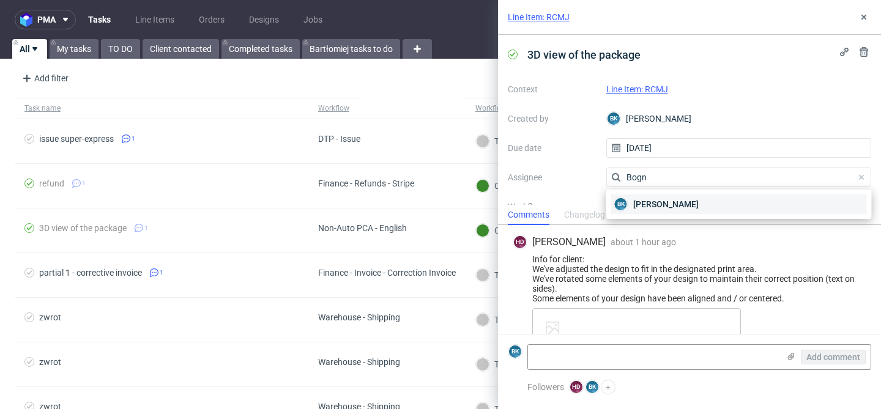
type input "Bogn"
click at [676, 202] on span "Bogna Krystian" at bounding box center [665, 204] width 65 height 12
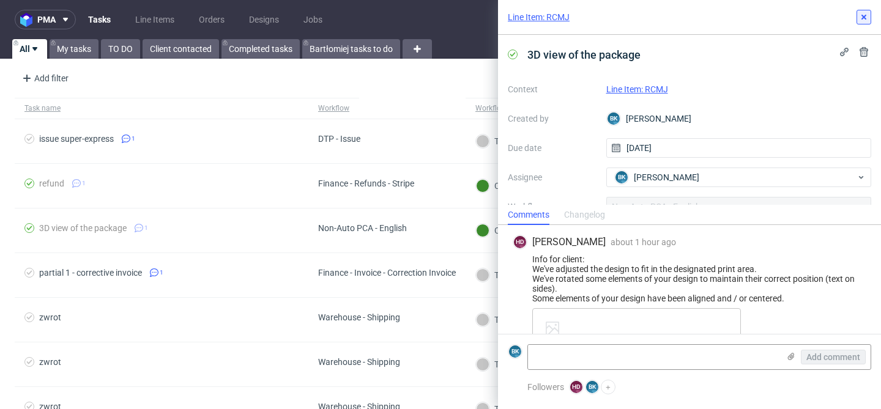
click at [868, 18] on icon at bounding box center [864, 17] width 10 height 10
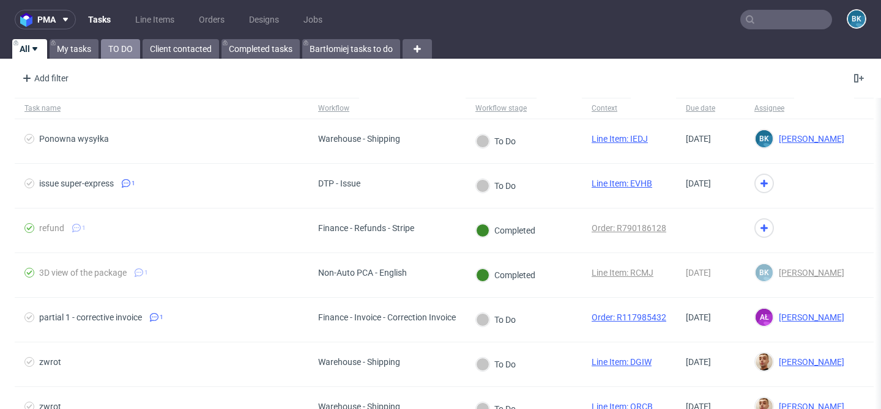
click at [117, 48] on link "TO DO" at bounding box center [120, 49] width 39 height 20
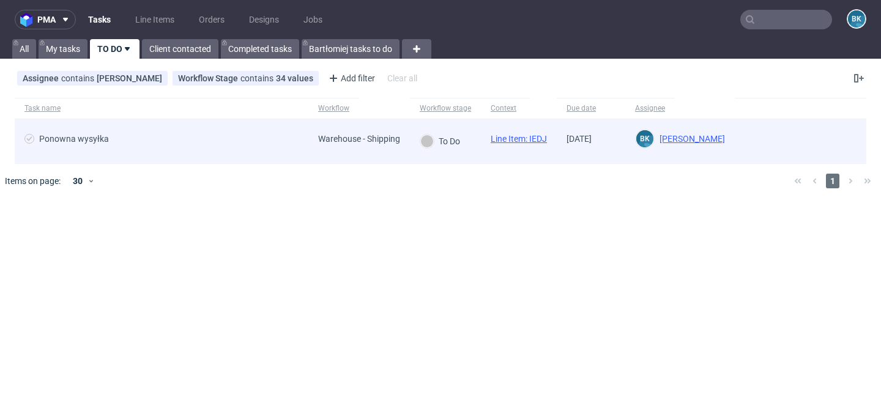
click at [99, 140] on div "Ponowna wysyłka" at bounding box center [74, 139] width 70 height 10
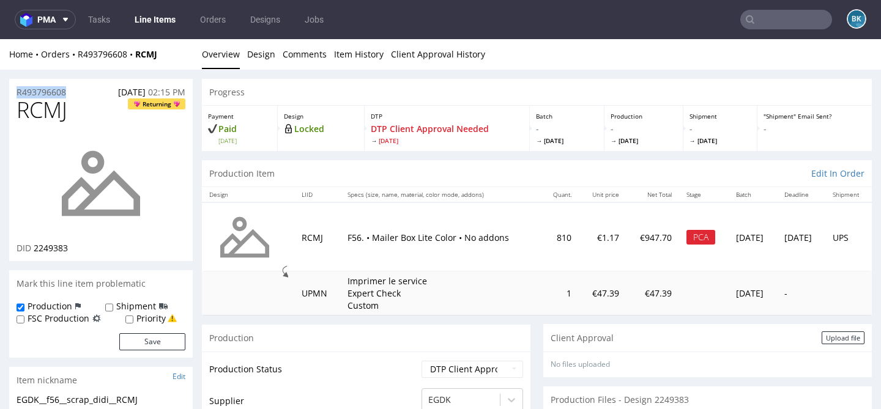
drag, startPoint x: 73, startPoint y: 91, endPoint x: 0, endPoint y: 89, distance: 72.8
copy p "R493796608"
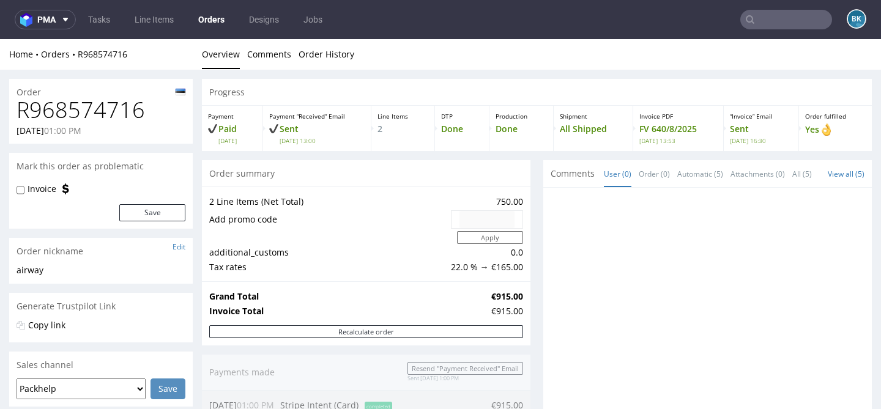
click at [124, 109] on h1 "R968574716" at bounding box center [101, 110] width 169 height 24
copy h1 "R968574716"
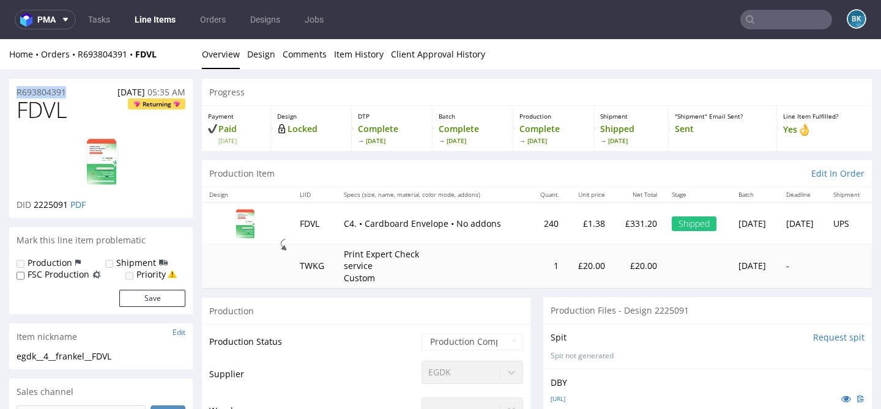
drag, startPoint x: 80, startPoint y: 91, endPoint x: 0, endPoint y: 92, distance: 80.2
copy p "R693804391"
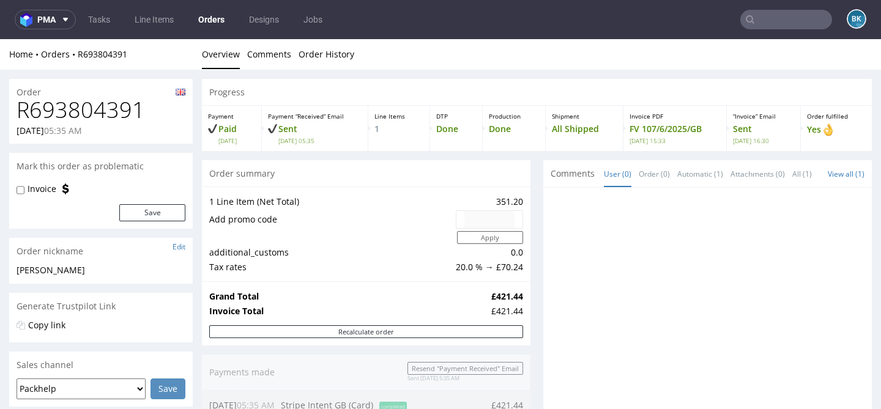
click at [109, 107] on h1 "R693804391" at bounding box center [101, 110] width 169 height 24
copy h1 "R693804391"
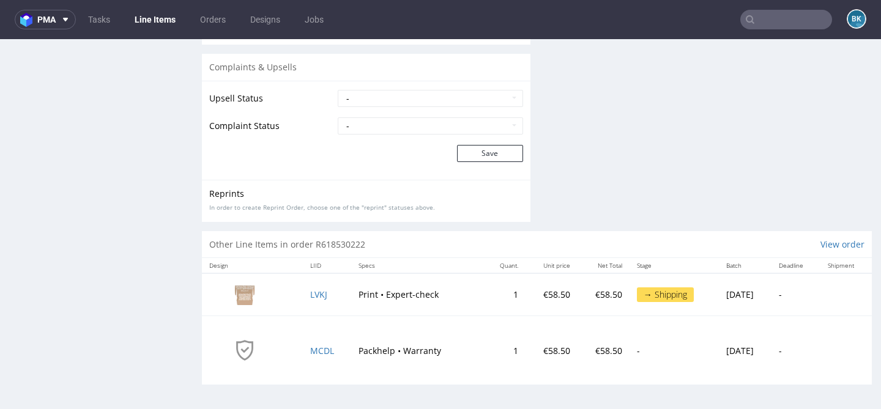
scroll to position [3, 0]
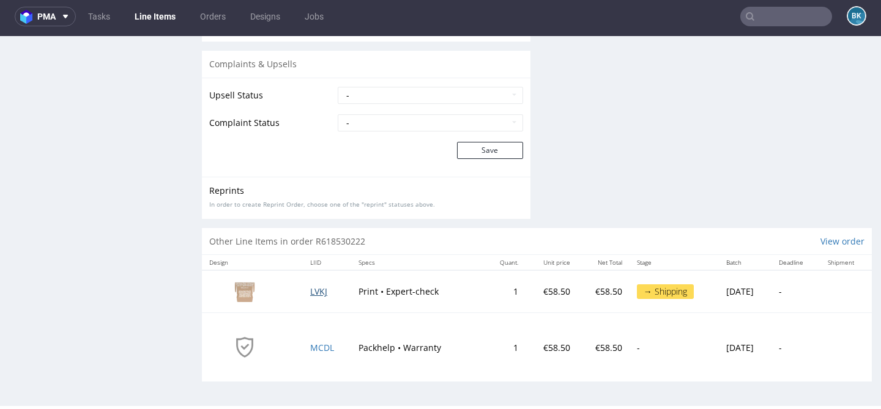
click at [310, 289] on span "LVKJ" at bounding box center [318, 292] width 17 height 12
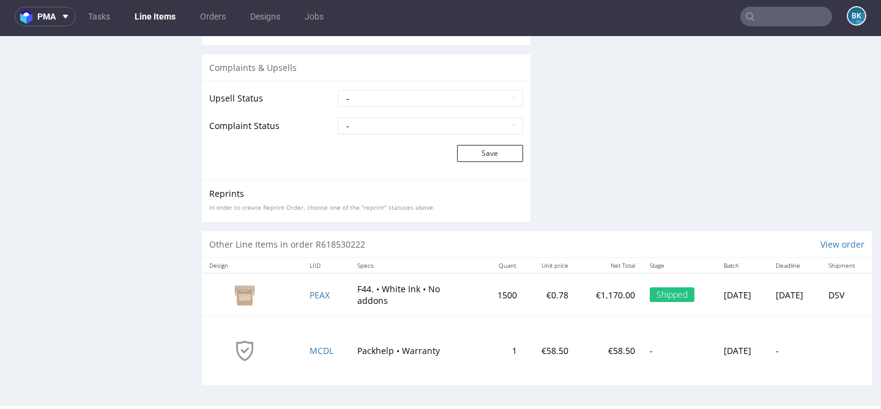
scroll to position [1312, 0]
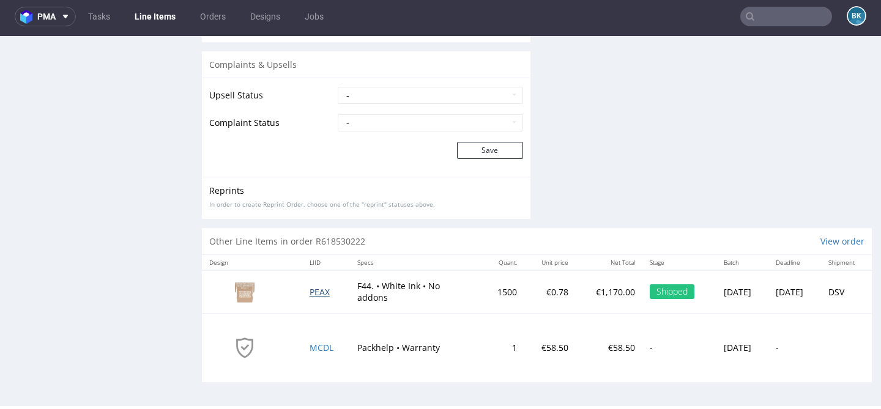
click at [310, 292] on span "PEAX" at bounding box center [320, 292] width 20 height 12
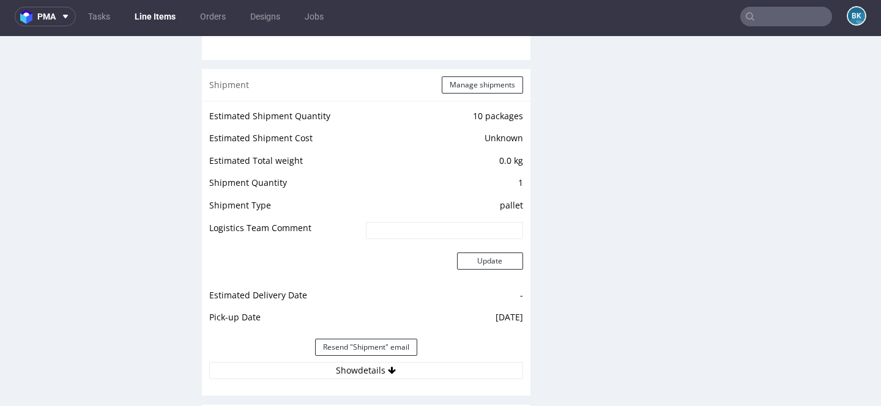
scroll to position [1253, 0]
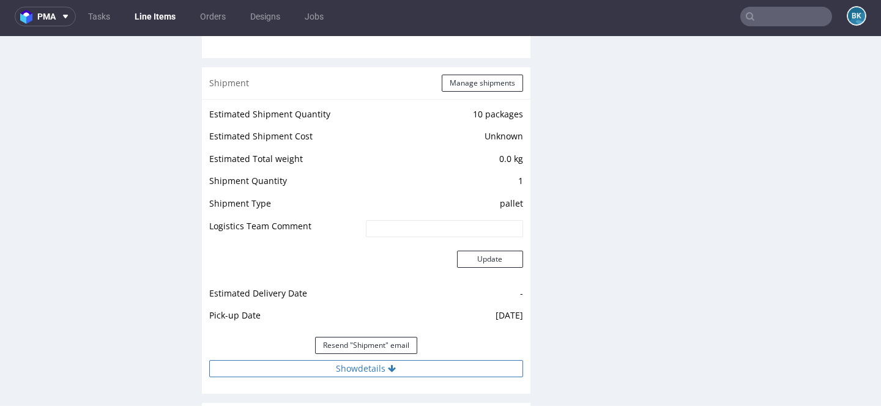
click at [382, 367] on button "Show details" at bounding box center [366, 368] width 314 height 17
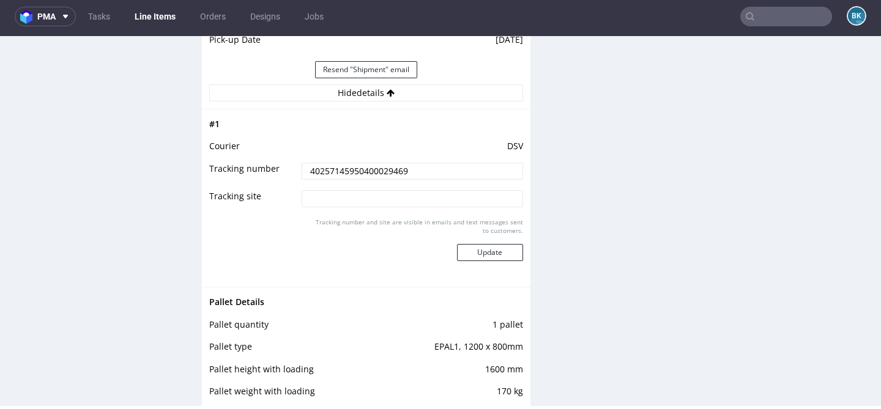
scroll to position [1533, 0]
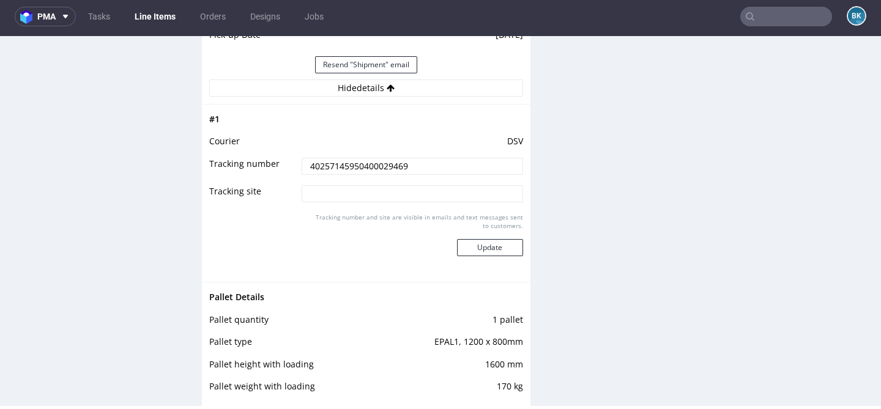
drag, startPoint x: 433, startPoint y: 165, endPoint x: 235, endPoint y: 165, distance: 197.7
click at [235, 165] on tr "Tracking number 40257145950400029469" at bounding box center [366, 171] width 314 height 28
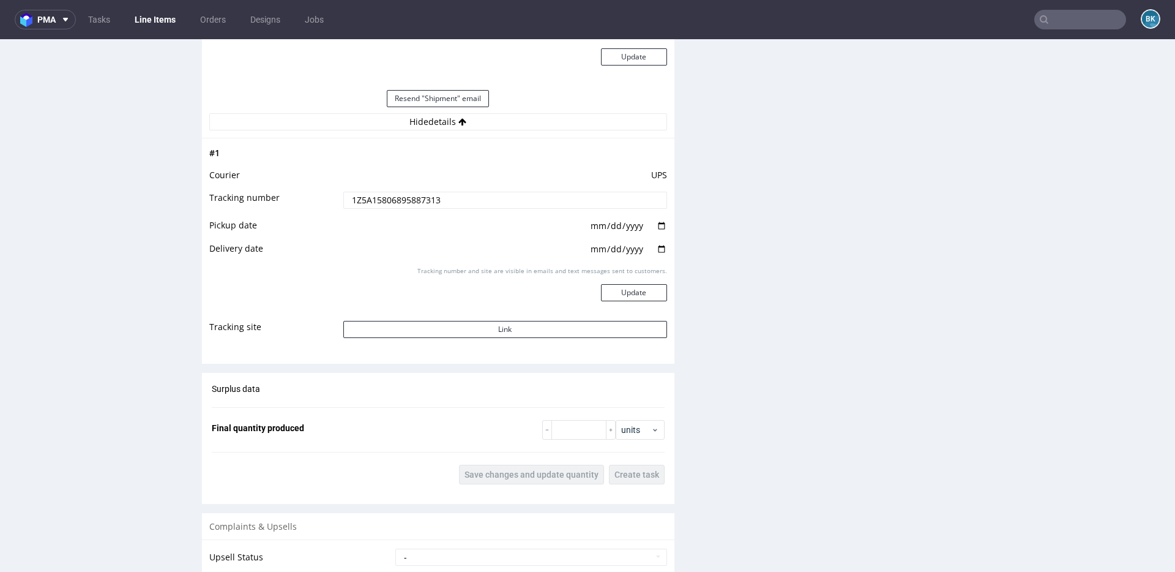
scroll to position [10, 0]
click at [1077, 16] on input "text" at bounding box center [1080, 20] width 92 height 20
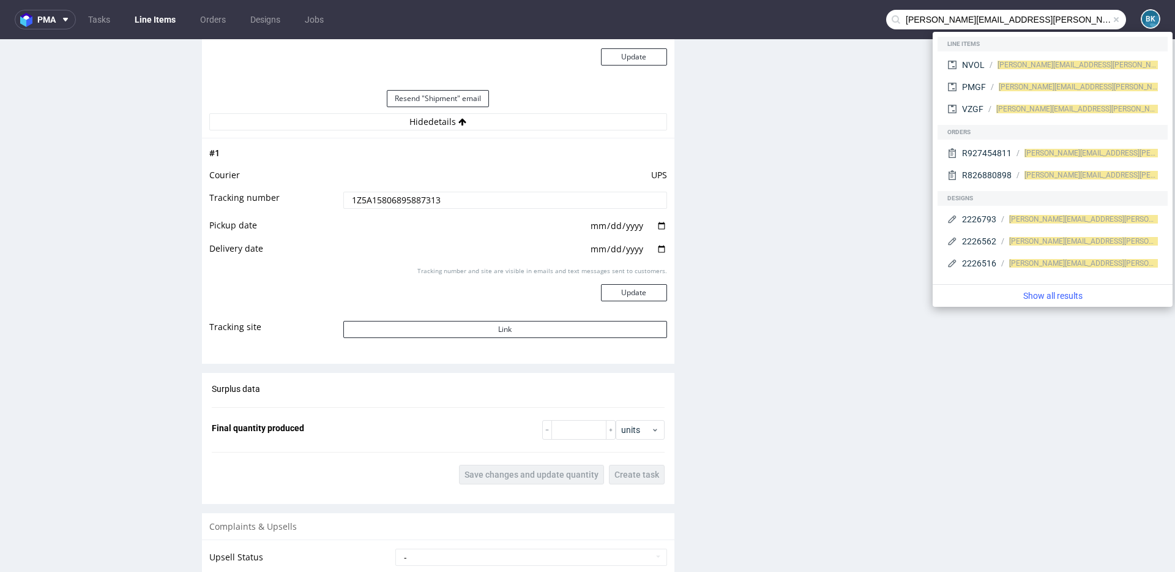
type input "[PERSON_NAME][EMAIL_ADDRESS][PERSON_NAME][DOMAIN_NAME]"
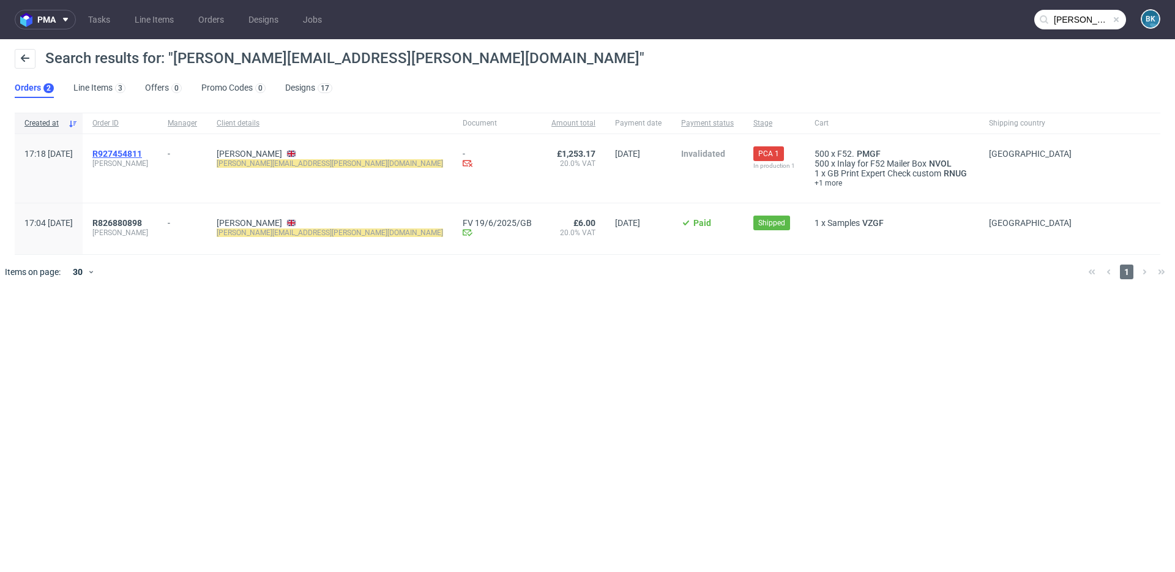
click at [142, 151] on span "R927454811" at bounding box center [117, 154] width 50 height 10
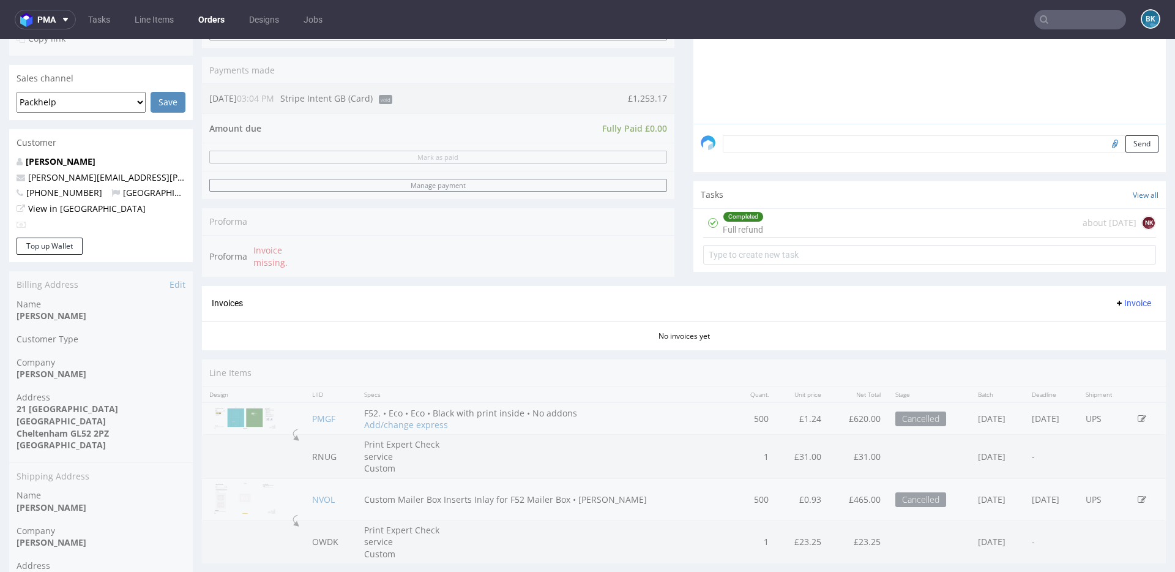
scroll to position [285, 0]
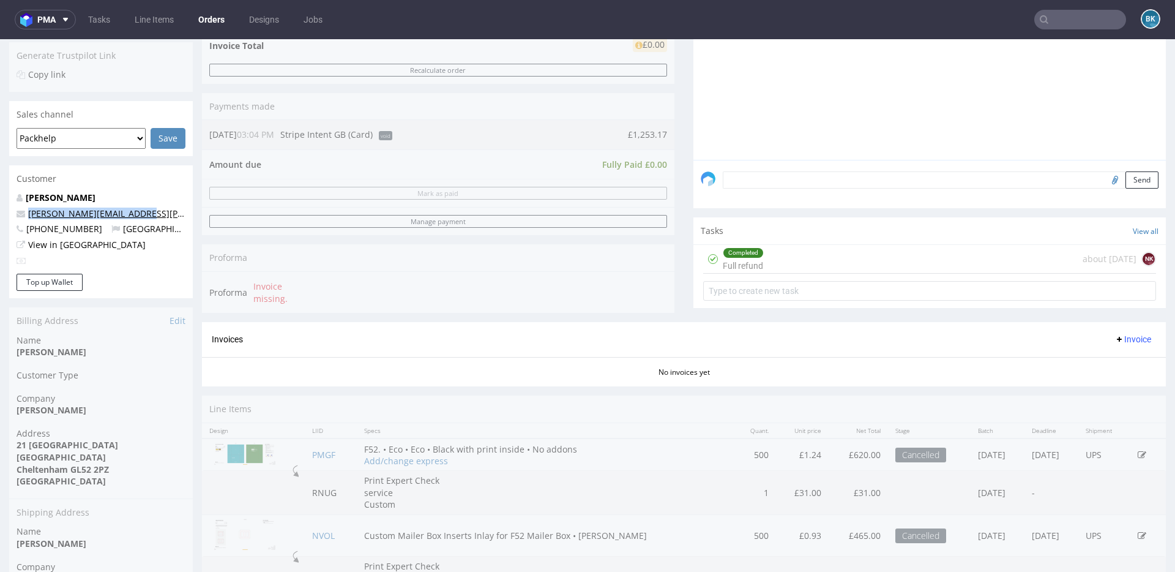
drag, startPoint x: 138, startPoint y: 211, endPoint x: 29, endPoint y: 216, distance: 109.6
click at [29, 216] on p "joe.tabrizi@upgradd.co.uk" at bounding box center [101, 213] width 169 height 12
copy link "joe.tabrizi@upgradd.co.uk"
click at [143, 209] on p "joe.tabrizi@upgradd.co.uk" at bounding box center [101, 213] width 169 height 12
drag, startPoint x: 137, startPoint y: 211, endPoint x: 24, endPoint y: 211, distance: 112.6
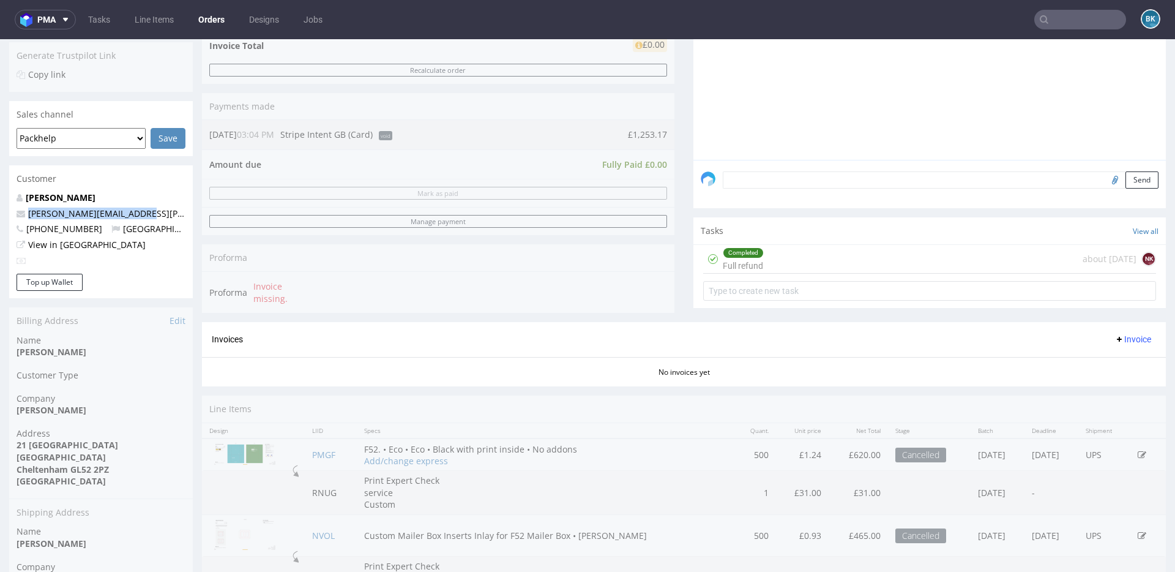
click at [24, 211] on p "joe.tabrizi@upgradd.co.uk" at bounding box center [101, 213] width 169 height 12
copy span "joe.tabrizi@upgradd.co.uk"
click at [1069, 22] on input "text" at bounding box center [1080, 20] width 92 height 20
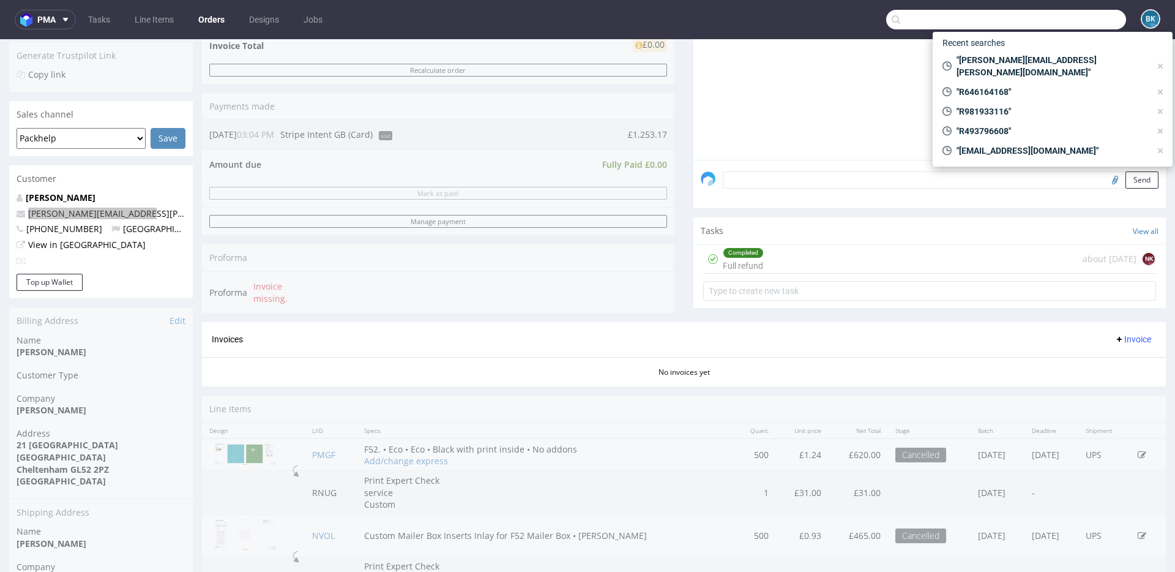
paste input "R043451792"
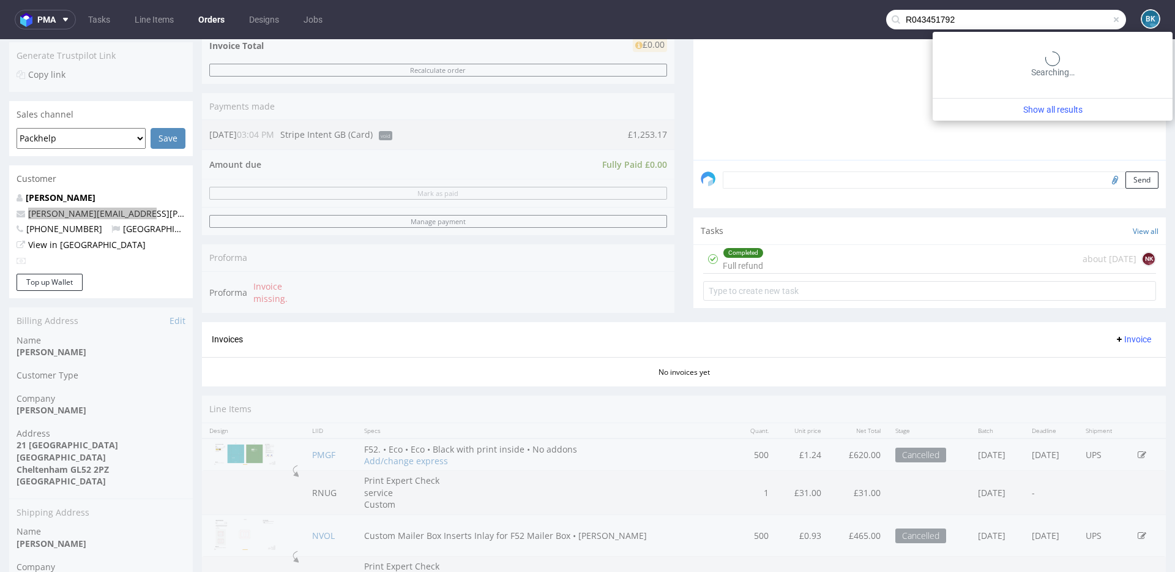
type input "R043451792"
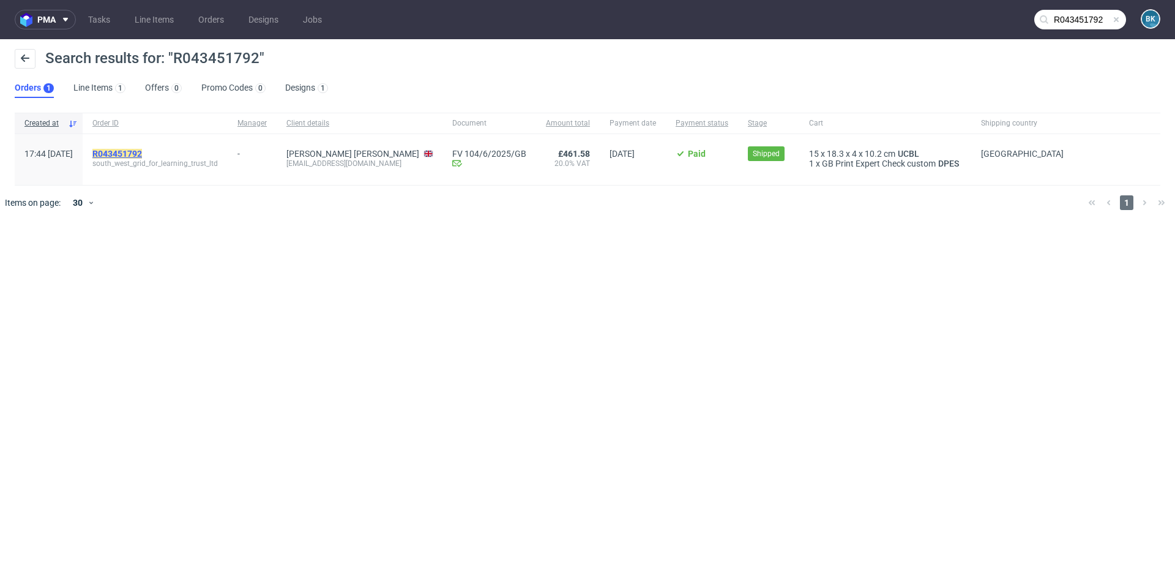
click at [142, 152] on mark "R043451792" at bounding box center [117, 154] width 50 height 10
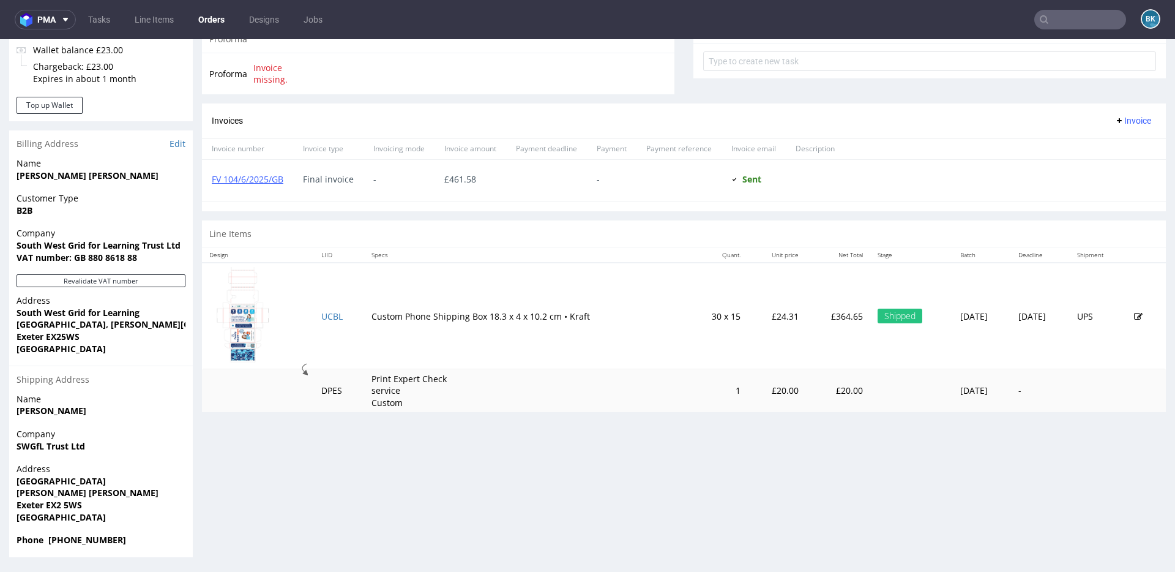
scroll to position [3, 0]
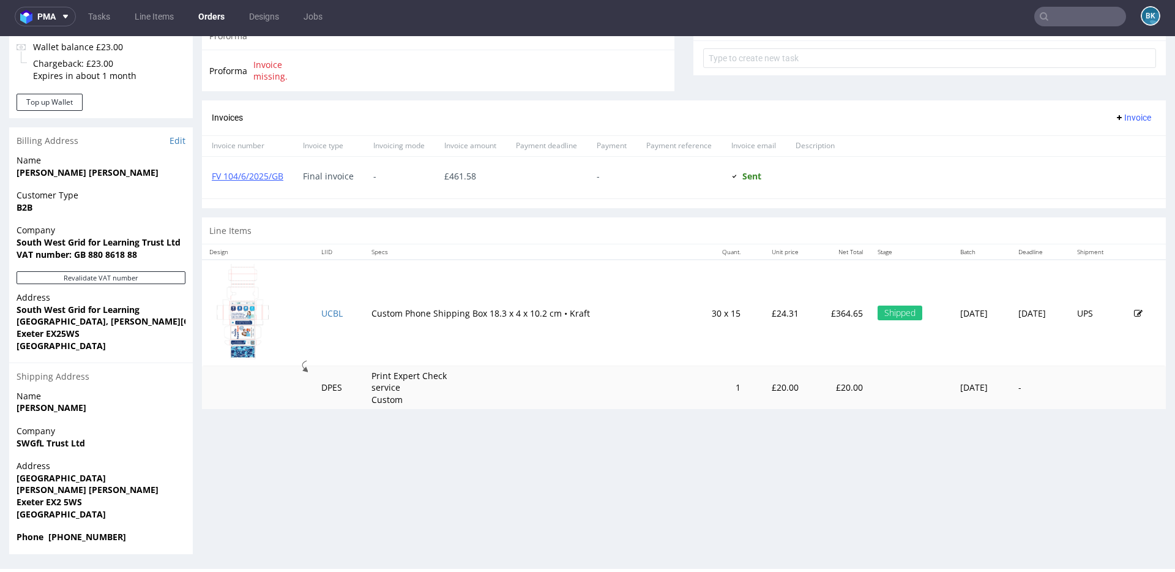
click at [242, 326] on img at bounding box center [244, 311] width 61 height 95
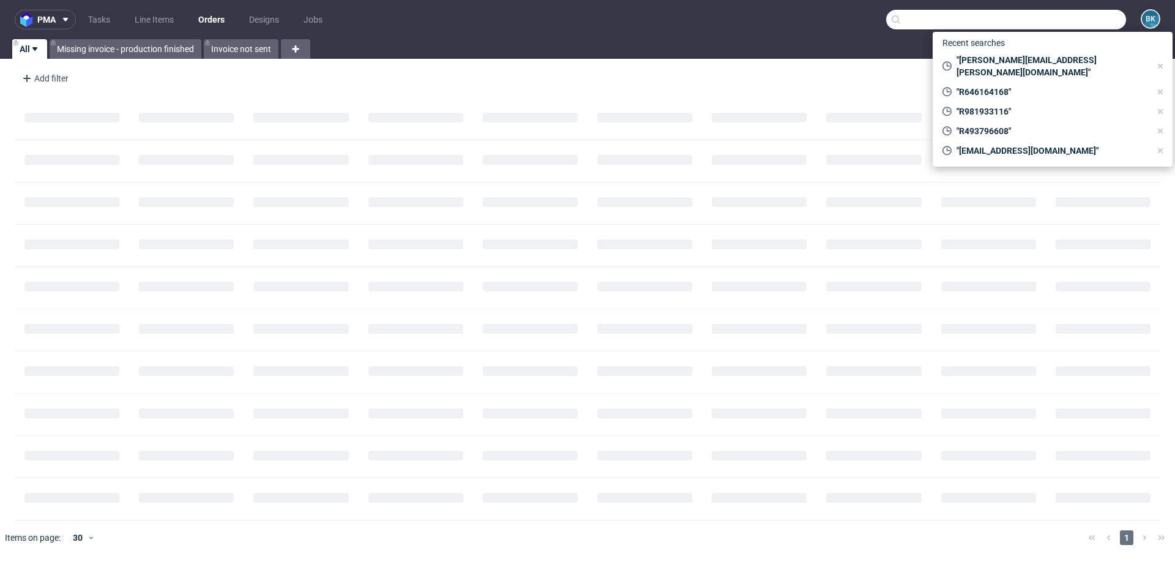
click at [1085, 13] on input "text" at bounding box center [1006, 20] width 240 height 20
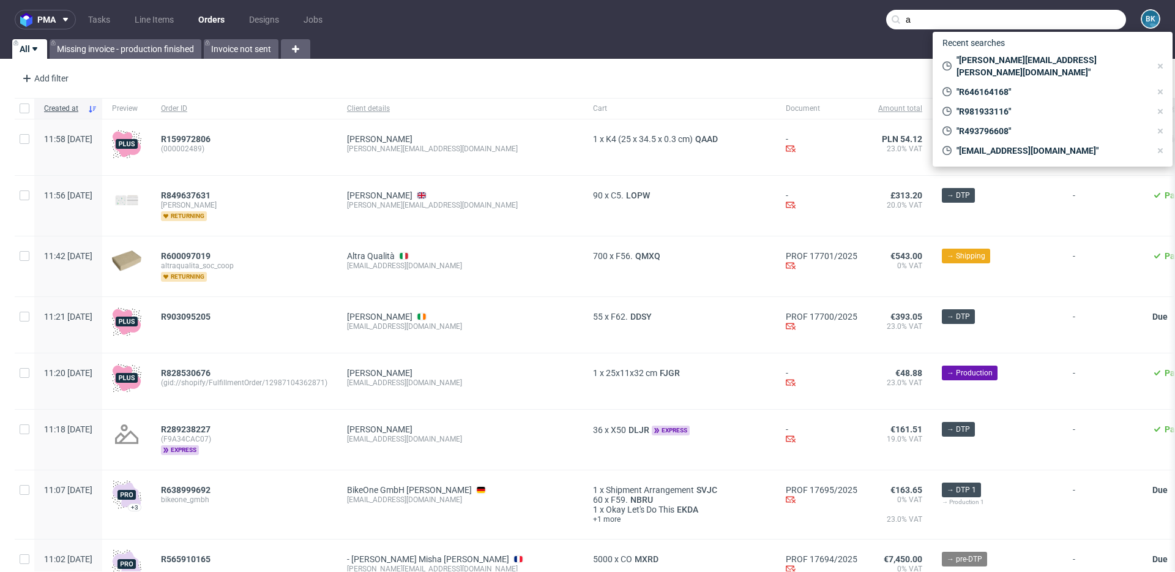
type input "al"
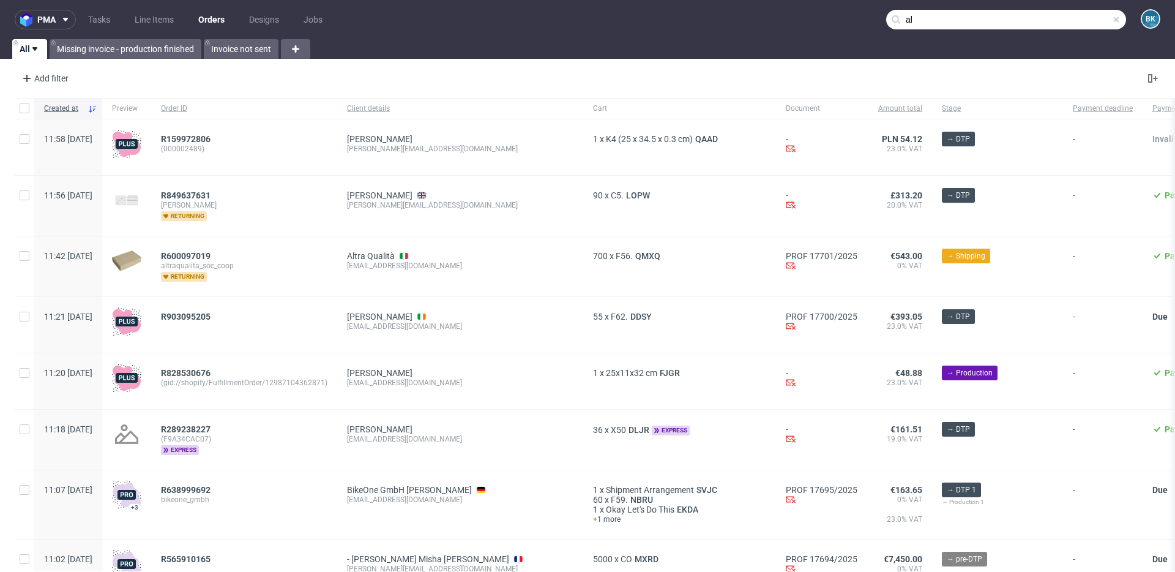
drag, startPoint x: 905, startPoint y: 18, endPoint x: 896, endPoint y: 18, distance: 9.2
click at [896, 18] on input "al" at bounding box center [1006, 20] width 240 height 20
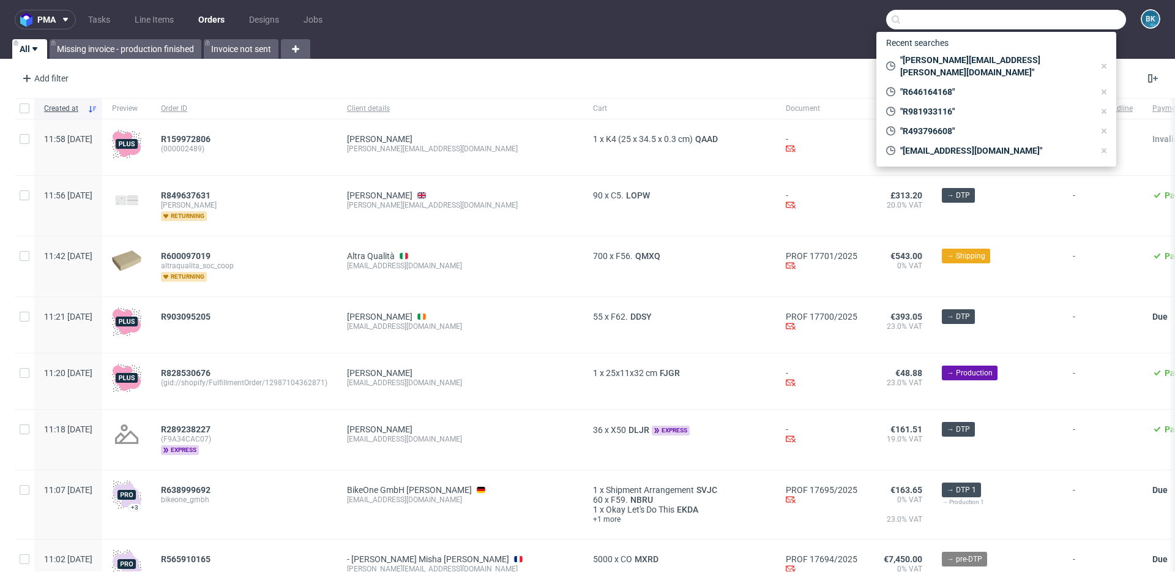
click at [813, 26] on nav "pma Tasks Line Items Orders Designs Jobs BK" at bounding box center [587, 19] width 1175 height 39
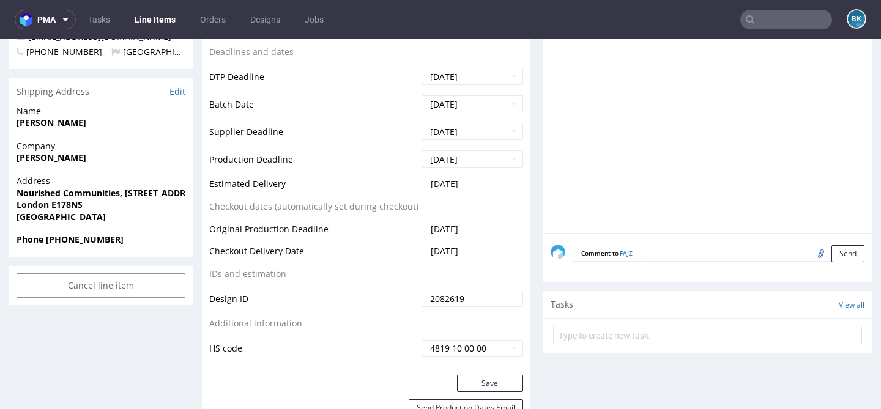
scroll to position [438, 0]
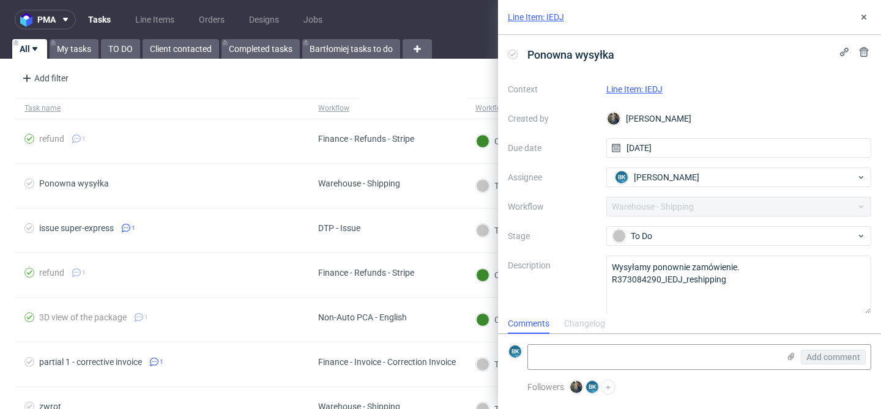
scroll to position [10, 0]
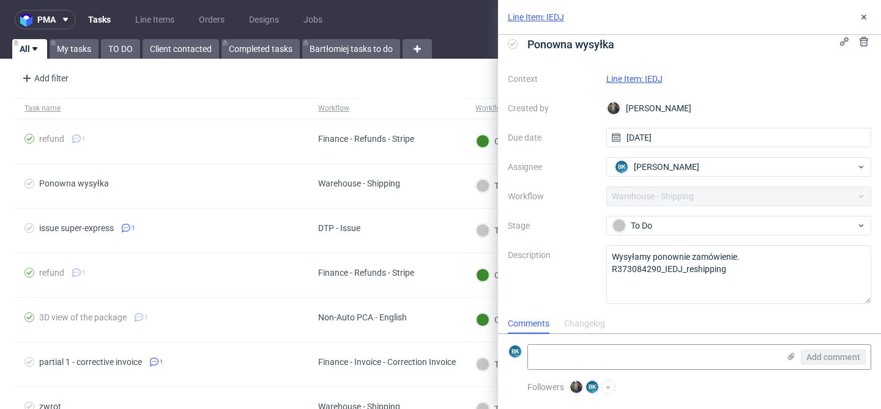
click at [643, 77] on link "Line Item: IEDJ" at bounding box center [634, 79] width 56 height 10
click at [648, 77] on link "Line Item: IEDJ" at bounding box center [634, 79] width 56 height 10
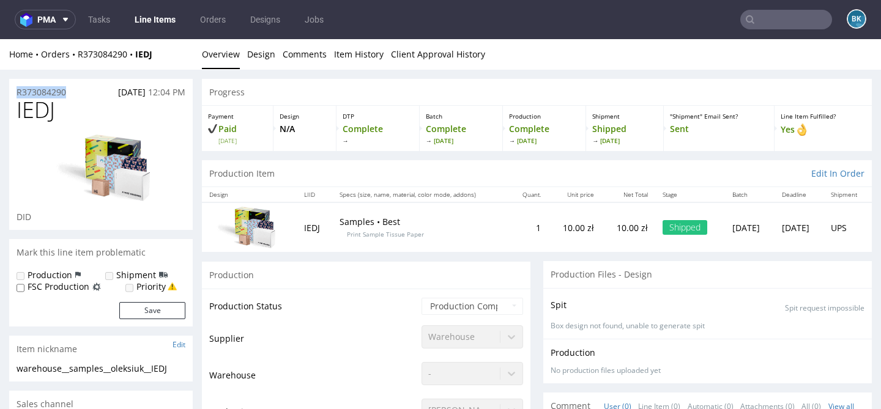
drag, startPoint x: 70, startPoint y: 92, endPoint x: 11, endPoint y: 89, distance: 59.5
click at [11, 89] on div "R373084290 05.08.2025 12:04 PM" at bounding box center [101, 89] width 184 height 20
copy p "R373084290"
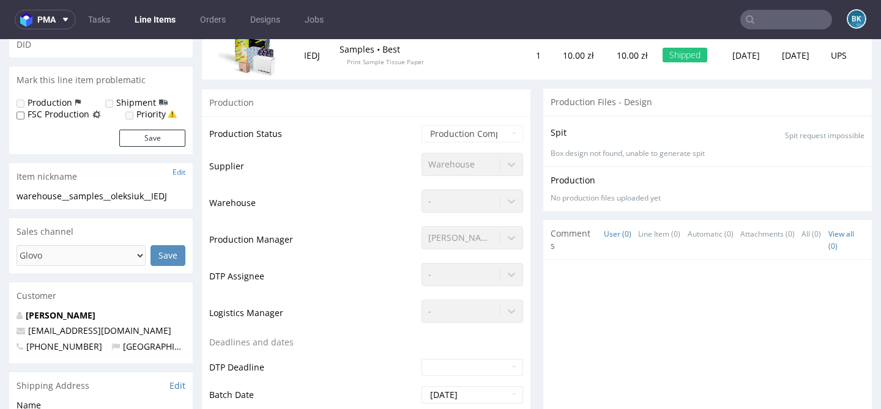
scroll to position [173, 0]
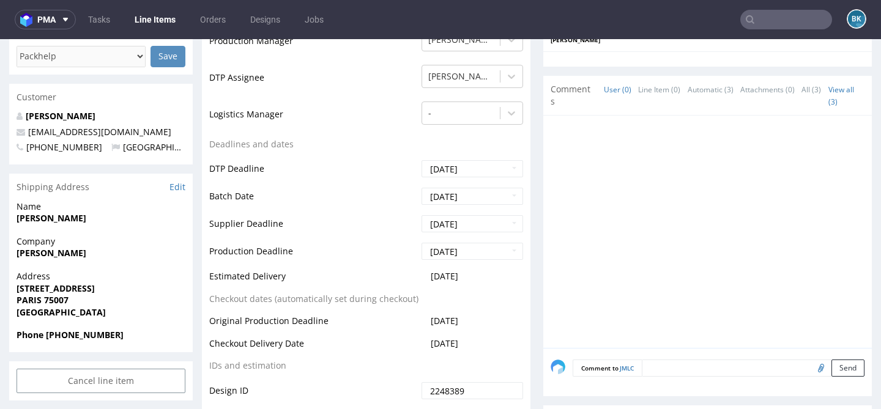
scroll to position [371, 0]
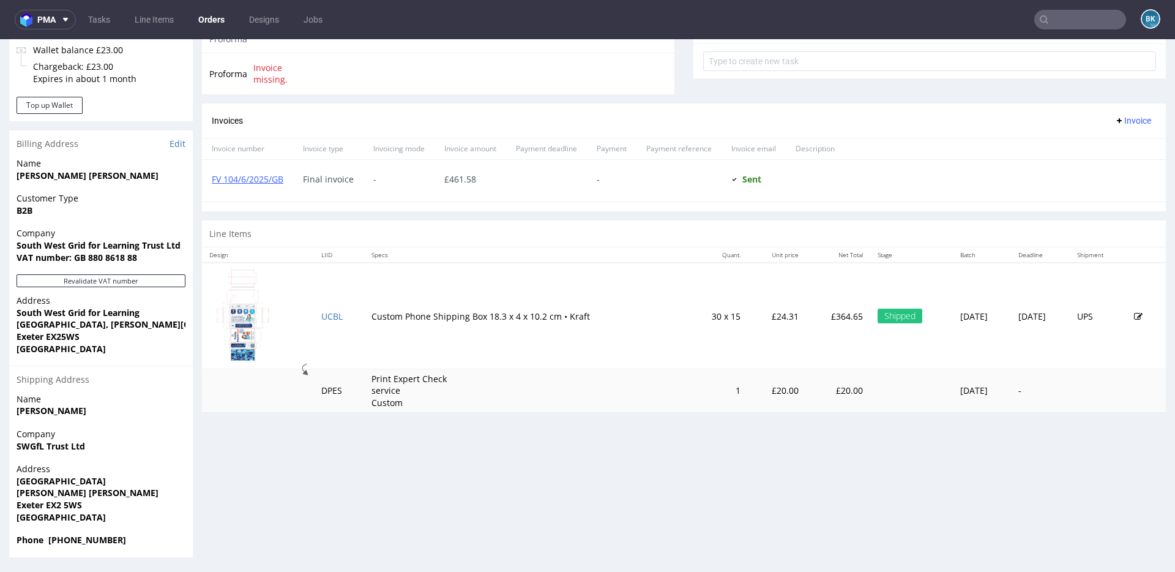
scroll to position [10, 0]
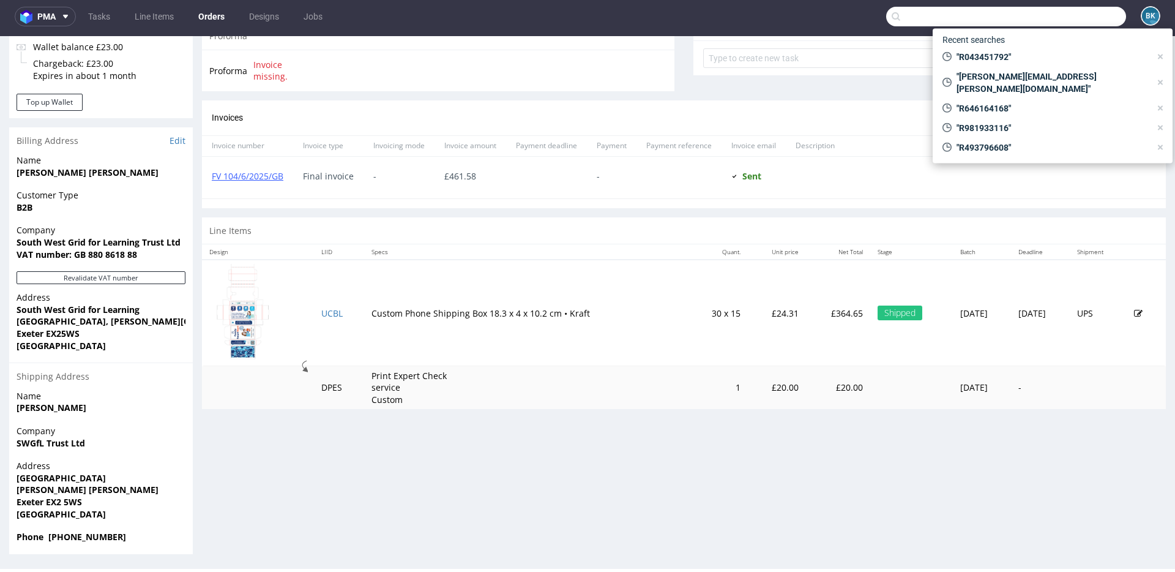
click at [1082, 16] on input "text" at bounding box center [1006, 17] width 240 height 20
paste input "R646164168"
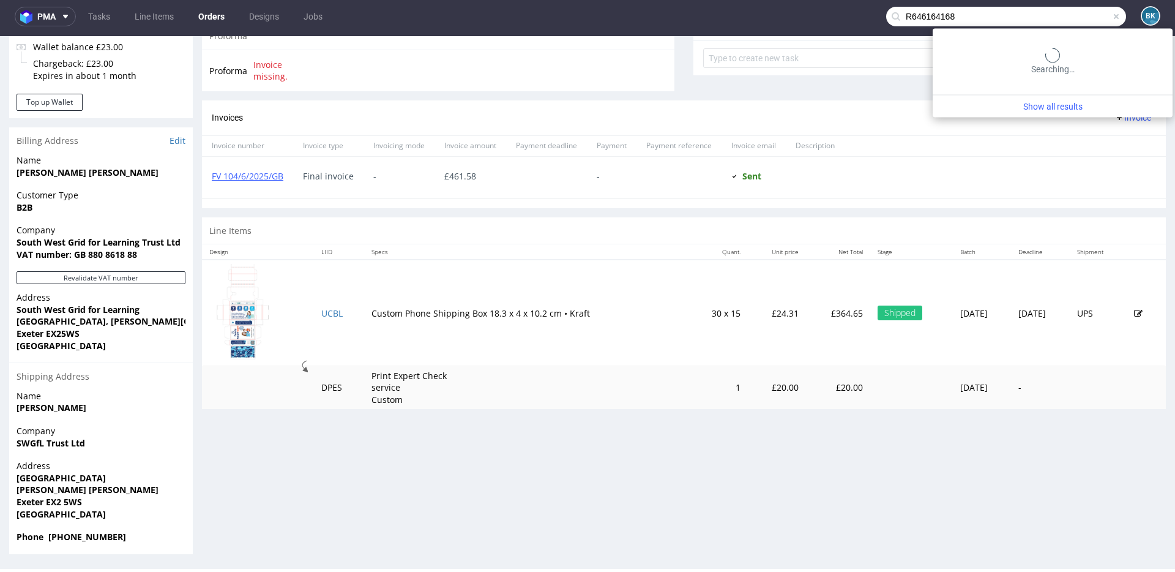
type input "R646164168"
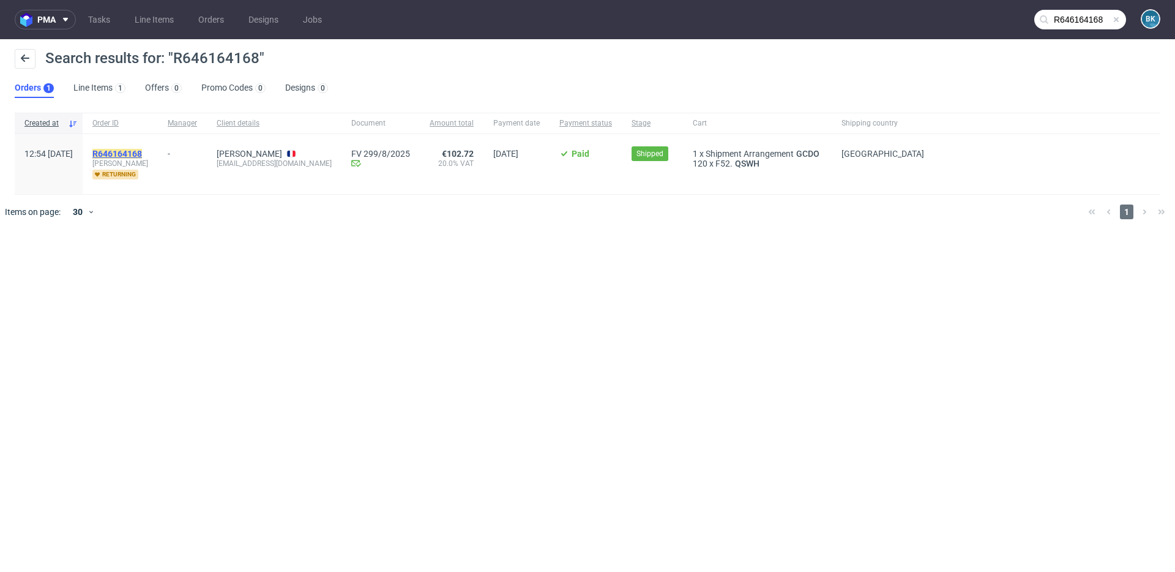
click at [142, 151] on mark "R646164168" at bounding box center [117, 154] width 50 height 10
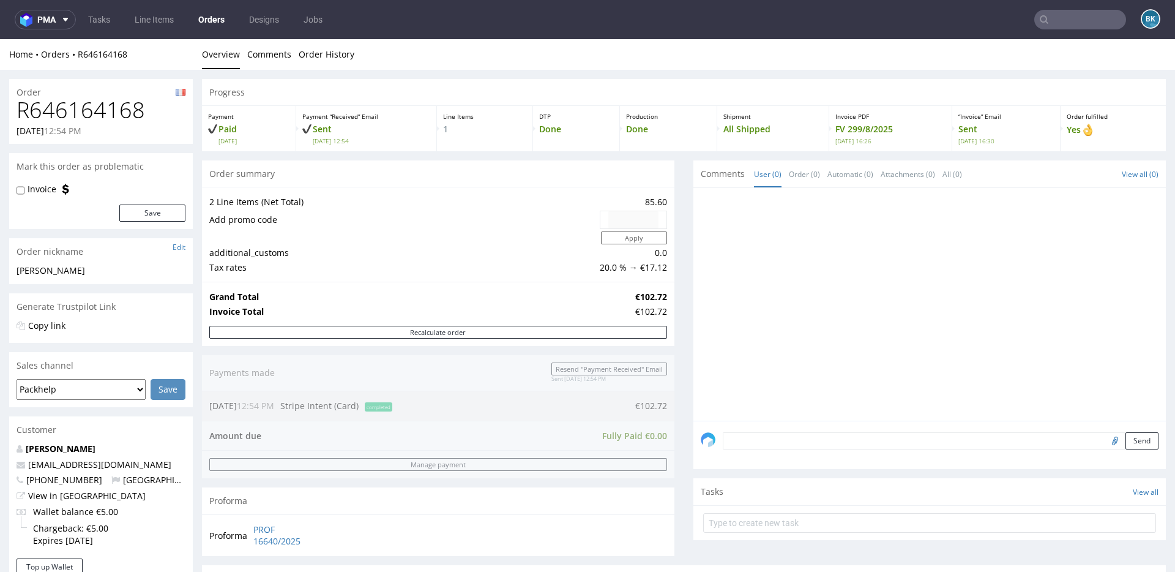
scroll to position [406, 0]
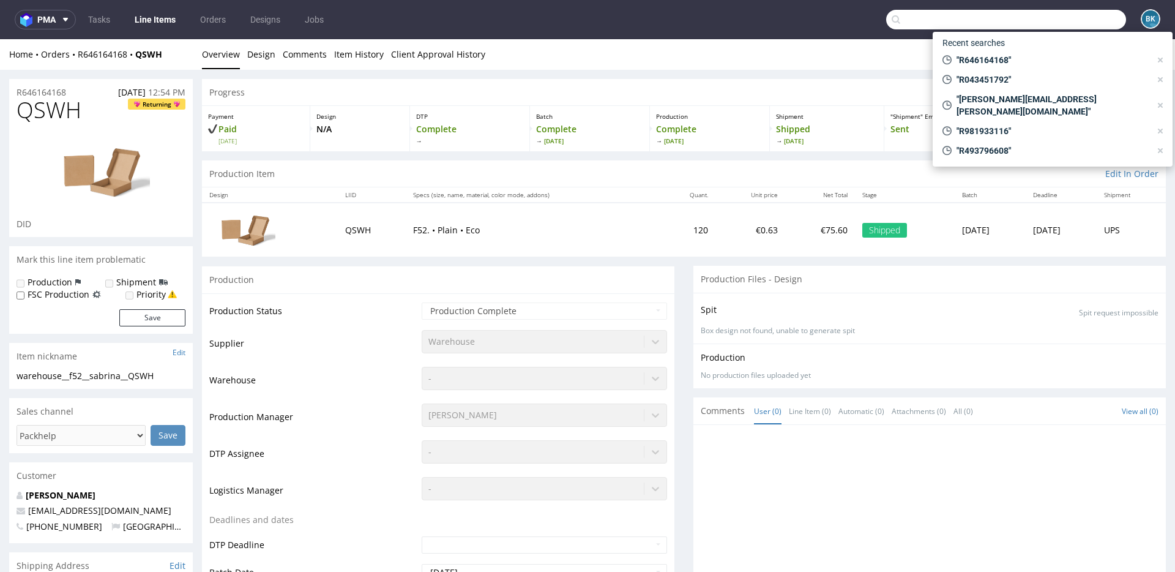
click at [1045, 20] on input "text" at bounding box center [1006, 20] width 240 height 20
paste input "R981933116"
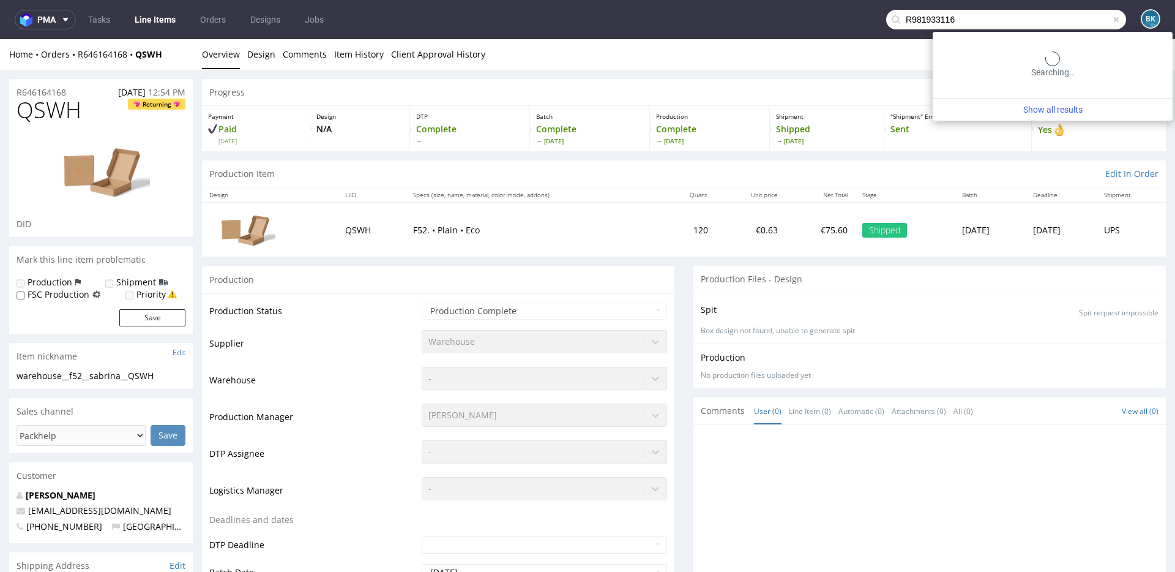
type input "R981933116"
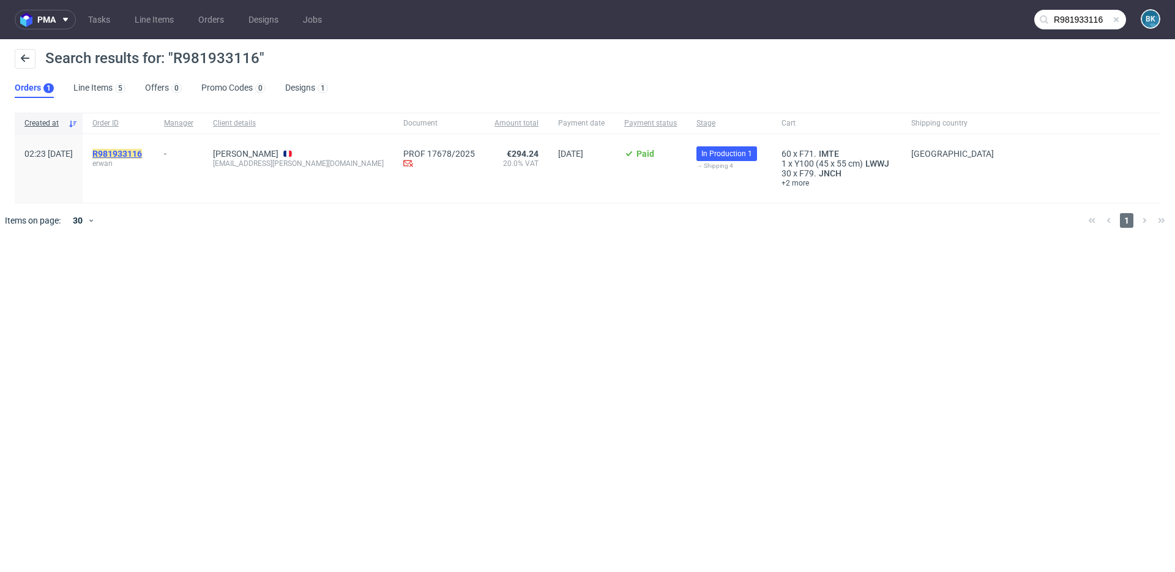
click at [137, 157] on mark "R981933116" at bounding box center [117, 154] width 50 height 10
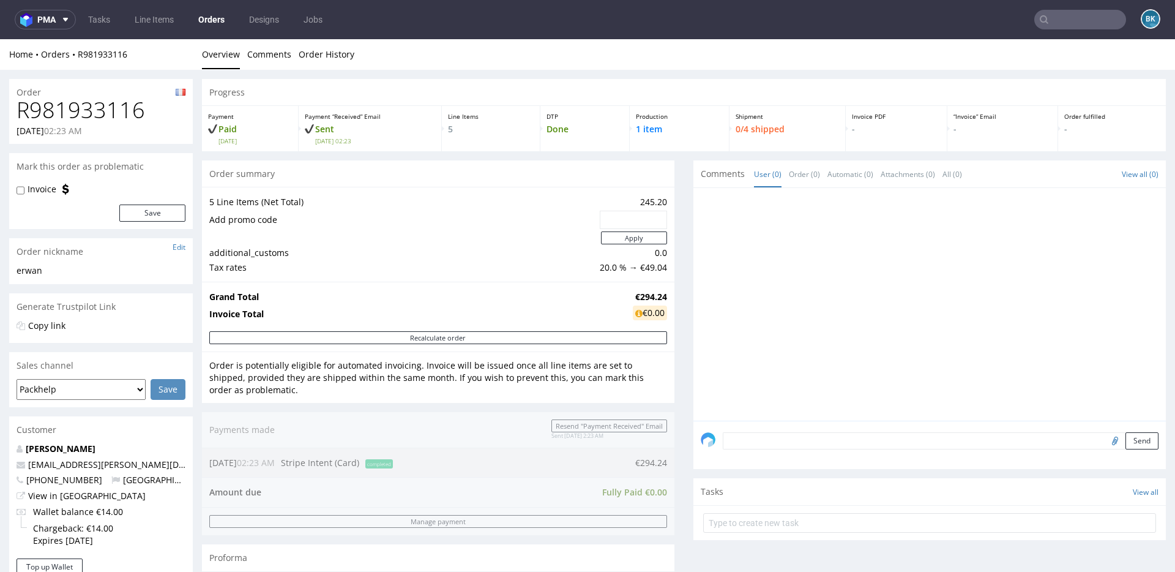
click at [619, 220] on input "text" at bounding box center [633, 219] width 50 height 17
click at [633, 220] on input "text" at bounding box center [633, 219] width 50 height 17
paste input "28a9148e"
type input "28a9148e"
click at [601, 231] on button "Apply" at bounding box center [634, 237] width 66 height 13
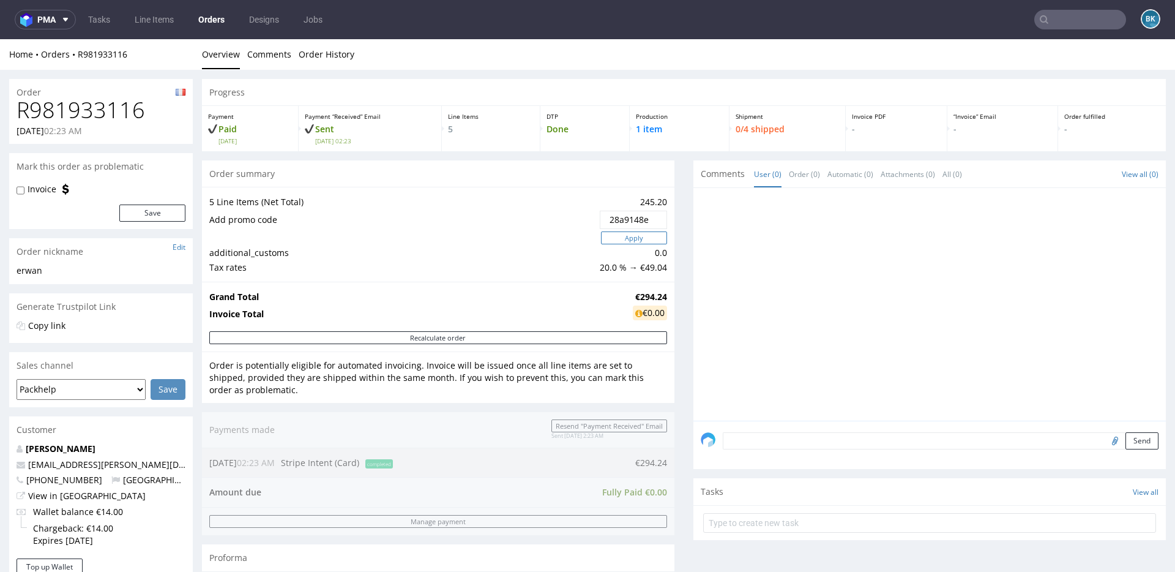
click at [641, 237] on button "Apply" at bounding box center [634, 237] width 66 height 13
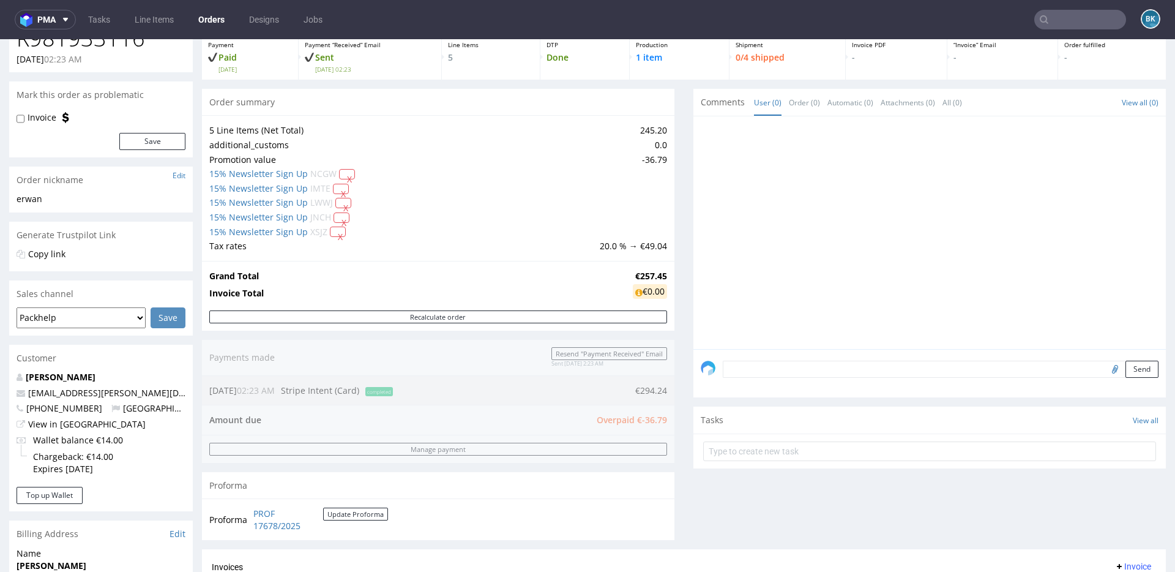
scroll to position [76, 0]
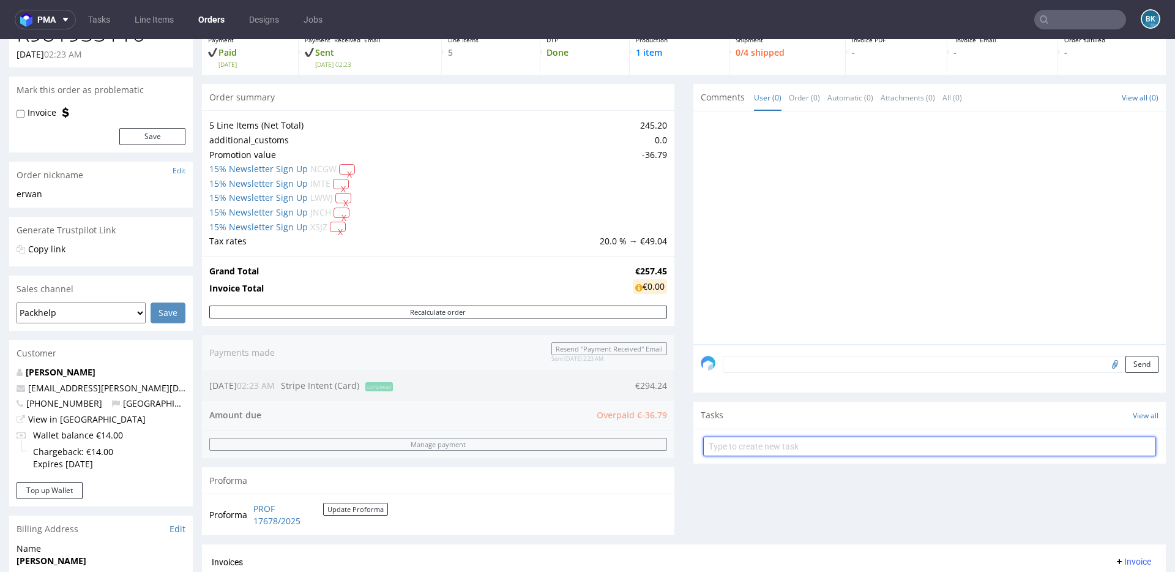
click at [776, 447] on input "text" at bounding box center [929, 446] width 453 height 20
type input "Partial refund"
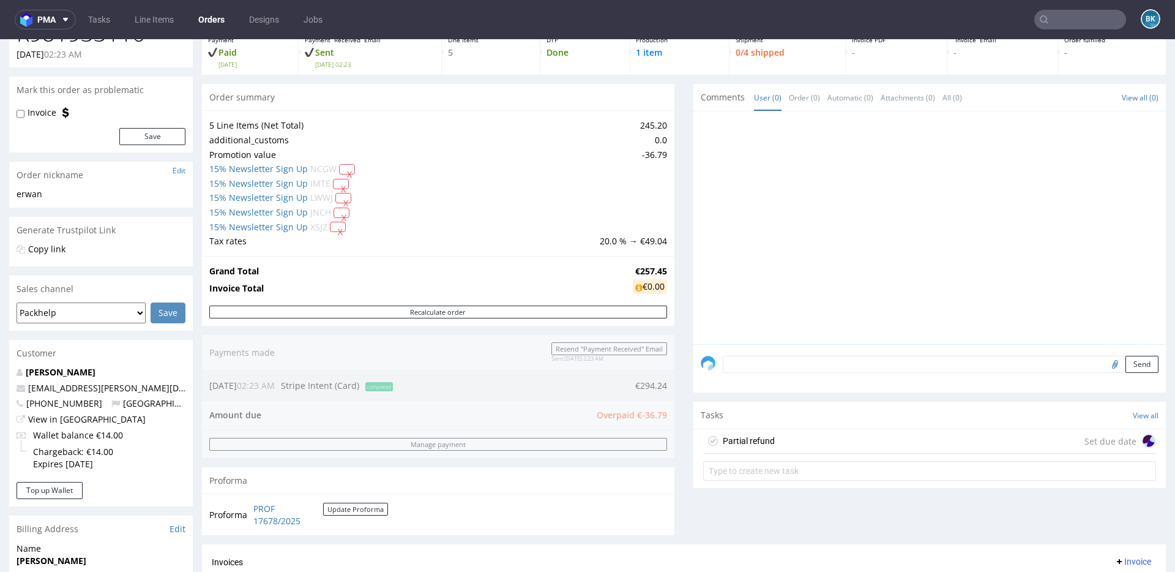
click at [831, 444] on div "Partial refund Set due date" at bounding box center [929, 441] width 453 height 24
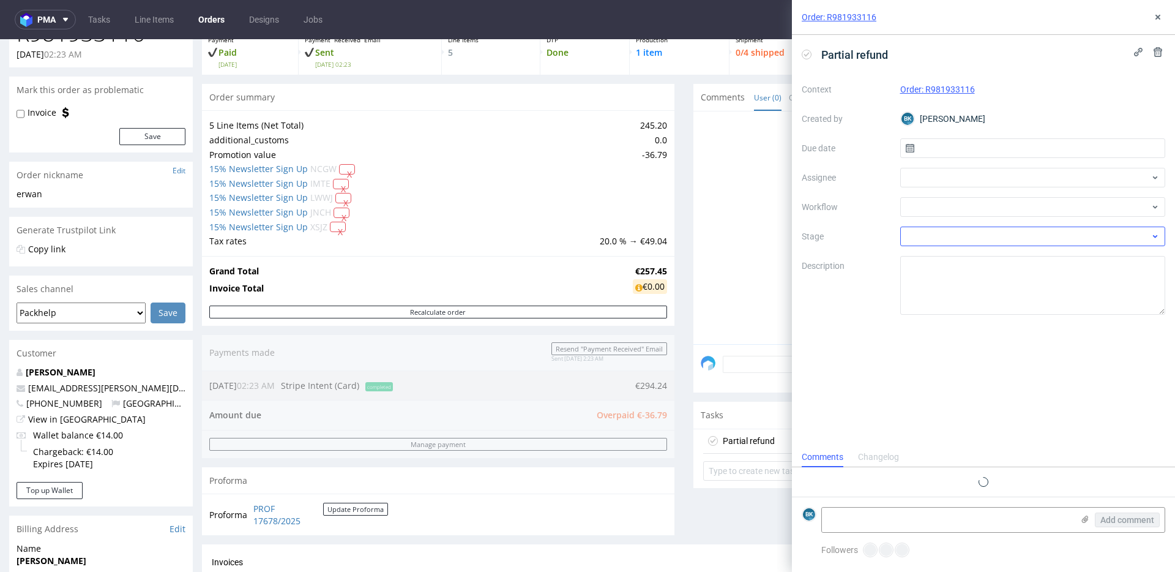
scroll to position [10, 0]
click at [940, 145] on input "text" at bounding box center [1033, 148] width 266 height 20
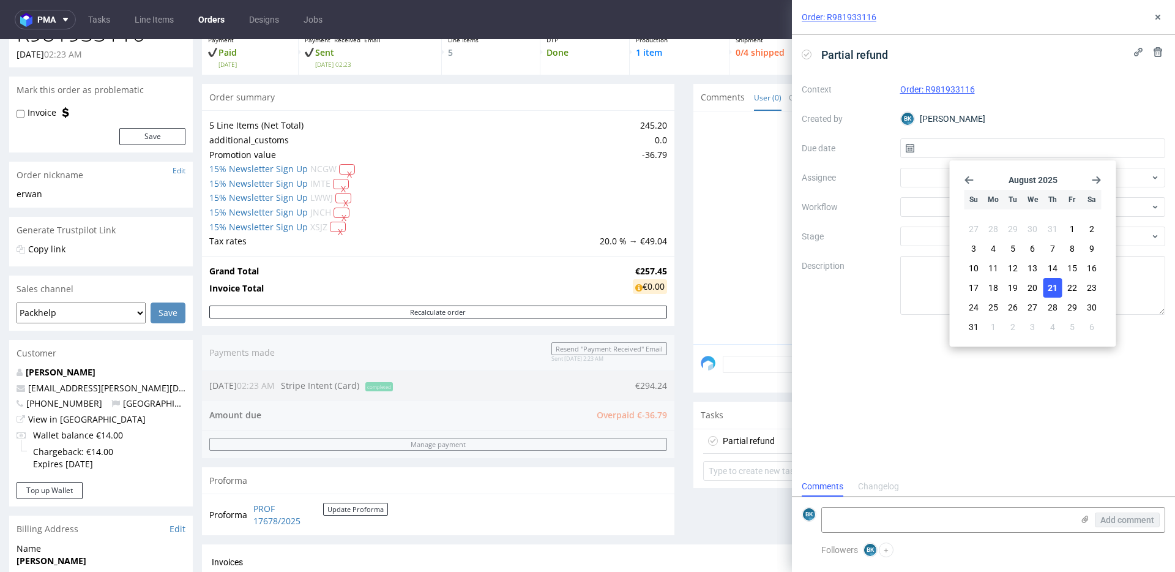
click at [1056, 285] on span "21" at bounding box center [1053, 287] width 10 height 12
type input "21/08/2025"
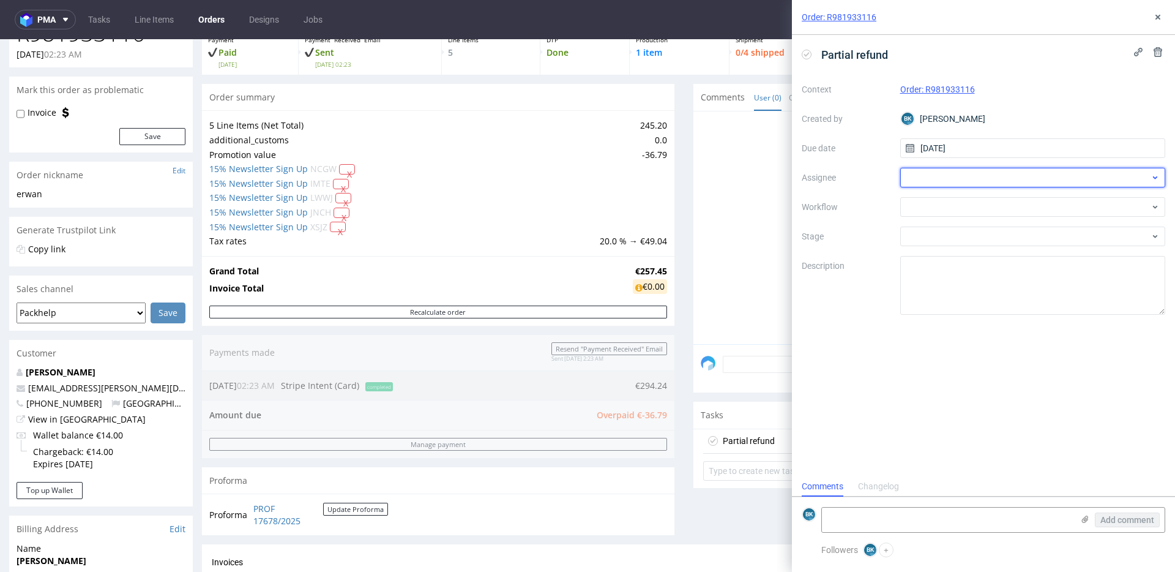
click at [913, 175] on div at bounding box center [1033, 178] width 266 height 20
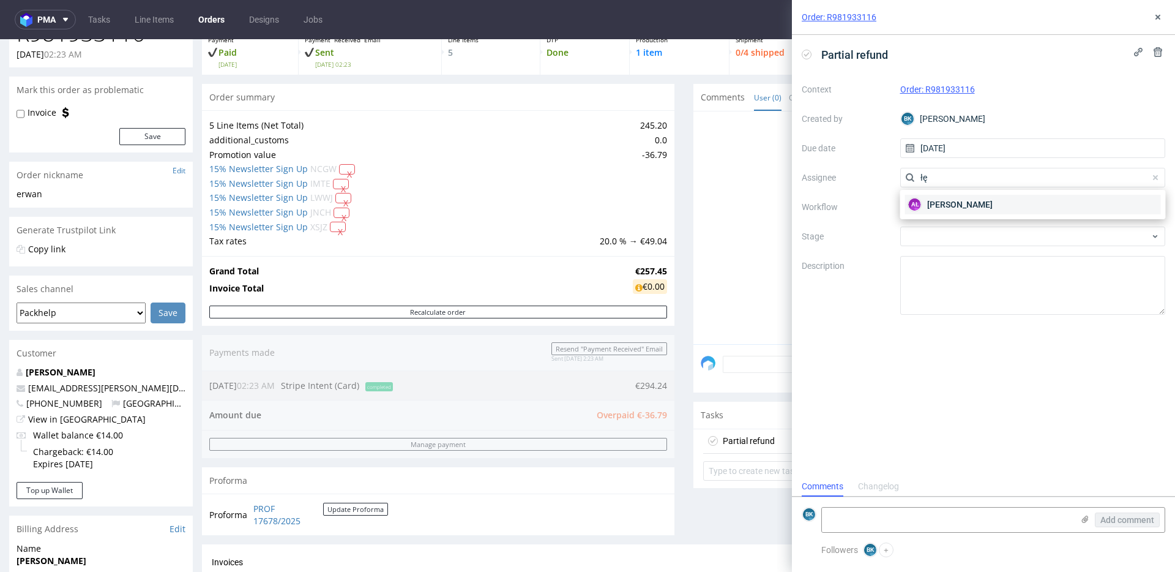
type input "łę"
click at [941, 204] on span "Aleksandra Łętowska" at bounding box center [959, 204] width 65 height 12
click at [928, 206] on div at bounding box center [1033, 207] width 266 height 20
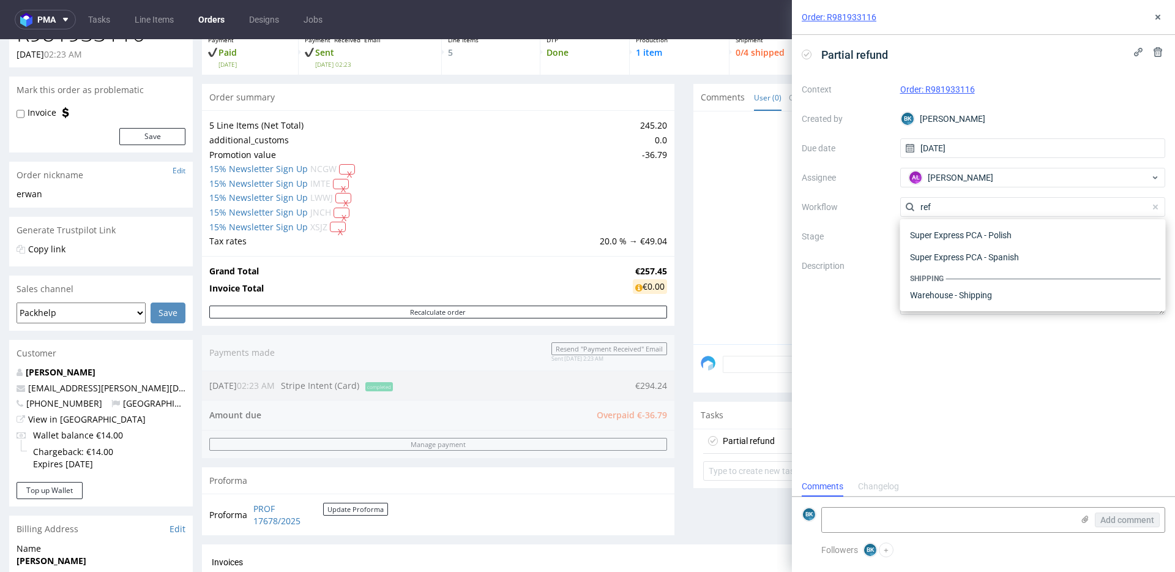
scroll to position [66, 0]
type input "refund"
click at [993, 272] on div "Finance - Refunds - Stripe" at bounding box center [1033, 273] width 256 height 22
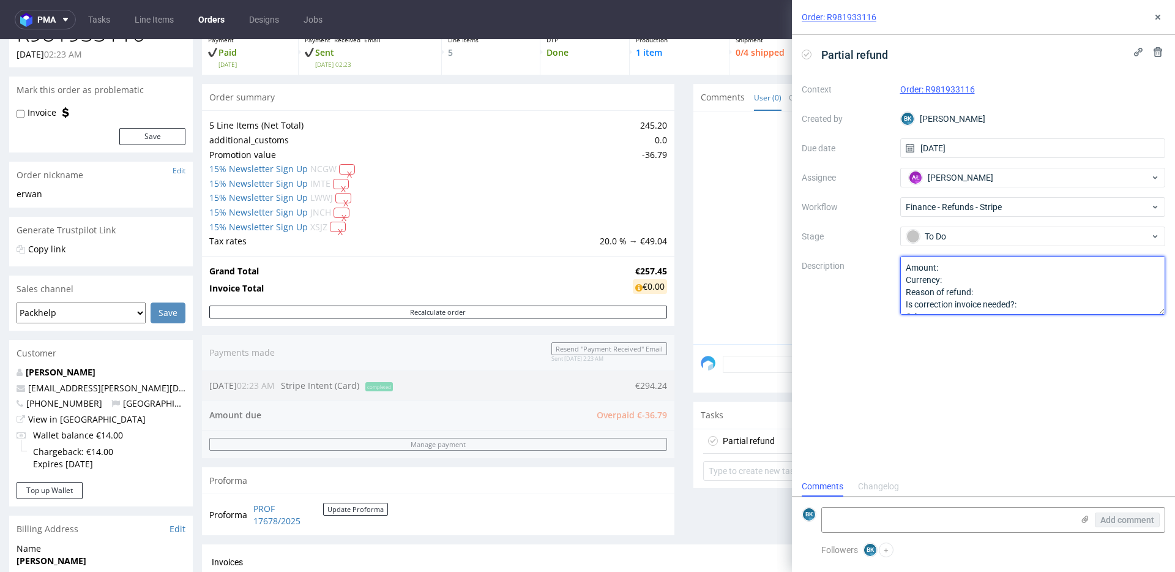
click at [955, 268] on textarea "Amount: Currency: Reason of refund: Is correction invoice needed?: Other:" at bounding box center [1033, 285] width 266 height 59
click at [949, 281] on textarea "Amount: Currency: Reason of refund: Is correction invoice needed?: Other:" at bounding box center [1033, 285] width 266 height 59
click at [984, 292] on textarea "Amount: Currency: Reason of refund: Is correction invoice needed?: Other:" at bounding box center [1033, 285] width 266 height 59
click at [1001, 294] on textarea "Amount: Currency: Reason of refund: Is correction invoice needed?: Other:" at bounding box center [1033, 285] width 266 height 59
click at [1026, 294] on textarea "Amount: Currency: Reason of refund: Is correction invoice needed?: Other:" at bounding box center [1033, 285] width 266 height 59
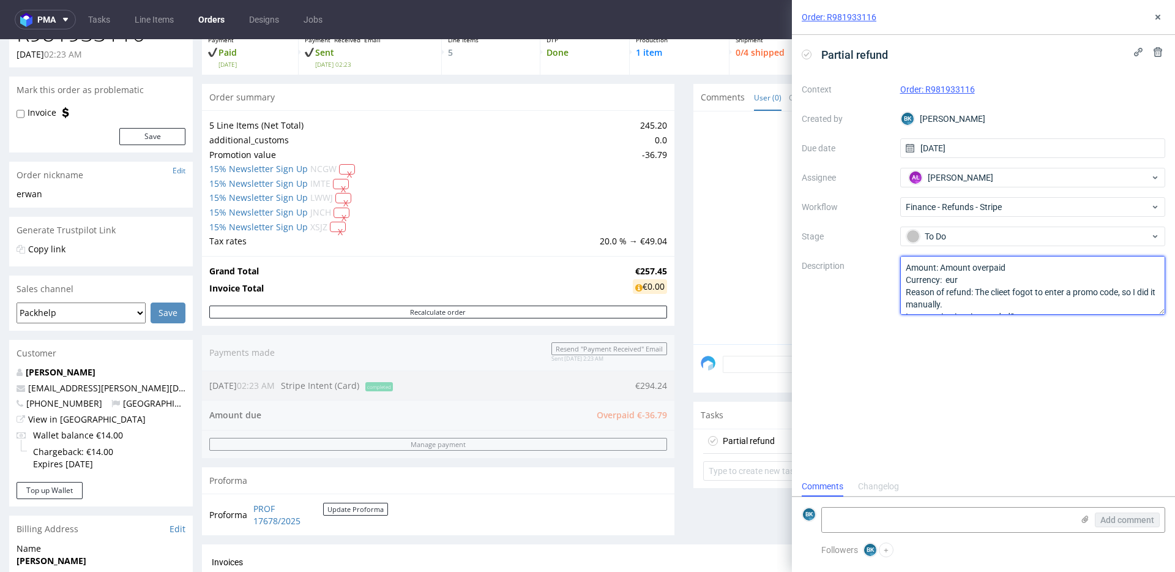
click at [1003, 292] on textarea "Amount: Currency: Reason of refund: Is correction invoice needed?: Other:" at bounding box center [1033, 285] width 266 height 59
click at [1019, 292] on textarea "Amount: Currency: Reason of refund: Is correction invoice needed?: Other:" at bounding box center [1033, 285] width 266 height 59
click at [0, 0] on lt-span "fo r got" at bounding box center [0, 0] width 0 height 0
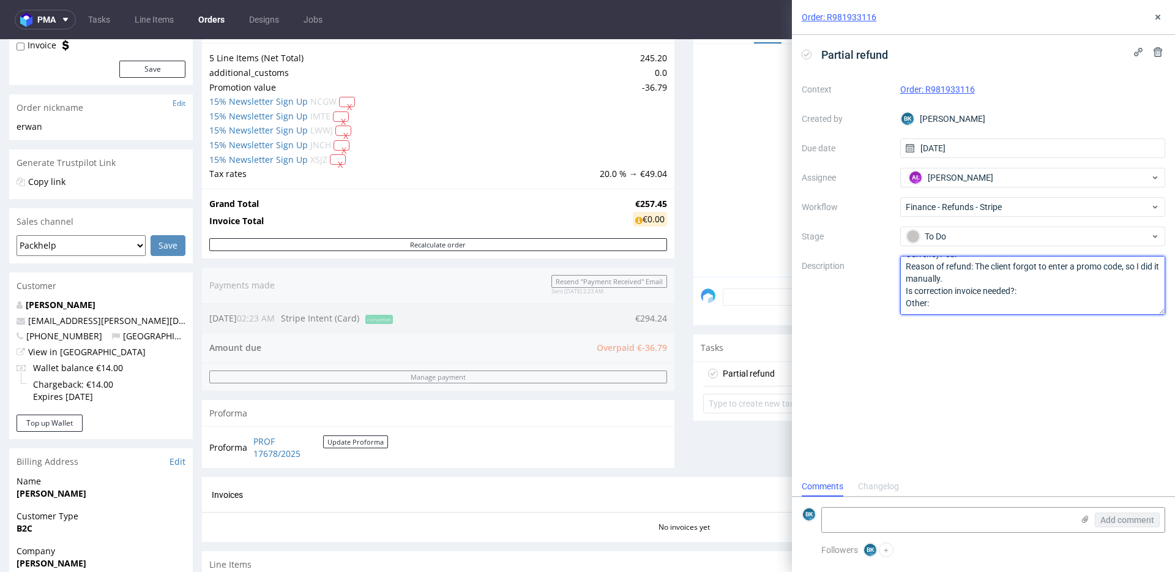
scroll to position [143, 0]
click at [1034, 293] on textarea "Amount: Currency: Reason of refund: Is correction invoice needed?: Other:" at bounding box center [1033, 285] width 266 height 59
type textarea "Amount: Amount overpaid Currency: eur Reason of refund: The client forgot to en…"
click at [922, 518] on textarea at bounding box center [947, 519] width 251 height 24
paste textarea "https://app-eu1.hubspot.com/contacts/25600958/record/0-5/210347746514/"
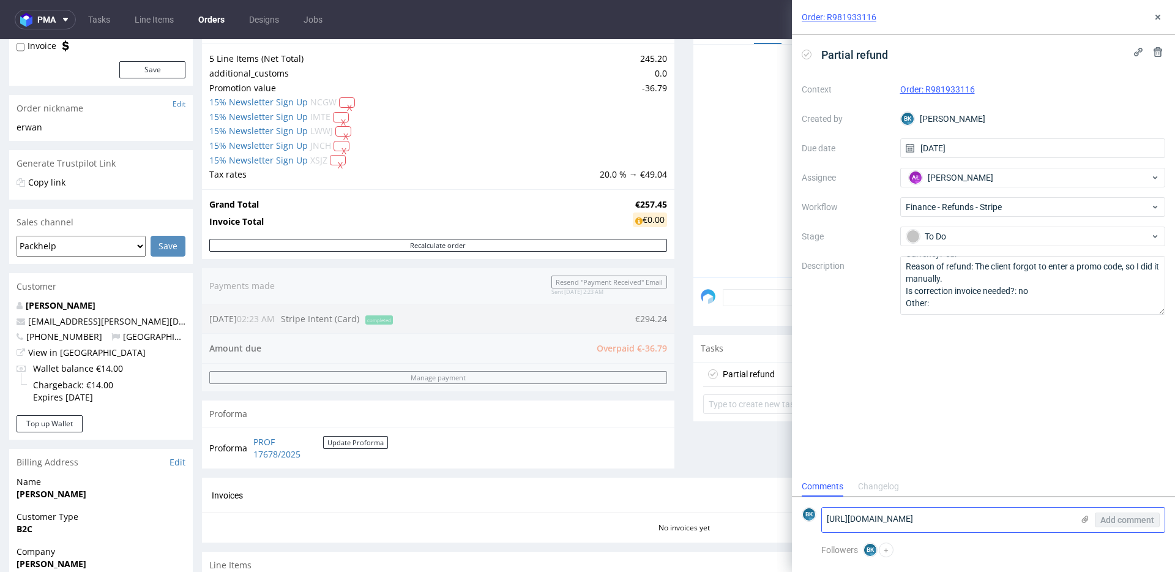
scroll to position [0, 0]
type textarea "https://app-eu1.hubspot.com/contacts/25600958/record/0-5/210347746514/"
click at [1128, 520] on span "Add comment" at bounding box center [1127, 519] width 54 height 9
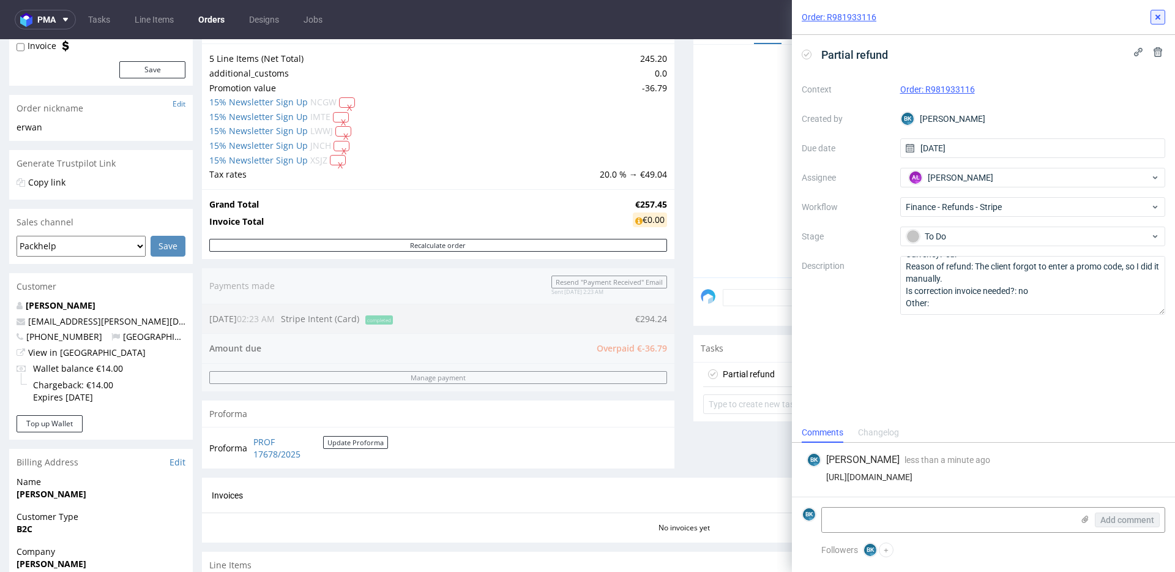
click at [1160, 16] on icon at bounding box center [1158, 17] width 10 height 10
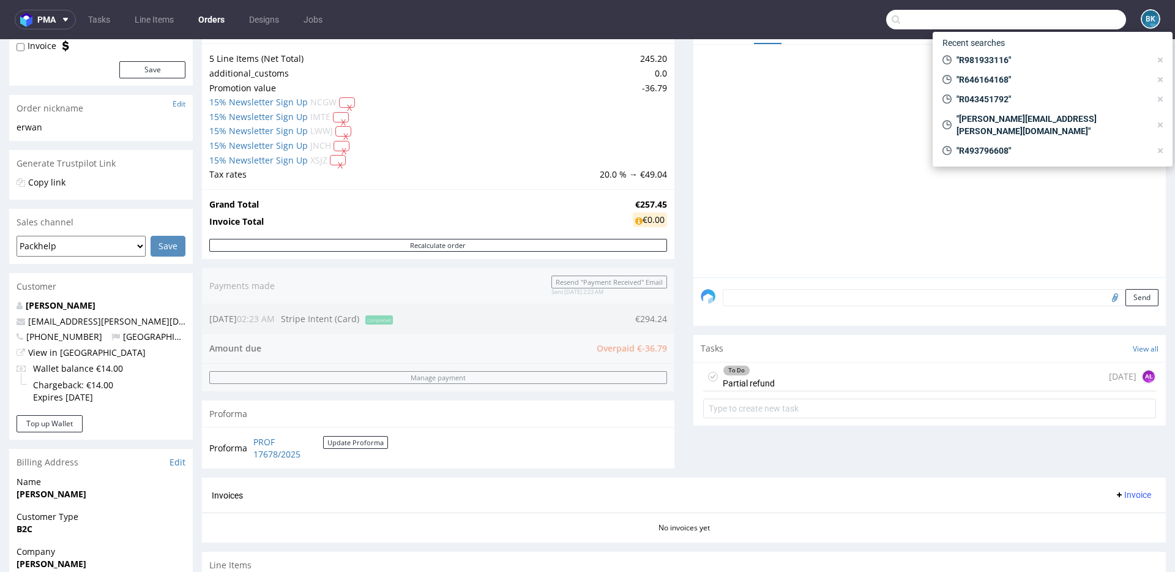
click at [1084, 15] on input "text" at bounding box center [1006, 20] width 240 height 20
paste input "[PERSON_NAME][EMAIL_ADDRESS][DOMAIN_NAME]"
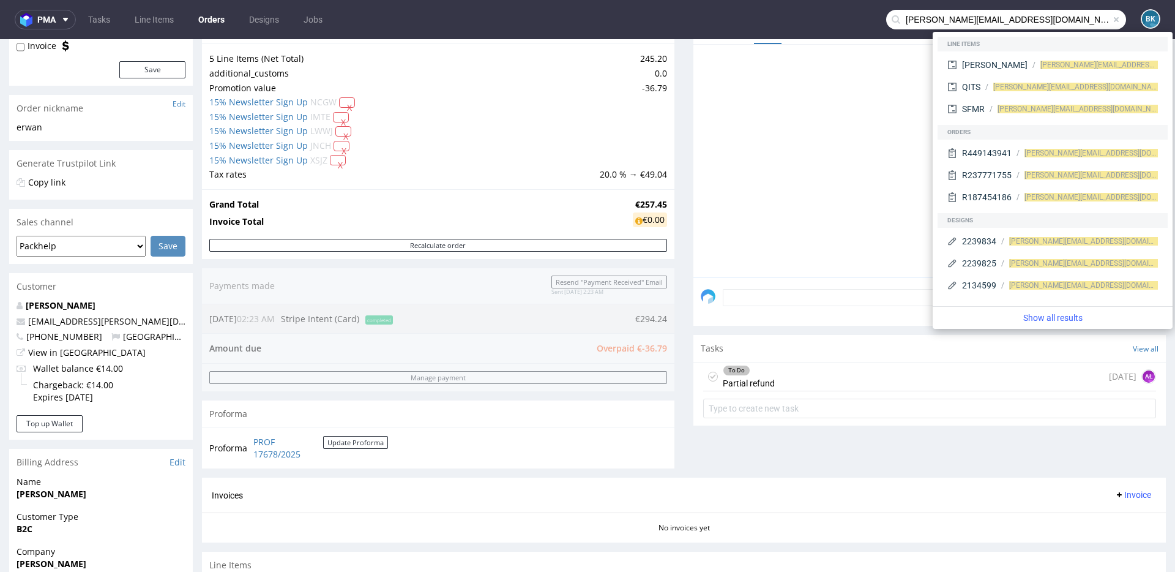
type input "[PERSON_NAME][EMAIL_ADDRESS][DOMAIN_NAME]"
click at [807, 374] on div "To Do Partial refund today AŁ" at bounding box center [929, 376] width 453 height 29
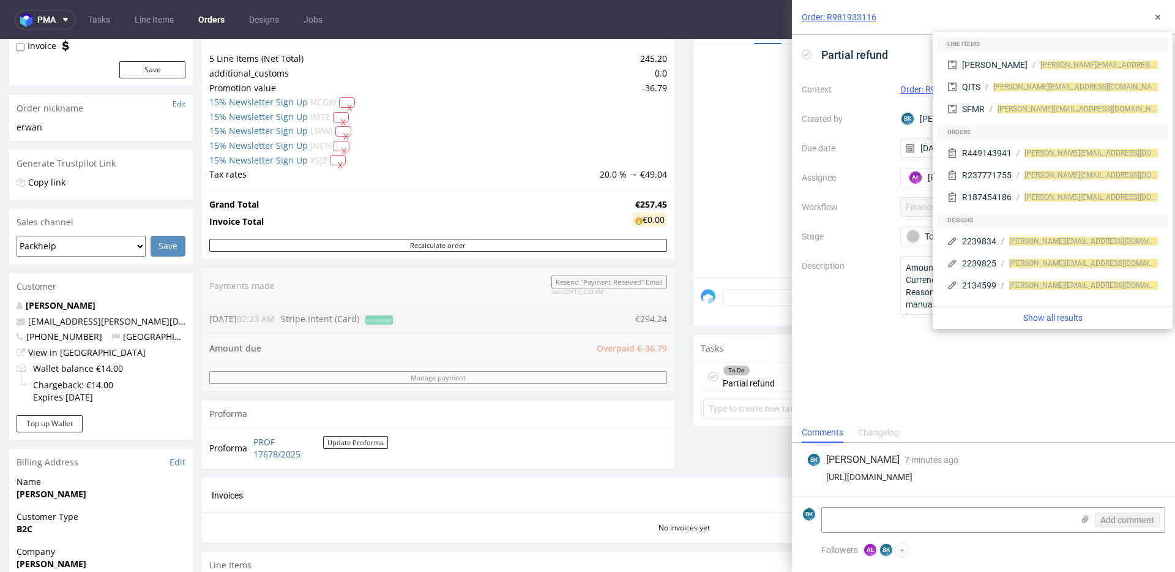
click at [841, 310] on label "Description" at bounding box center [846, 285] width 89 height 54
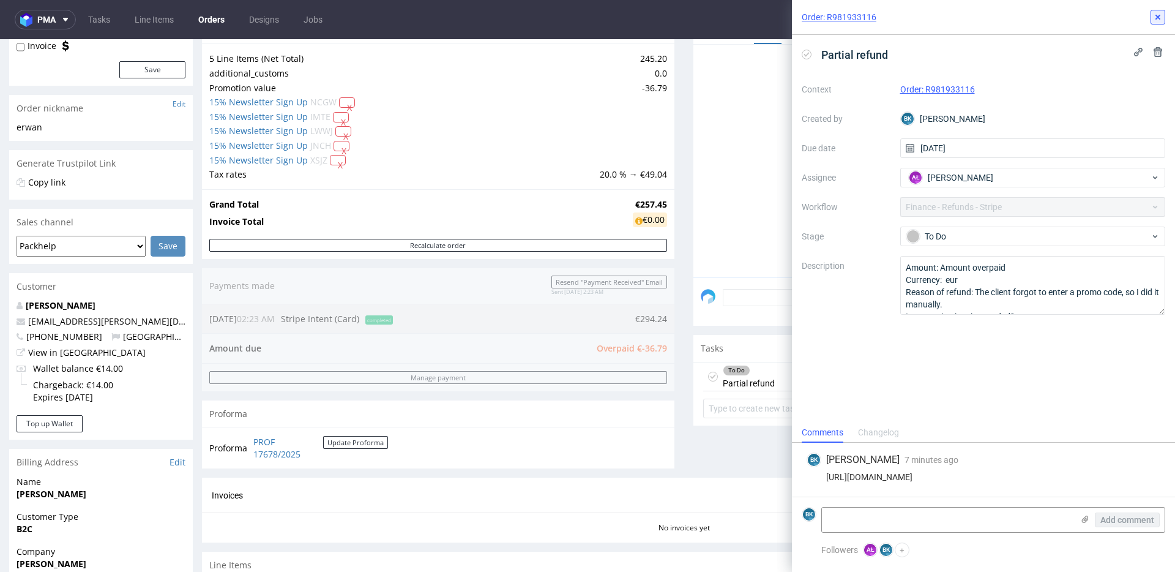
click at [1156, 17] on icon at bounding box center [1158, 17] width 10 height 10
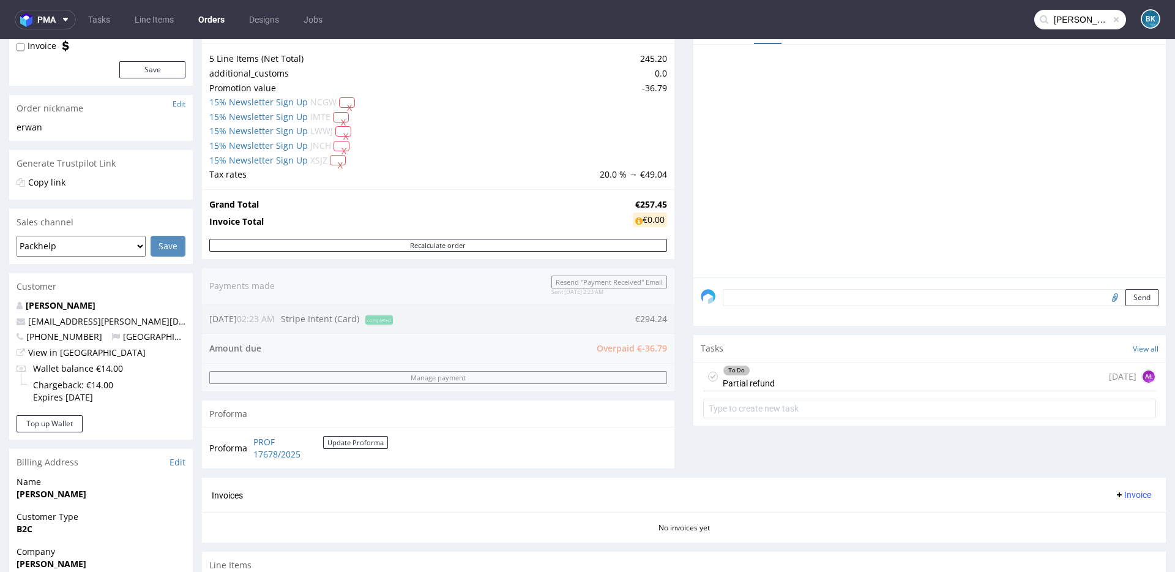
click at [1073, 21] on input "[PERSON_NAME][EMAIL_ADDRESS][DOMAIN_NAME]" at bounding box center [1080, 20] width 92 height 20
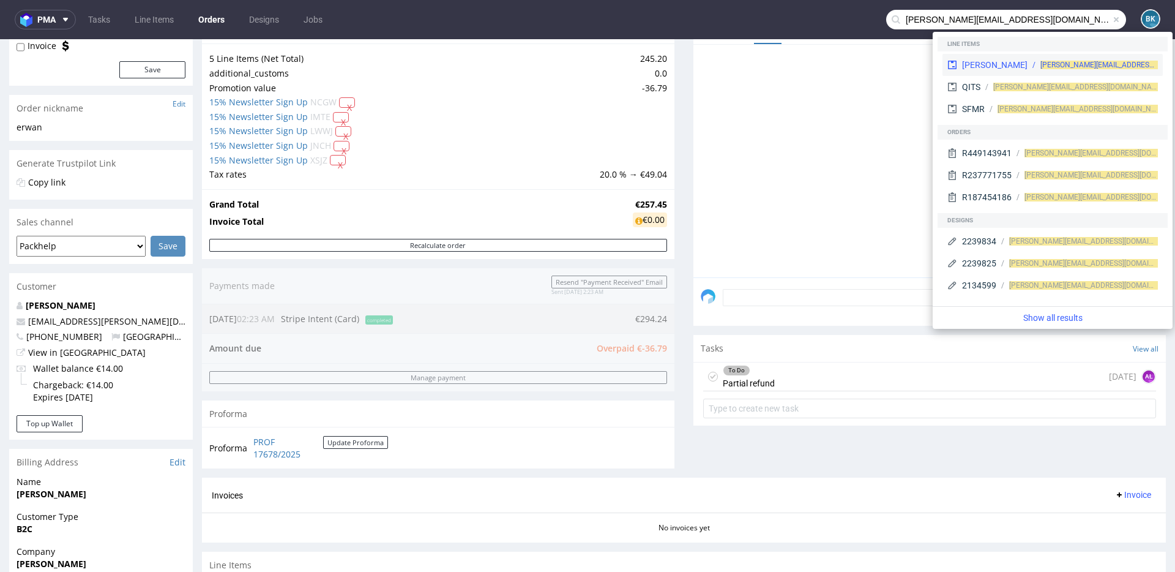
click at [967, 65] on div "[PERSON_NAME]" at bounding box center [994, 65] width 65 height 12
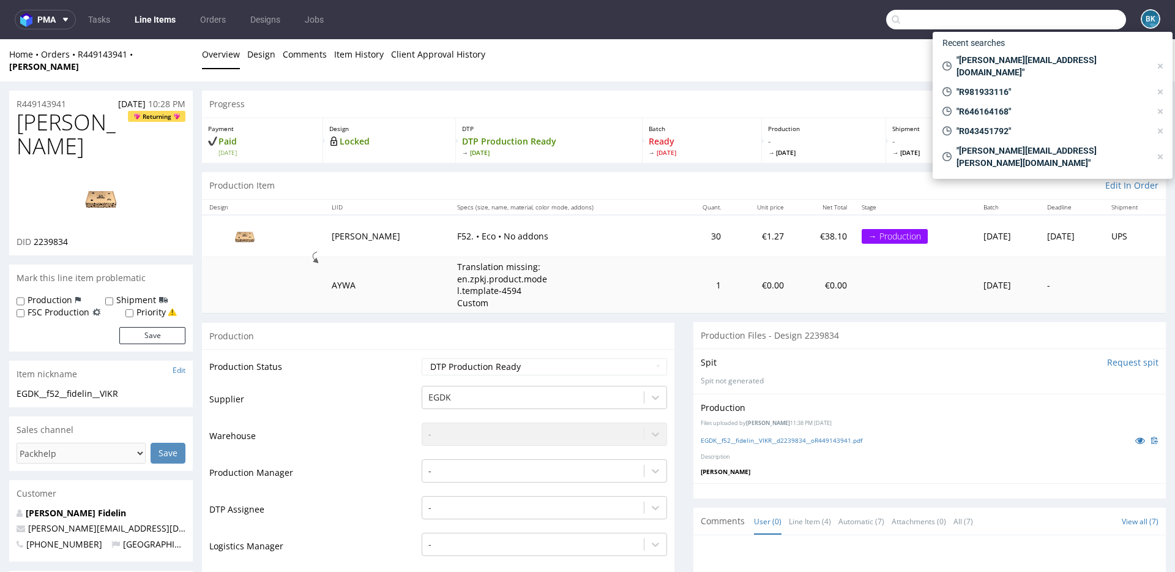
click at [1079, 19] on input "text" at bounding box center [1006, 20] width 240 height 20
paste input "[PERSON_NAME][EMAIL_ADDRESS][DOMAIN_NAME]"
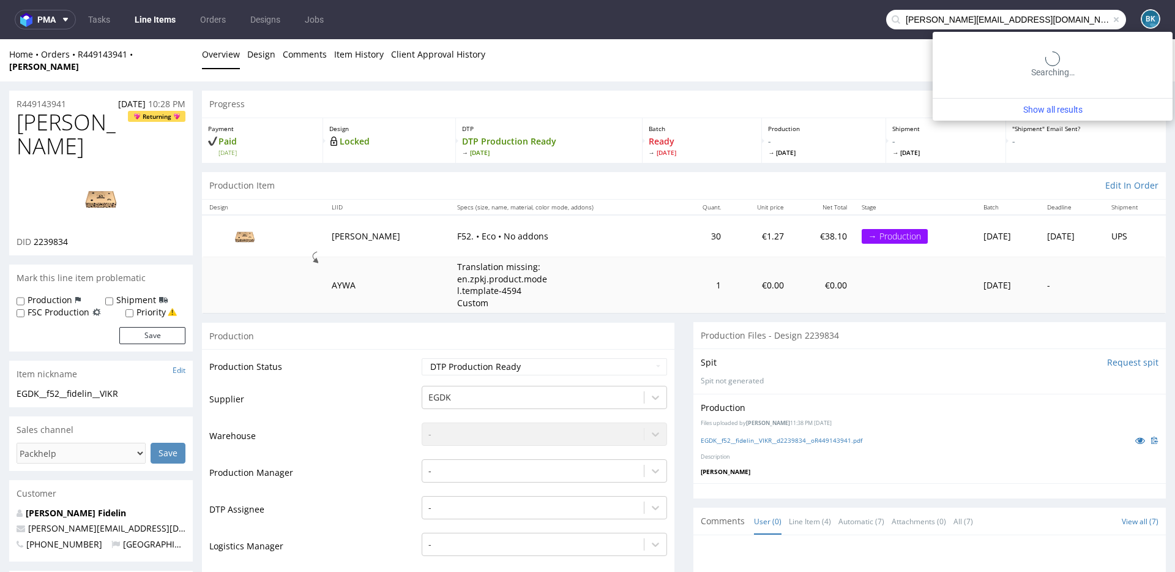
type input "[PERSON_NAME][EMAIL_ADDRESS][DOMAIN_NAME]"
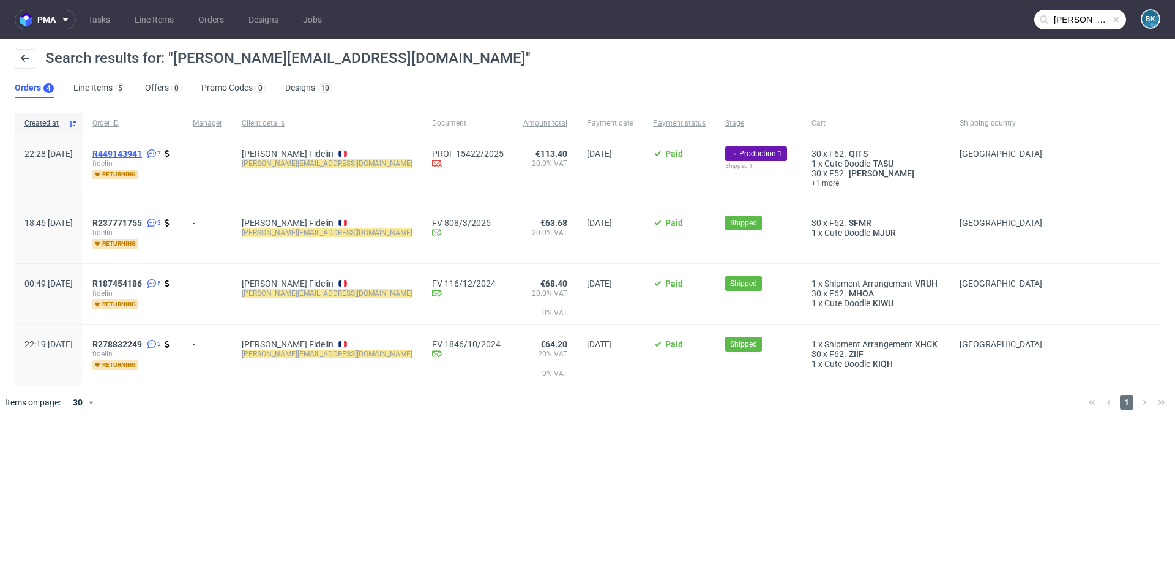
click at [142, 152] on span "R449143941" at bounding box center [117, 154] width 50 height 10
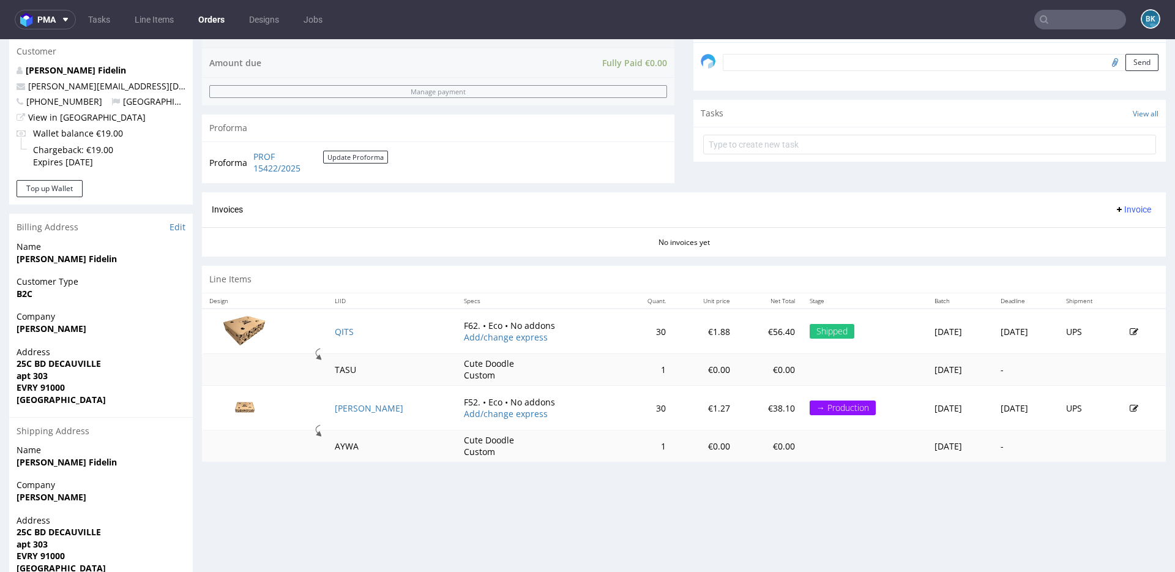
scroll to position [379, 0]
click at [342, 406] on link "[PERSON_NAME]" at bounding box center [369, 407] width 69 height 12
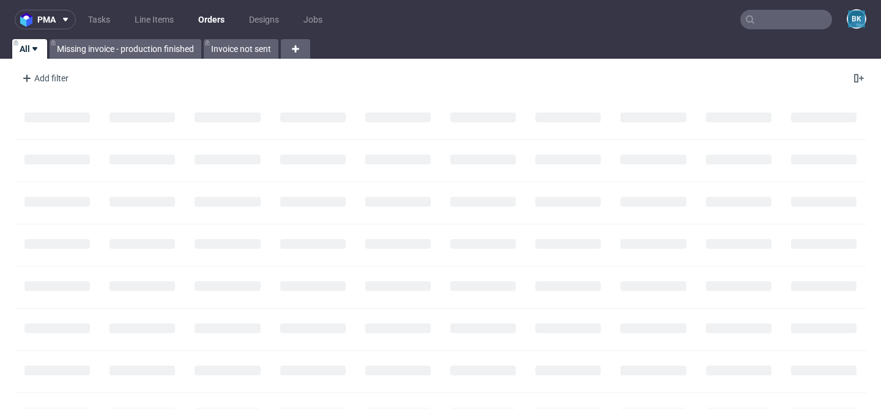
click at [791, 21] on input "text" at bounding box center [786, 20] width 92 height 20
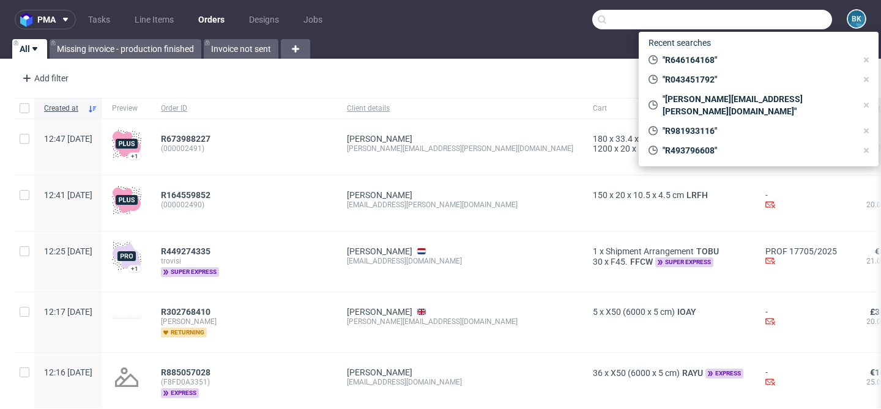
paste input "R646164168"
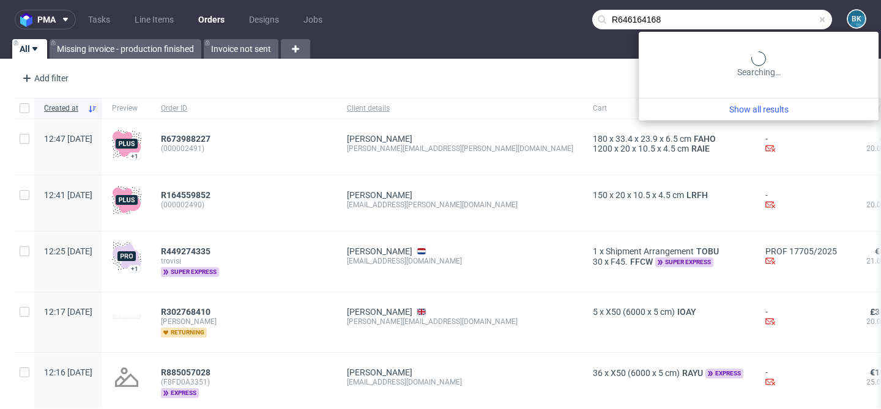
type input "R646164168"
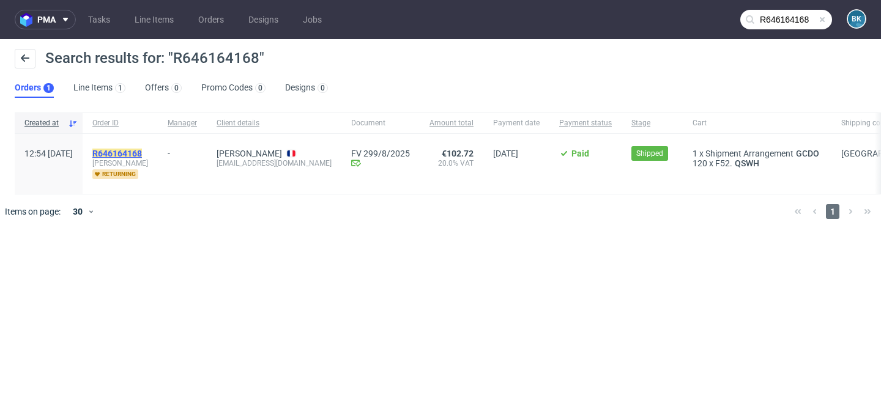
click at [142, 149] on mark "R646164168" at bounding box center [117, 154] width 50 height 10
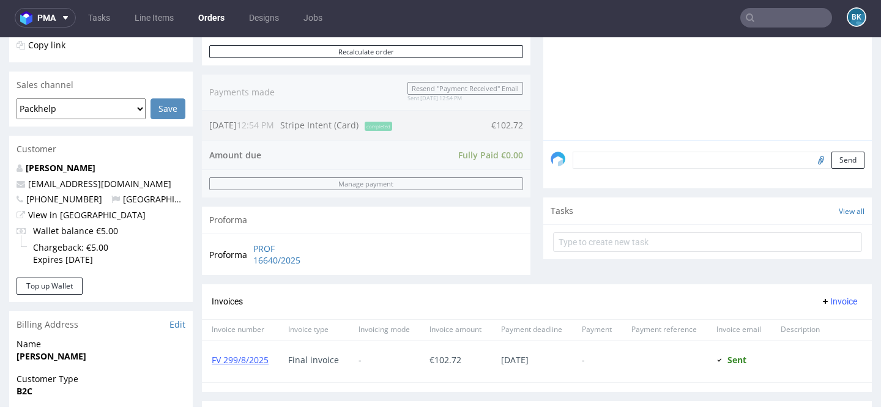
scroll to position [280, 0]
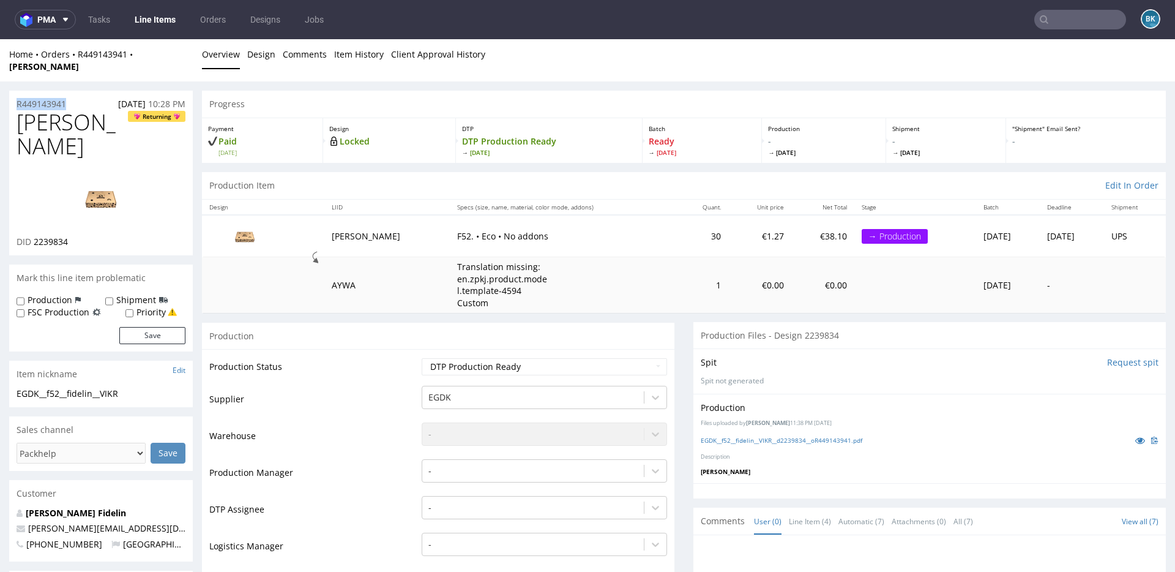
drag, startPoint x: 72, startPoint y: 91, endPoint x: 12, endPoint y: 92, distance: 60.6
click at [12, 92] on div "R449143941 [DATE] 10:28 PM" at bounding box center [101, 101] width 184 height 20
copy p "R449143941"
click at [1059, 15] on input "text" at bounding box center [1080, 20] width 92 height 20
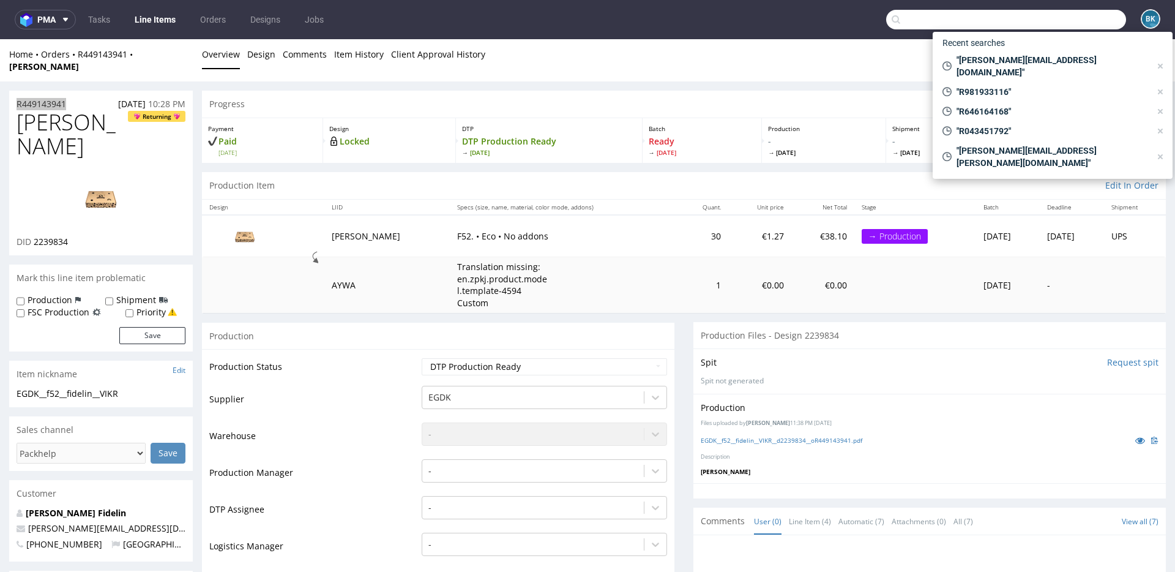
paste input "R043451792"
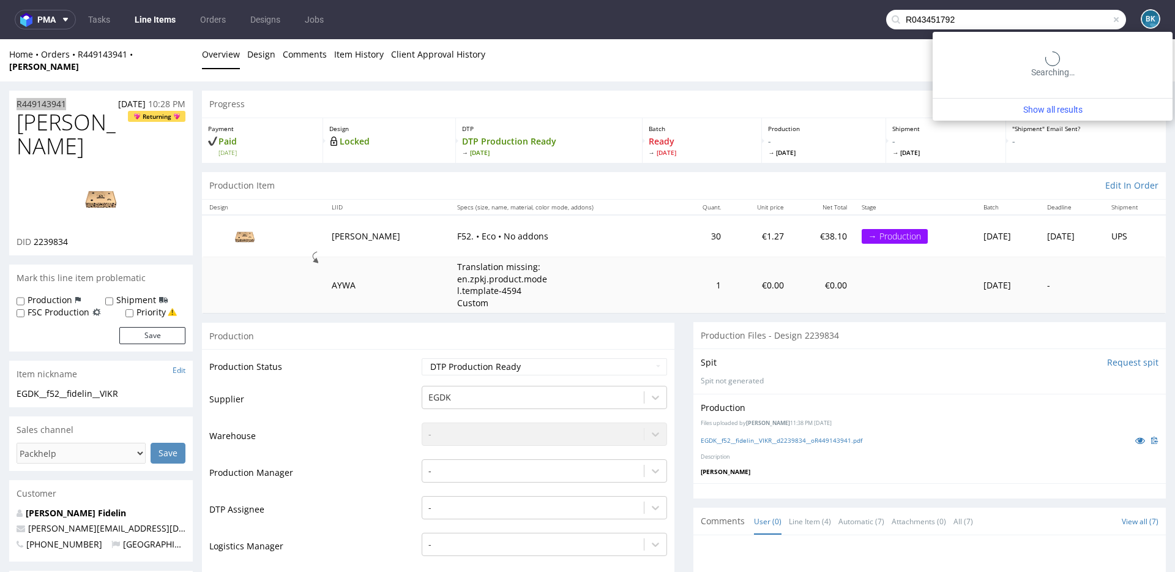
type input "R043451792"
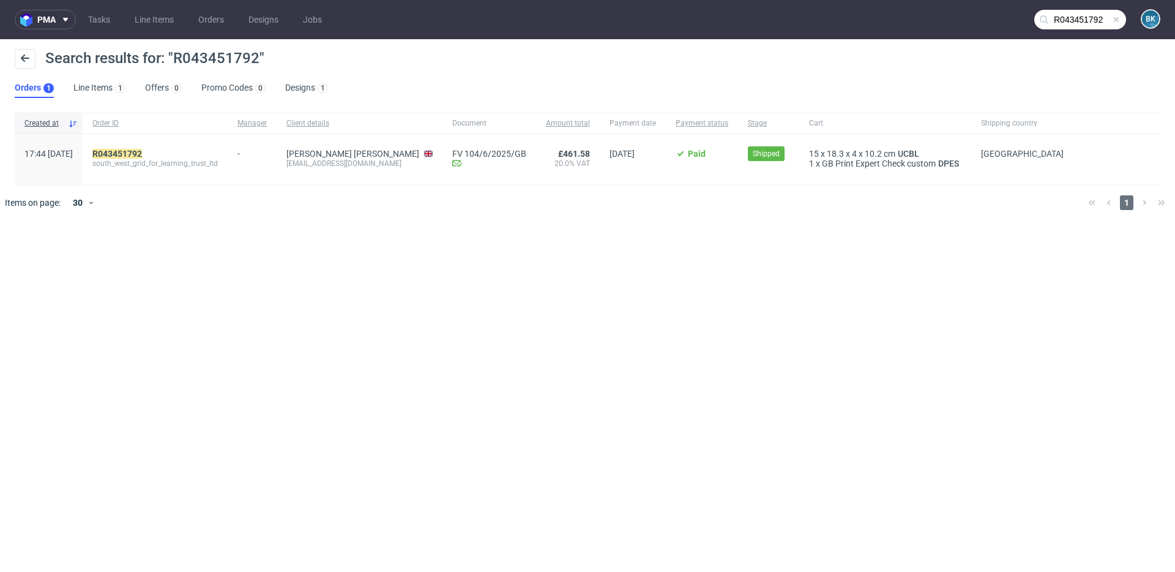
click at [149, 144] on div "R043451792 south_west_grid_for_learning_trust_ltd" at bounding box center [155, 159] width 145 height 51
click at [142, 151] on mark "R043451792" at bounding box center [117, 154] width 50 height 10
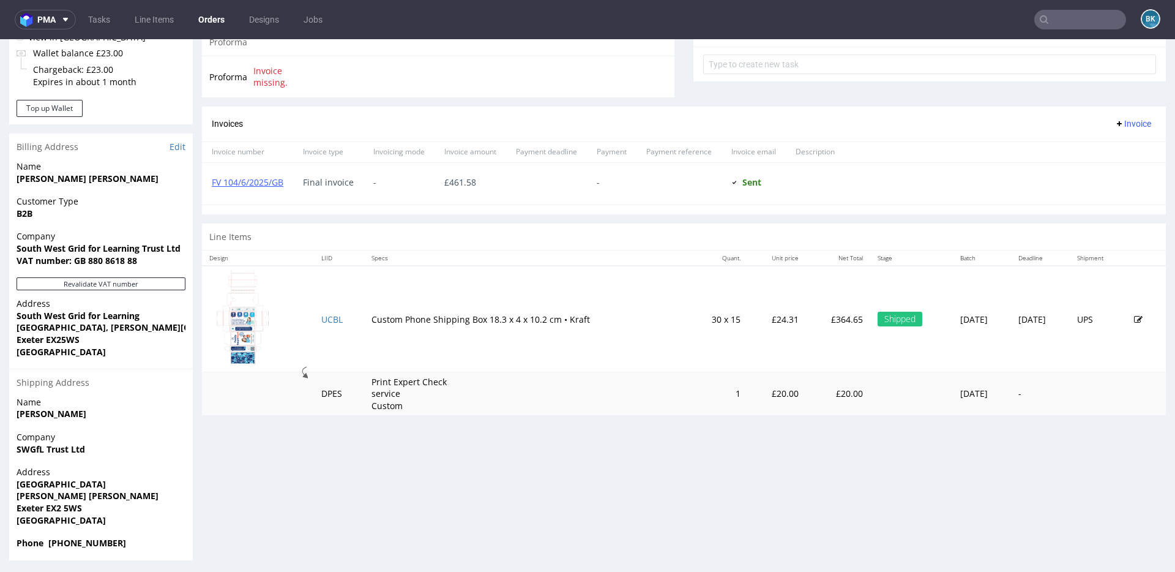
scroll to position [461, 0]
